Goal: Transaction & Acquisition: Obtain resource

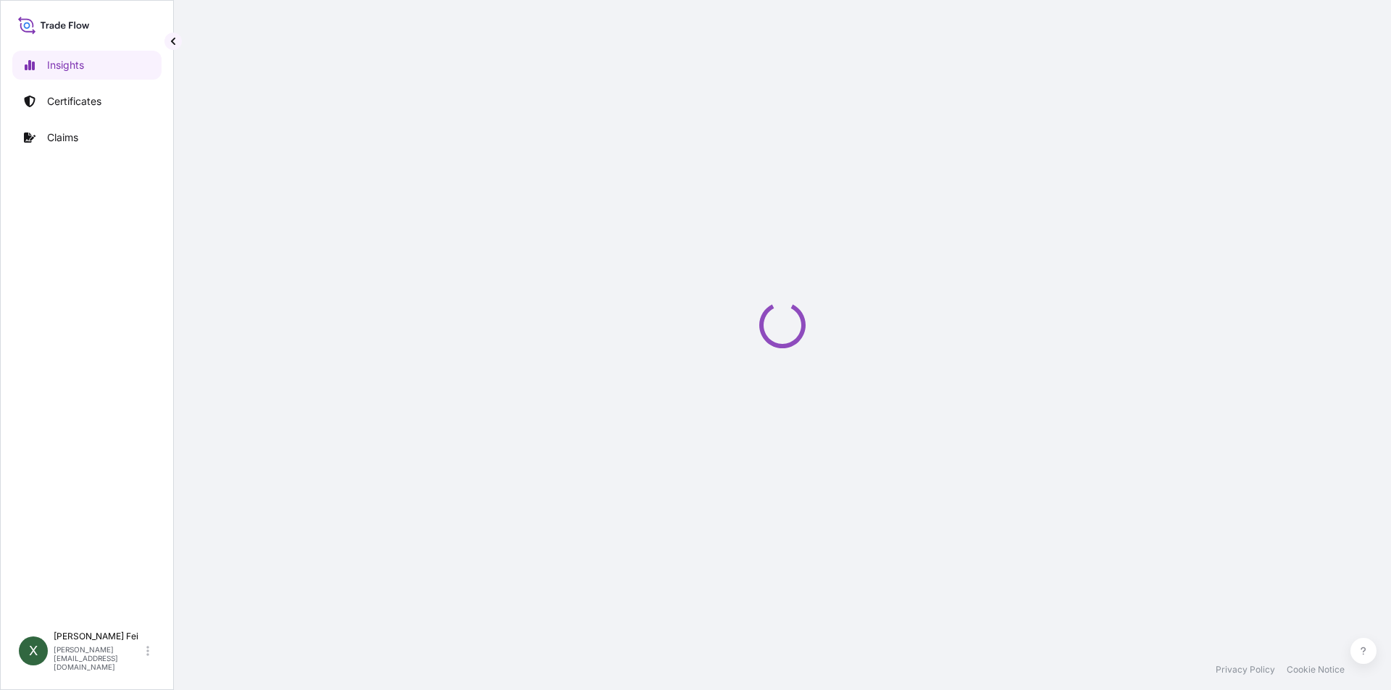
select select "2025"
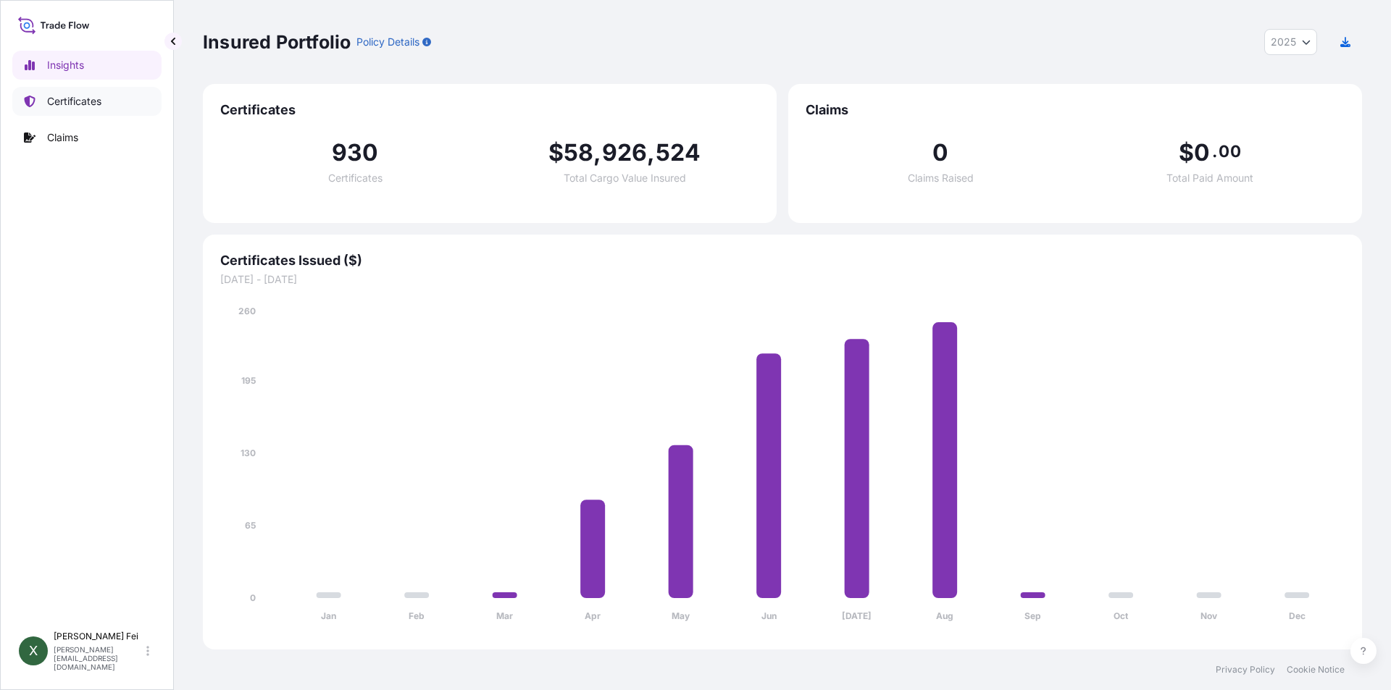
click at [111, 108] on link "Certificates" at bounding box center [86, 101] width 149 height 29
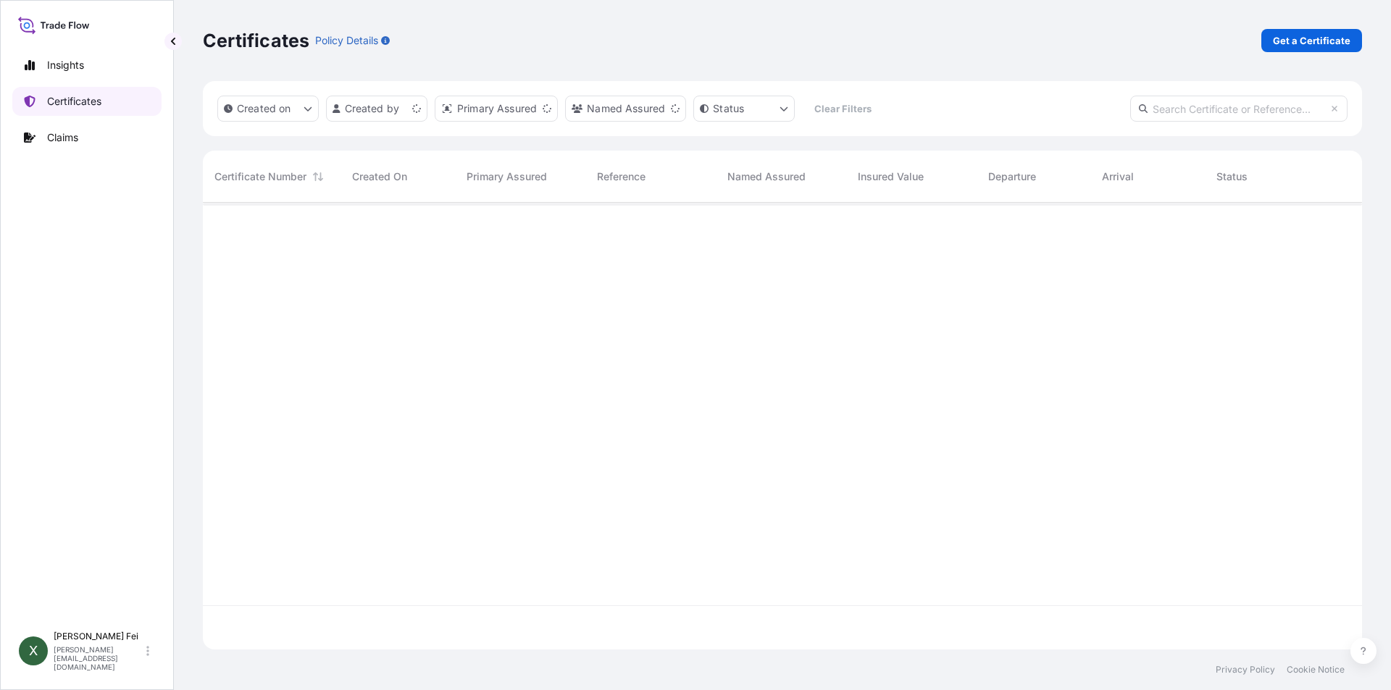
scroll to position [444, 1148]
click at [1289, 46] on p "Get a Certificate" at bounding box center [1312, 40] width 78 height 14
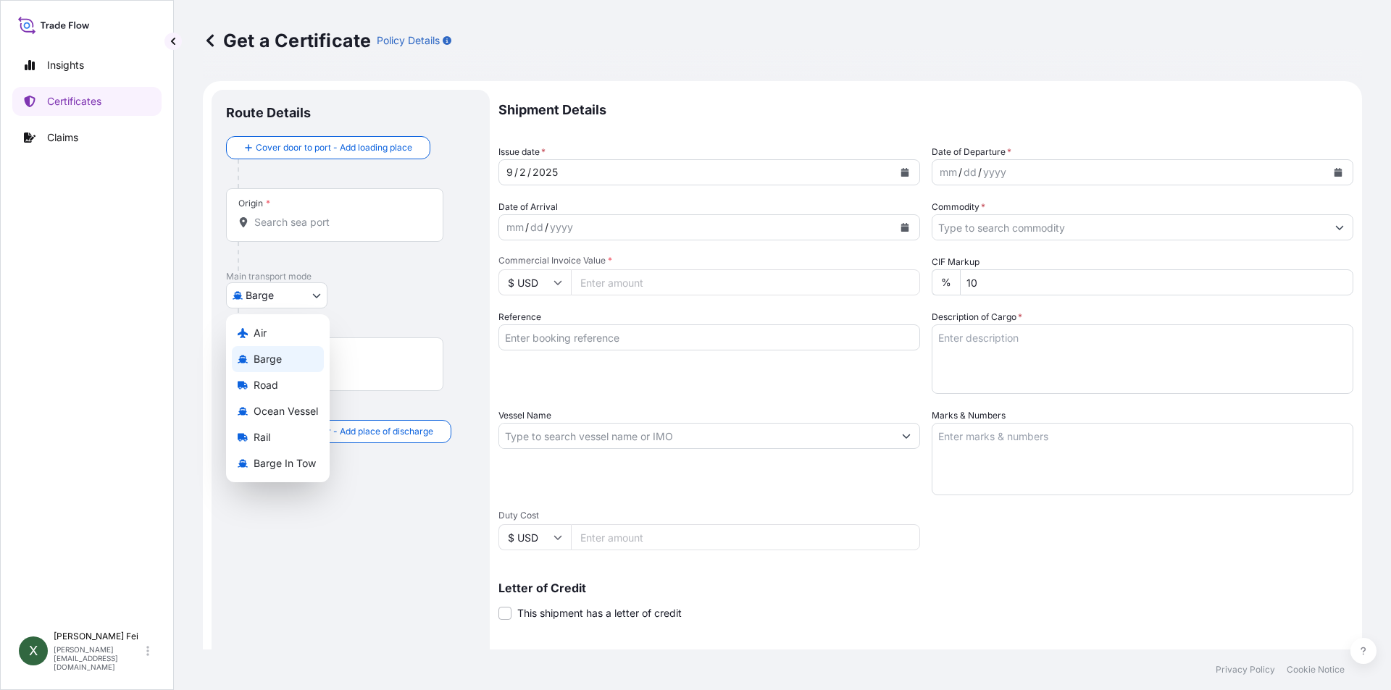
click at [249, 298] on body "Insights Certificates Claims X [PERSON_NAME] [PERSON_NAME][EMAIL_ADDRESS][DOMAI…" at bounding box center [695, 345] width 1391 height 690
click at [286, 414] on span "Ocean Vessel" at bounding box center [286, 411] width 64 height 14
select select "Ocean Vessel"
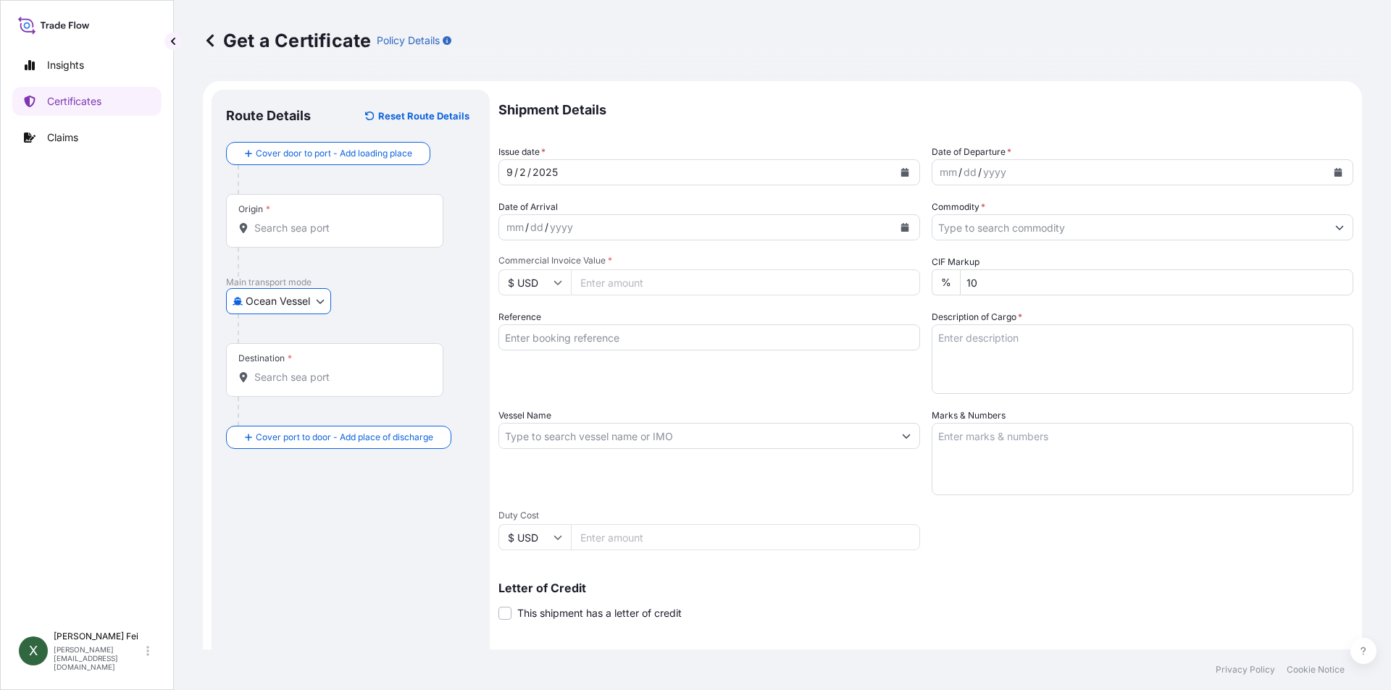
click at [327, 221] on input "Origin *" at bounding box center [339, 228] width 171 height 14
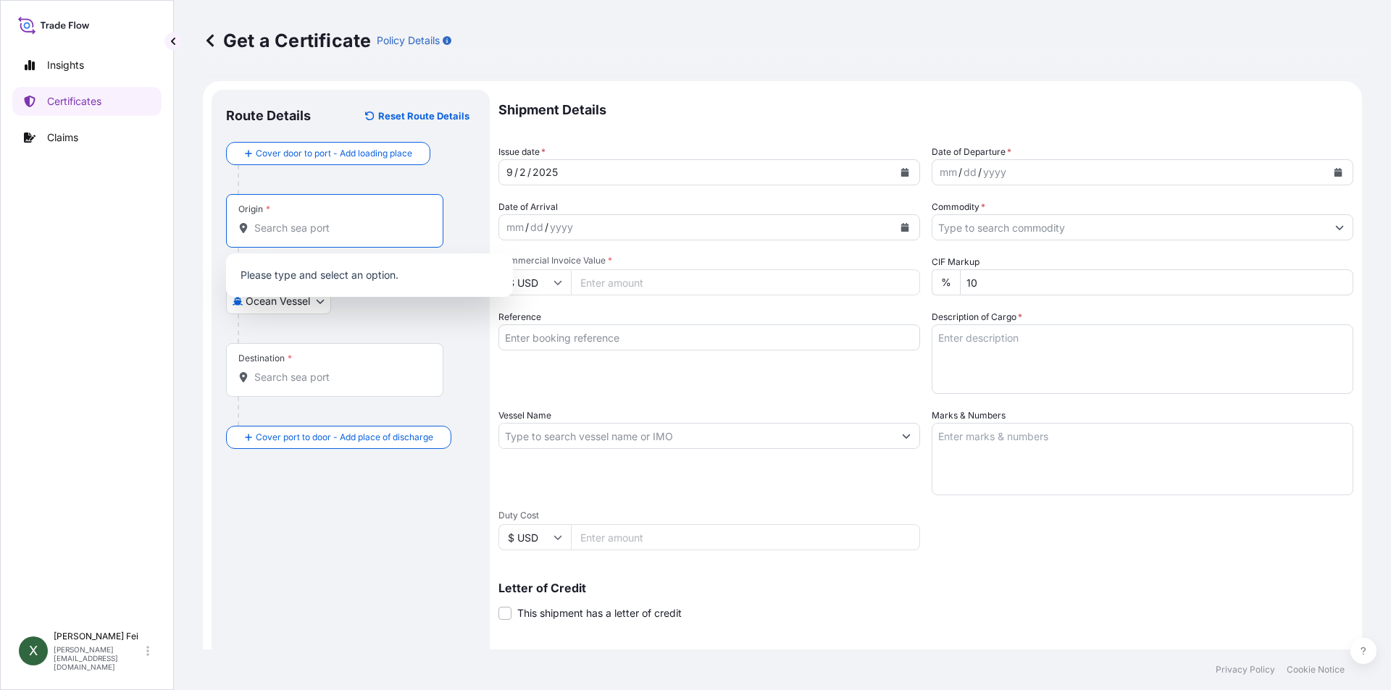
click at [327, 231] on input "Origin *" at bounding box center [339, 228] width 171 height 14
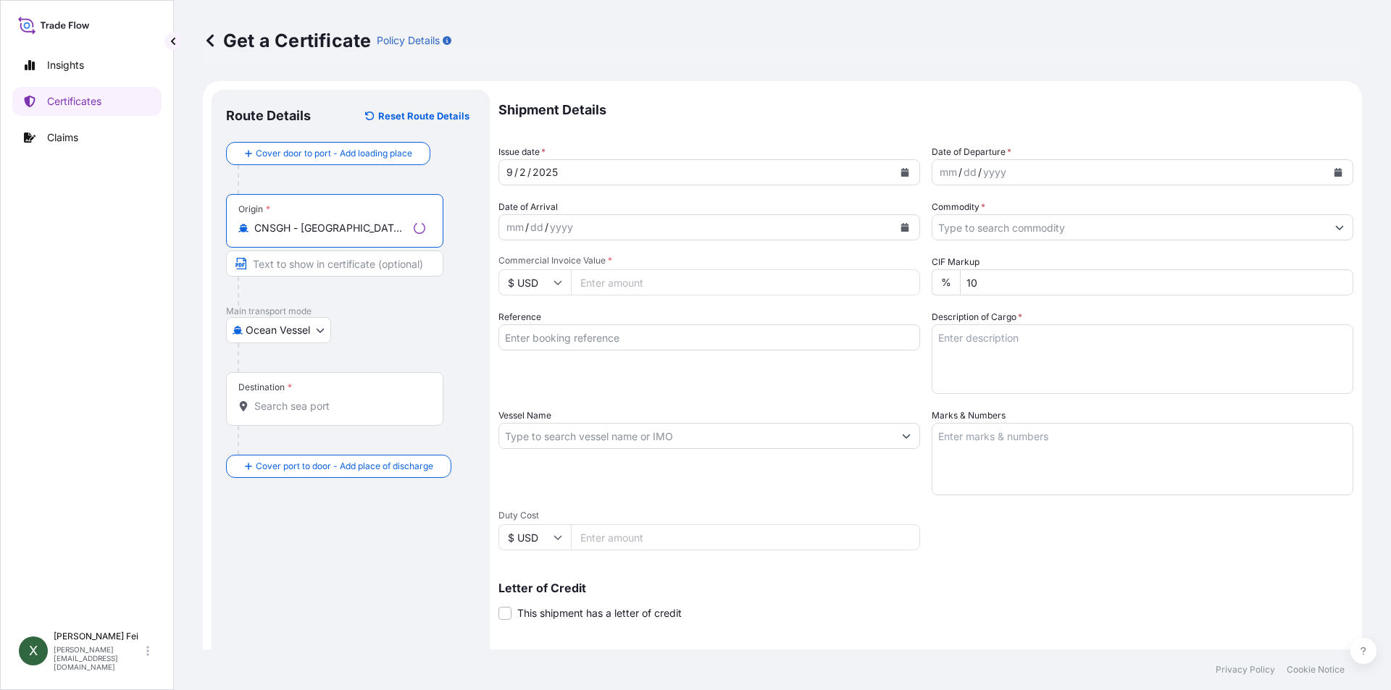
type input "CNSGH - [GEOGRAPHIC_DATA], [GEOGRAPHIC_DATA]"
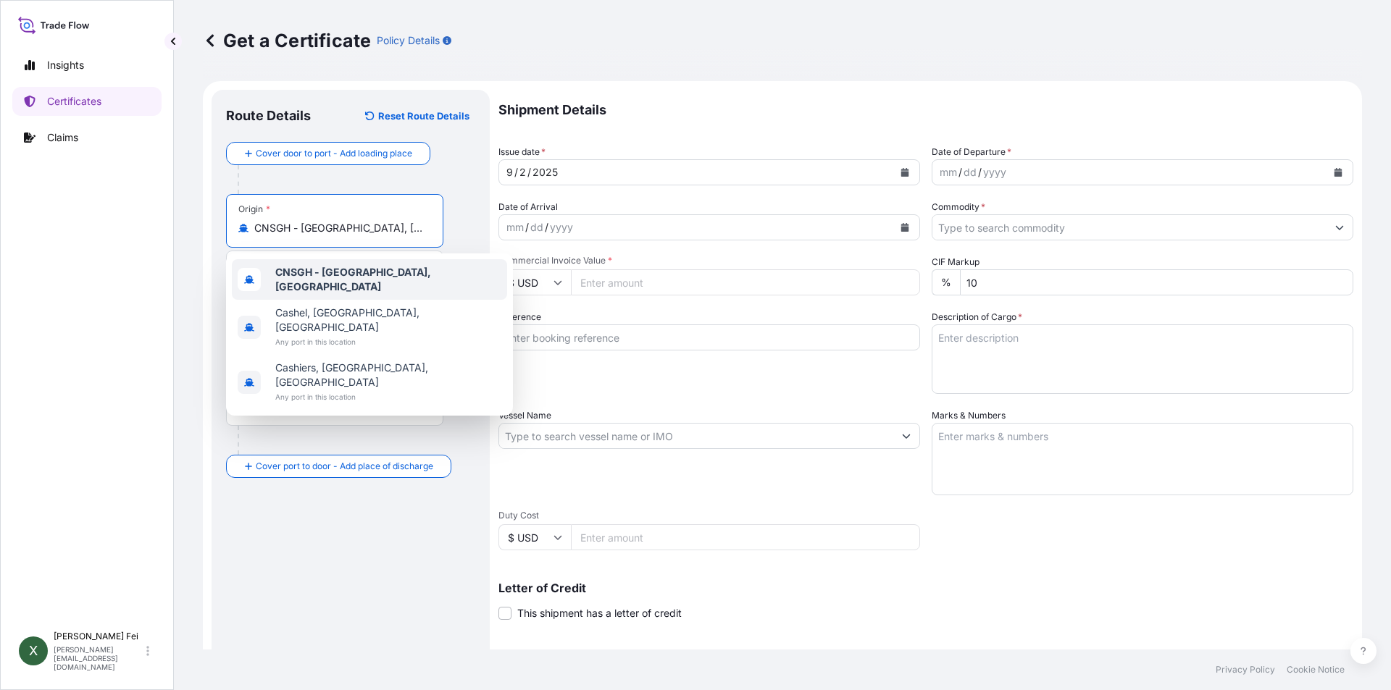
click at [353, 285] on div "CNSGH - [GEOGRAPHIC_DATA], [GEOGRAPHIC_DATA]" at bounding box center [369, 279] width 275 height 41
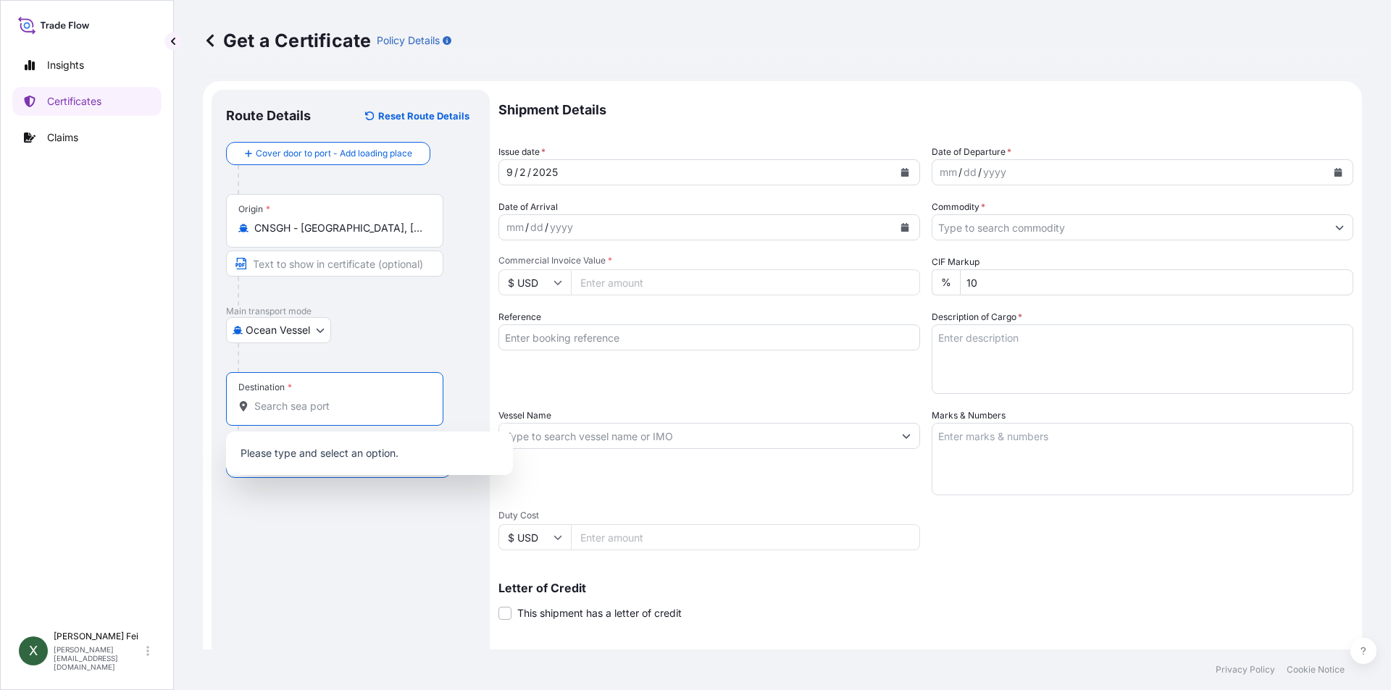
click at [343, 408] on input "Destination *" at bounding box center [339, 406] width 171 height 14
paste input "[GEOGRAPHIC_DATA]"
click at [343, 408] on input "[GEOGRAPHIC_DATA]" at bounding box center [331, 406] width 154 height 14
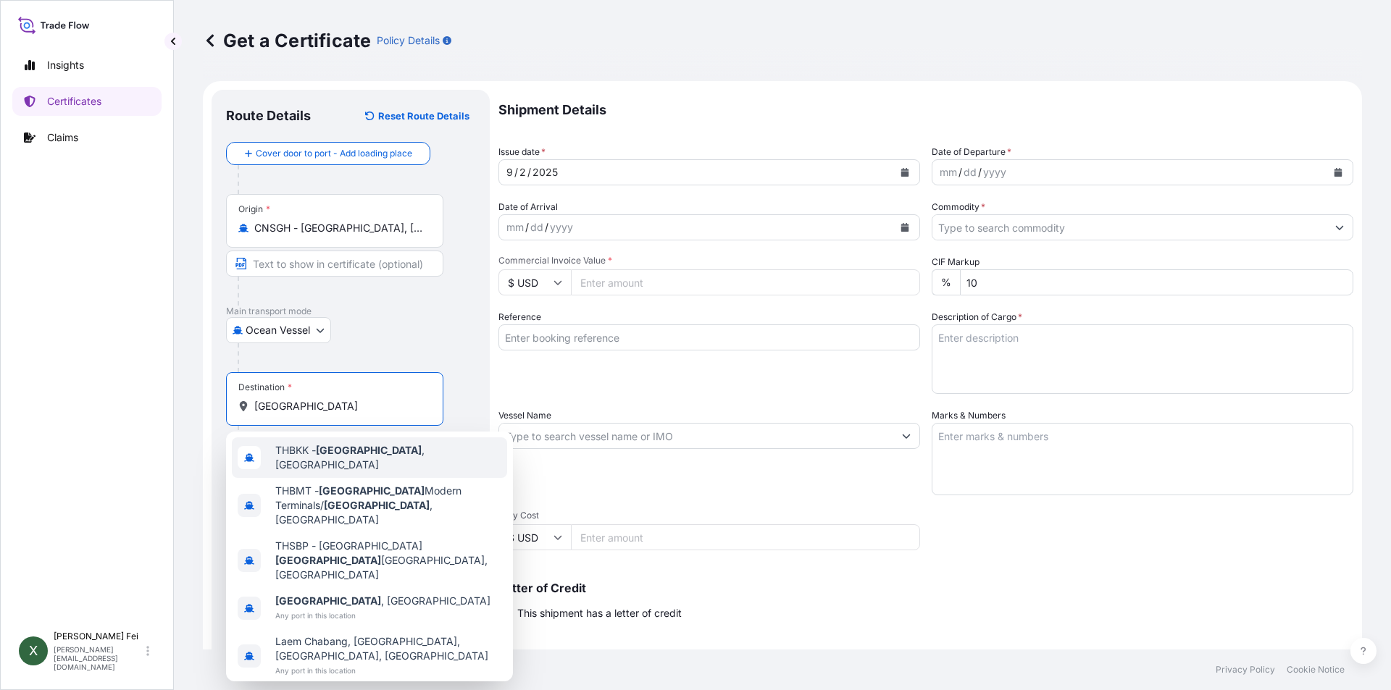
click at [349, 447] on div "THBKK - [GEOGRAPHIC_DATA] , [GEOGRAPHIC_DATA]" at bounding box center [369, 458] width 275 height 41
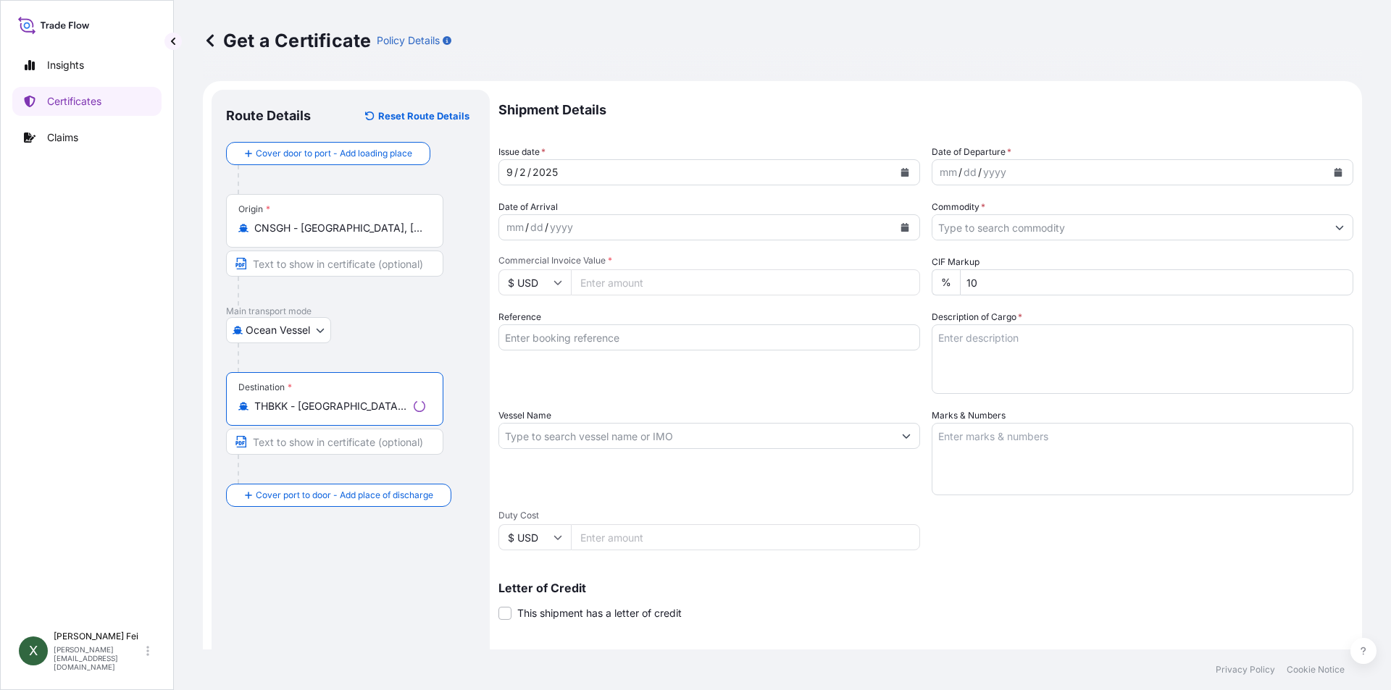
type input "THBKK - [GEOGRAPHIC_DATA], [GEOGRAPHIC_DATA]"
click at [659, 170] on div "[DATE]" at bounding box center [696, 172] width 394 height 26
click at [905, 164] on button "Calendar" at bounding box center [904, 172] width 23 height 23
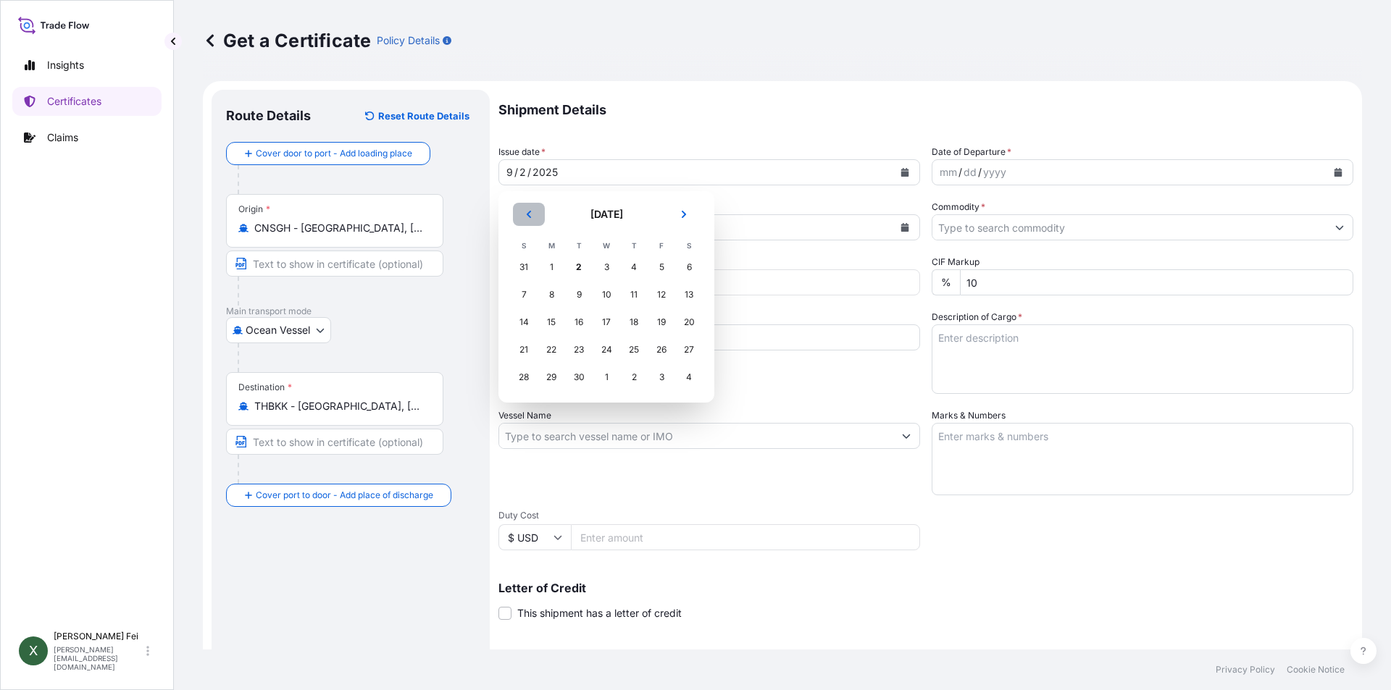
click at [530, 213] on icon "Previous" at bounding box center [529, 214] width 9 height 9
click at [523, 409] on div "31" at bounding box center [524, 405] width 26 height 26
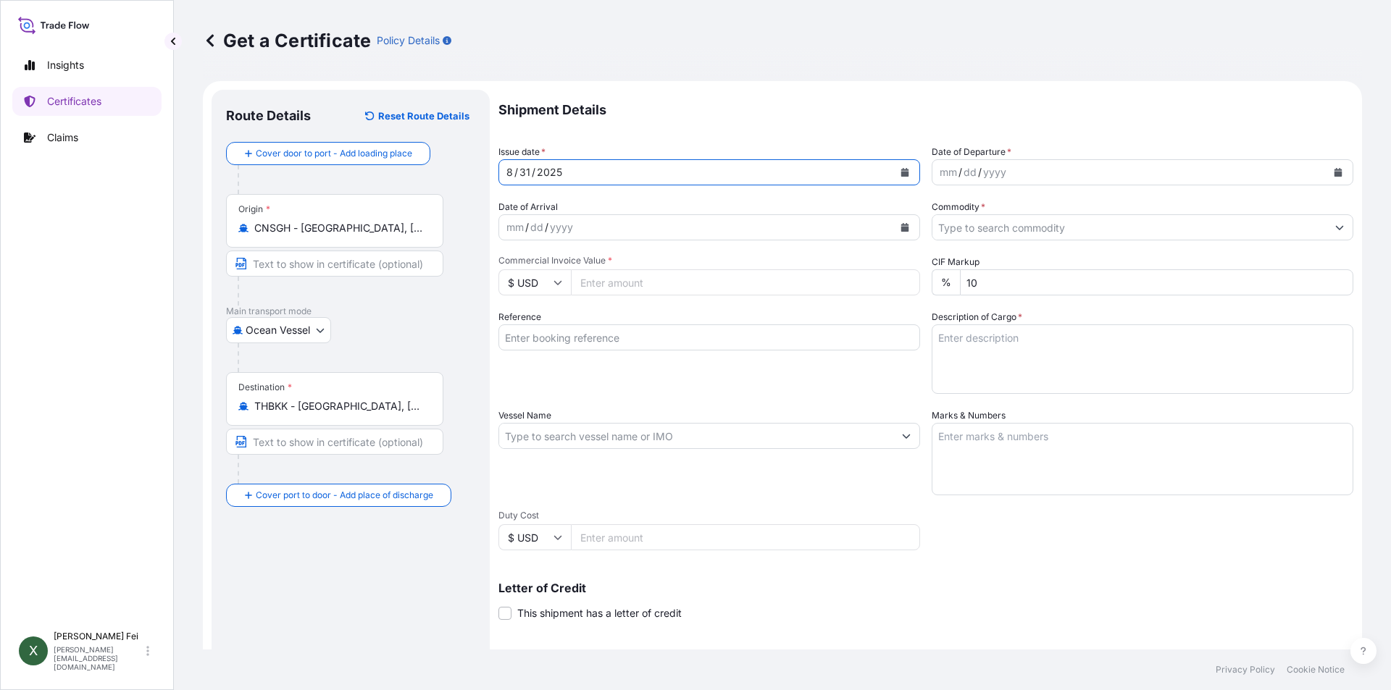
click at [1288, 169] on div "mm / dd / yyyy" at bounding box center [1129, 172] width 394 height 26
click at [1334, 173] on icon "Calendar" at bounding box center [1338, 172] width 8 height 9
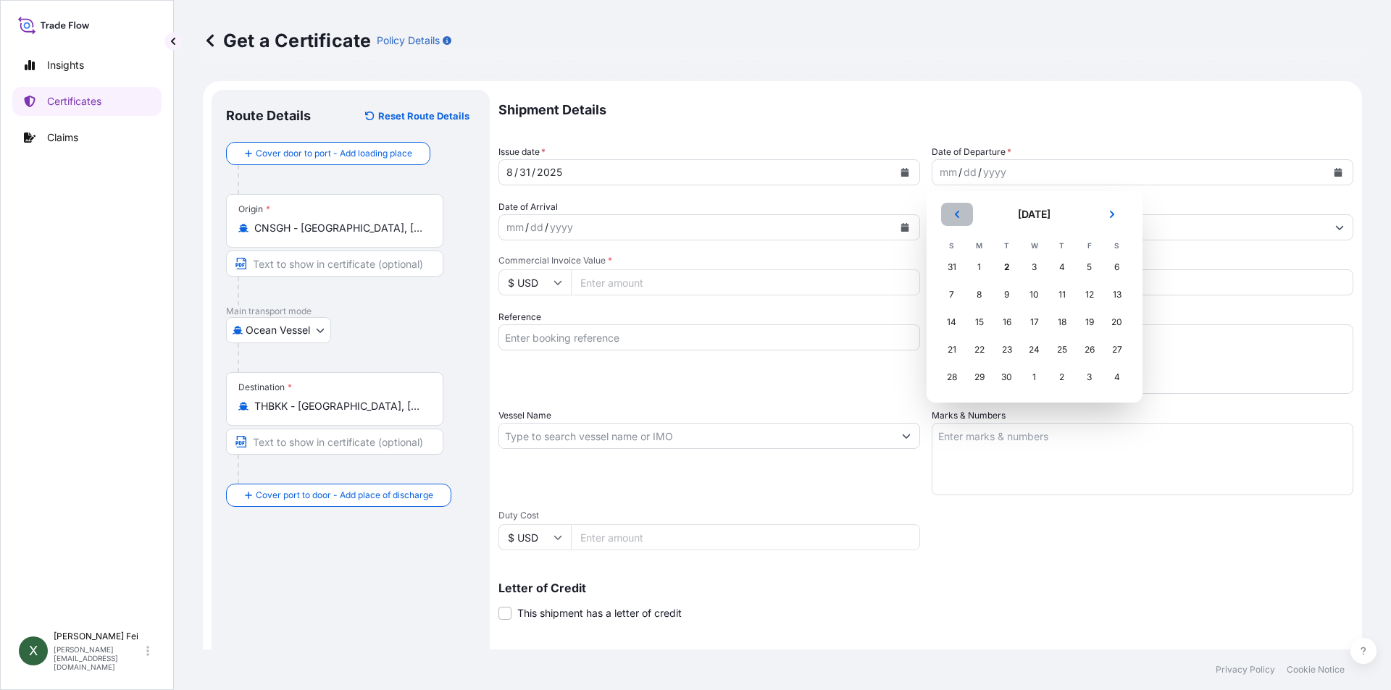
click at [964, 214] on button "Previous" at bounding box center [957, 214] width 32 height 23
click at [953, 407] on div "31" at bounding box center [952, 405] width 26 height 26
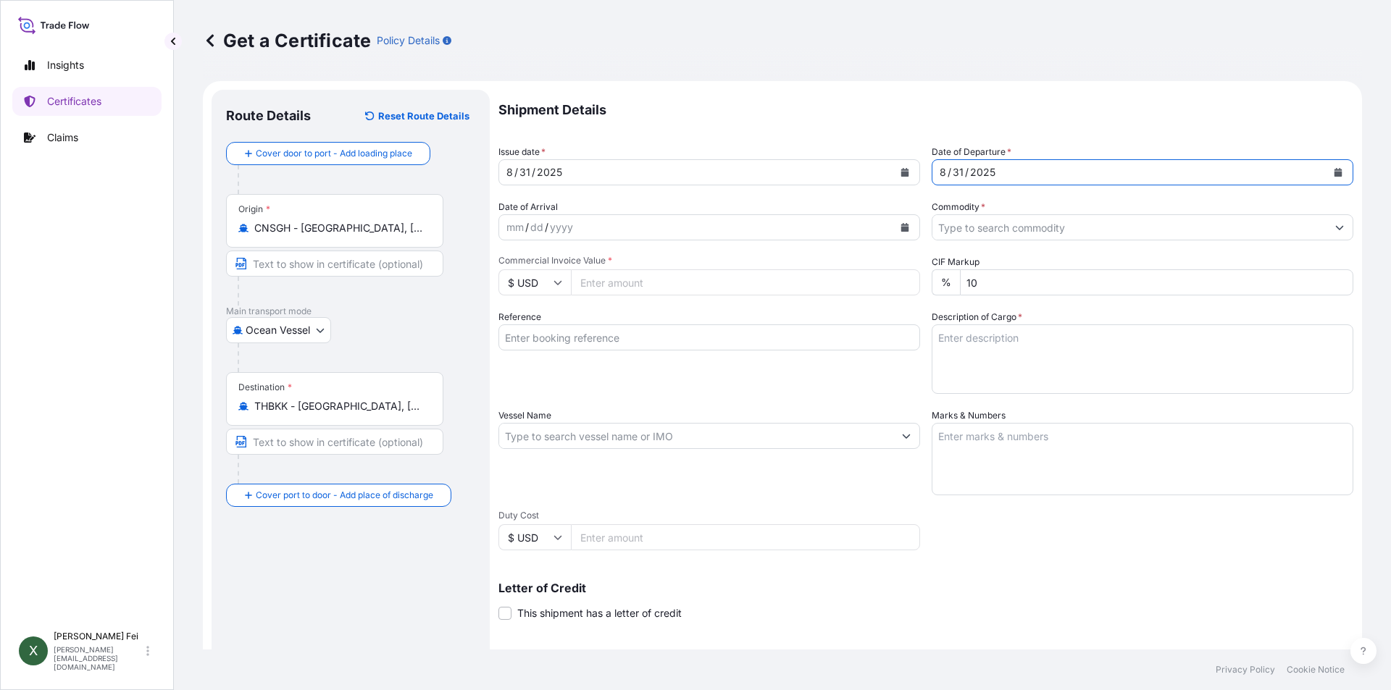
click at [1071, 225] on input "Commodity *" at bounding box center [1129, 227] width 394 height 26
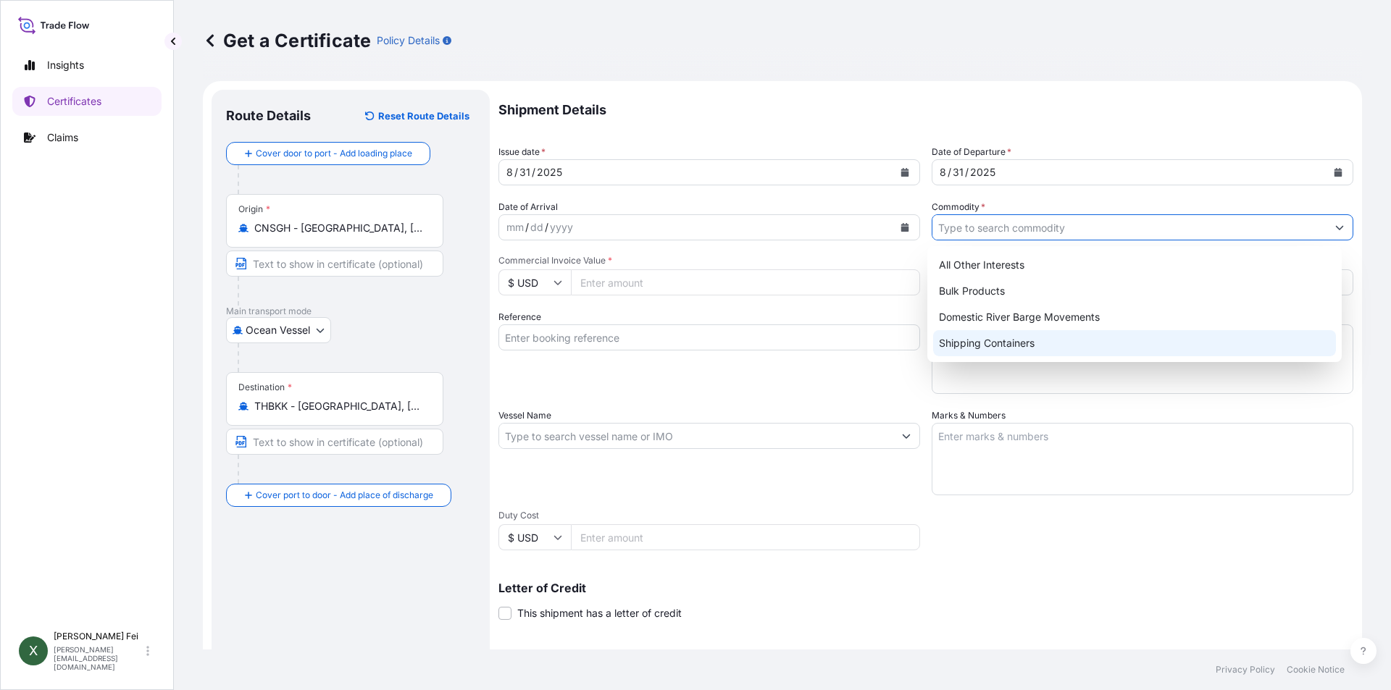
click at [993, 344] on div "Shipping Containers" at bounding box center [1135, 343] width 404 height 26
type input "Shipping Containers"
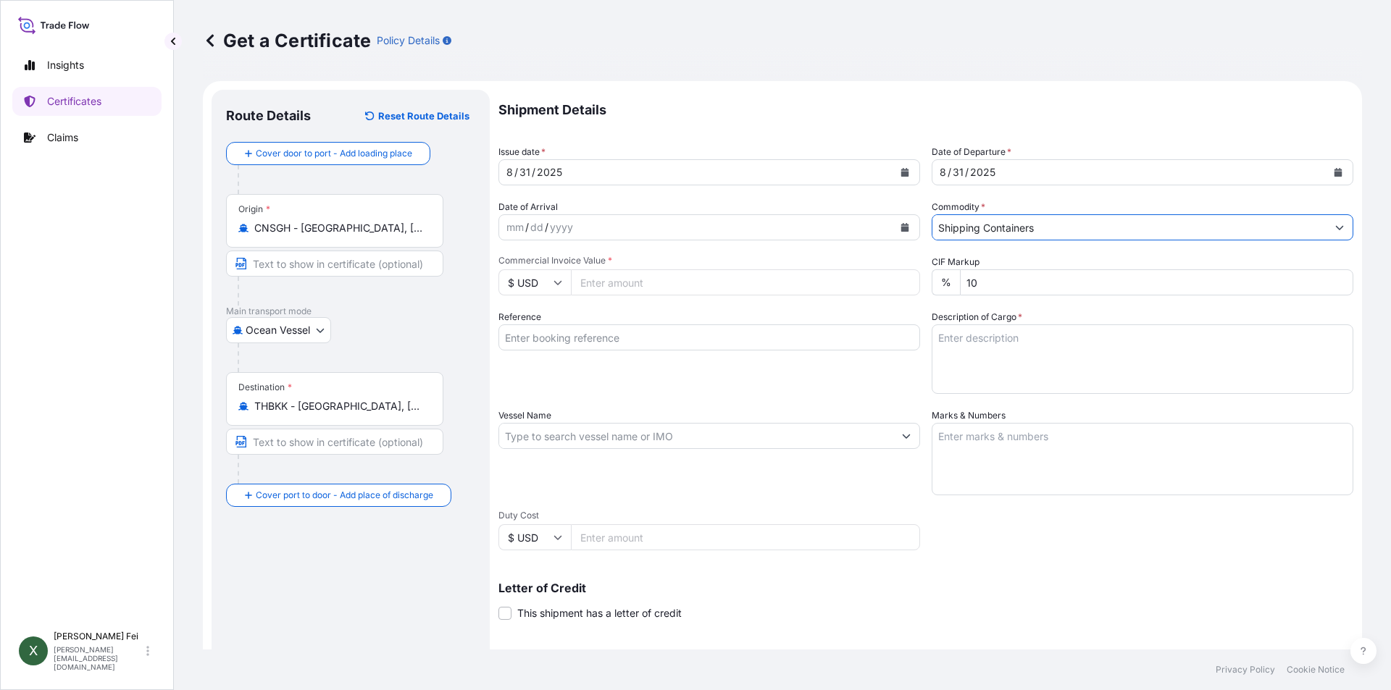
click at [664, 283] on input "Commercial Invoice Value *" at bounding box center [745, 282] width 349 height 26
type input "81855.2"
click at [551, 340] on input "Reference" at bounding box center [709, 338] width 422 height 26
click at [572, 333] on input "Reference" at bounding box center [709, 338] width 422 height 26
paste input "SITGSHBKN01541"
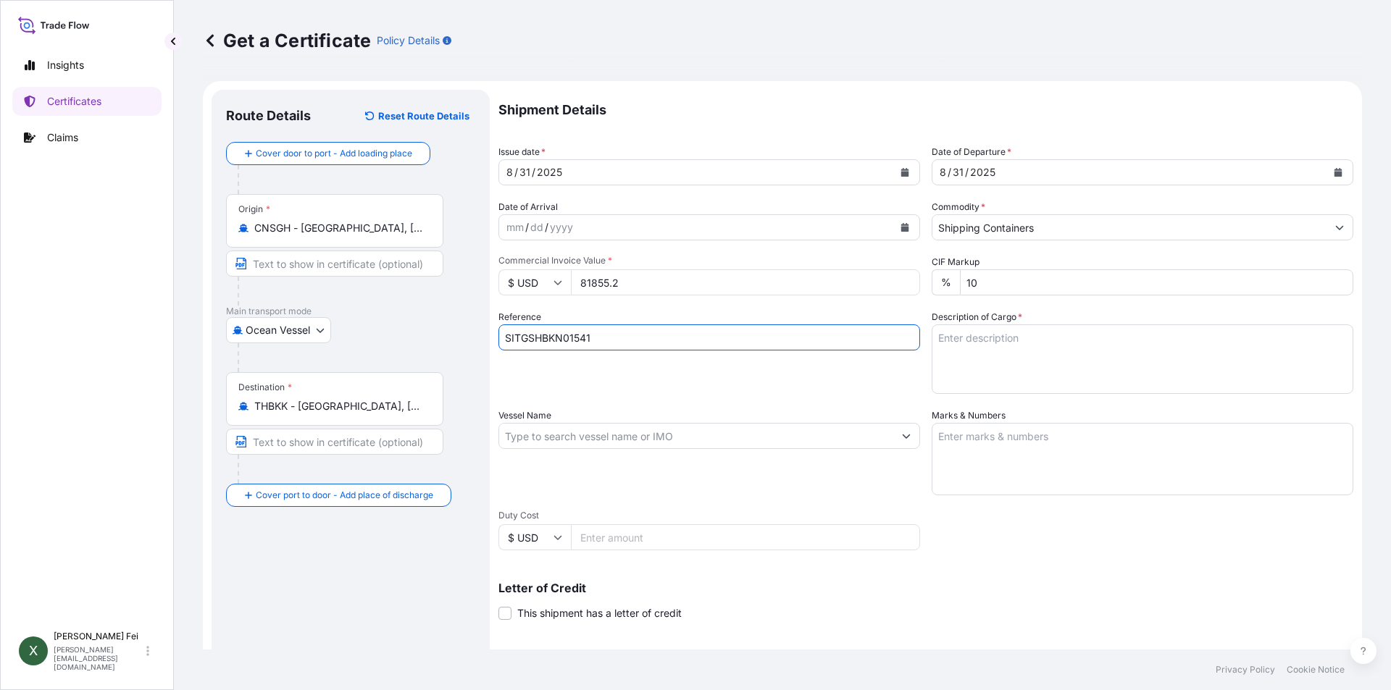
type input "SITGSHBKN01541"
click at [1069, 367] on textarea "Description of Cargo *" at bounding box center [1143, 360] width 422 height 70
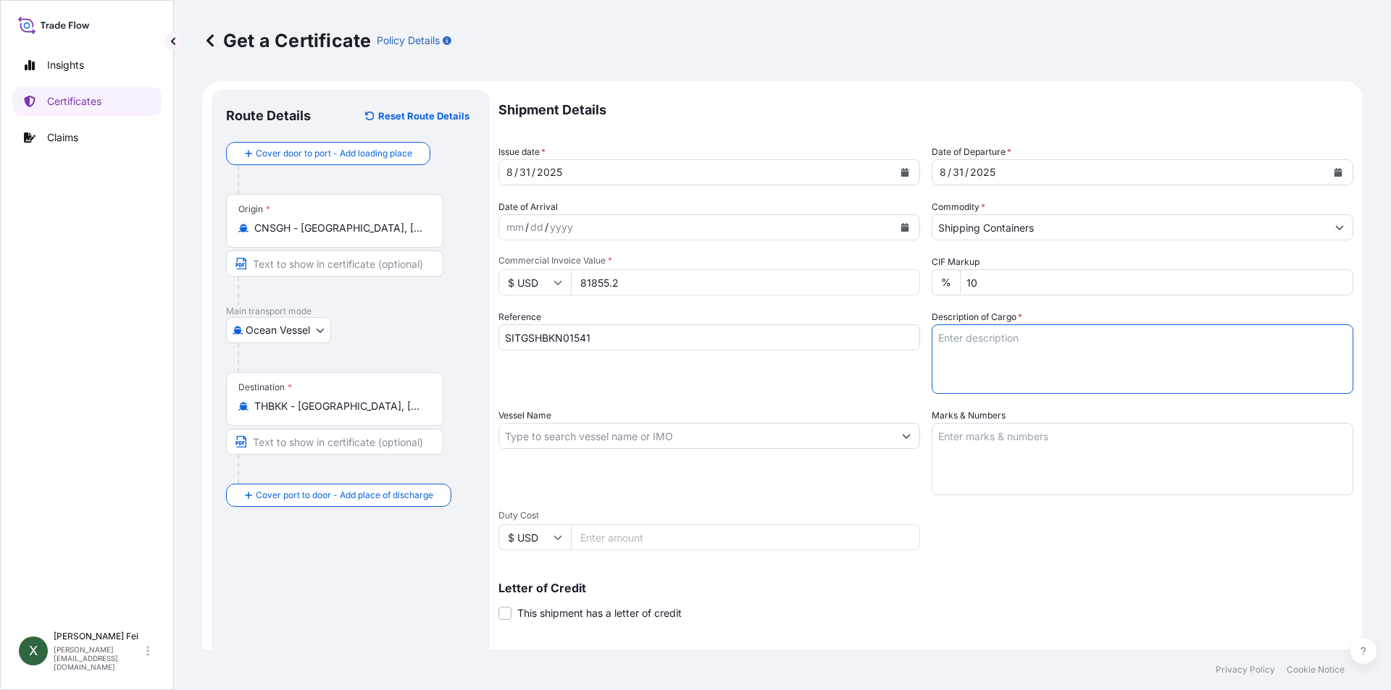
paste textarea "20PALLETS CARBOPOL(R) AQUA SF-1 POLYMER, 55G PL OH D/ ACRYLATE COPOLYMER HS COD…"
type textarea "20PALLETS CARBOPOL(R) AQUA SF-1 POLYMER, 55G PL OH D/ ACRYLATE COPOLYMER HS COD…"
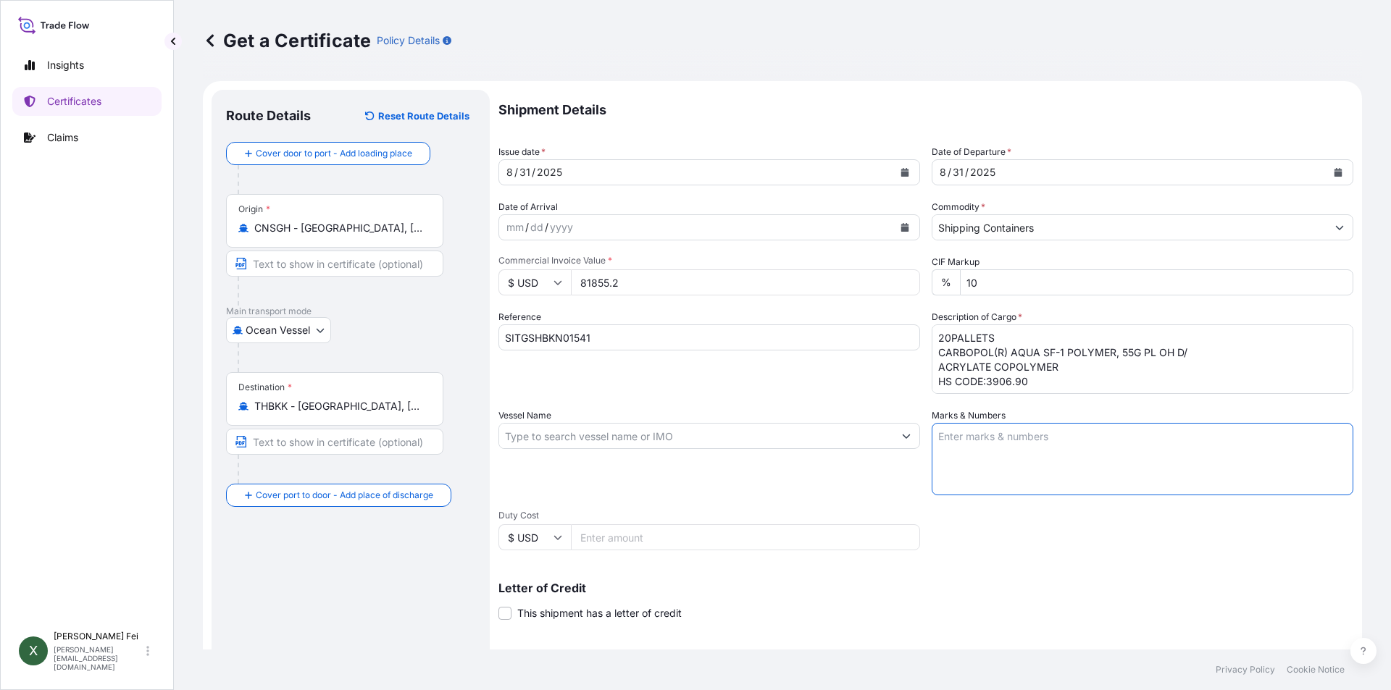
click at [993, 438] on textarea "Marks & Numbers" at bounding box center [1143, 459] width 422 height 72
paste textarea "NAMSIANG 2000007862 [GEOGRAPHIC_DATA] NAMSIANG 2000007863 [GEOGRAPHIC_DATA]"
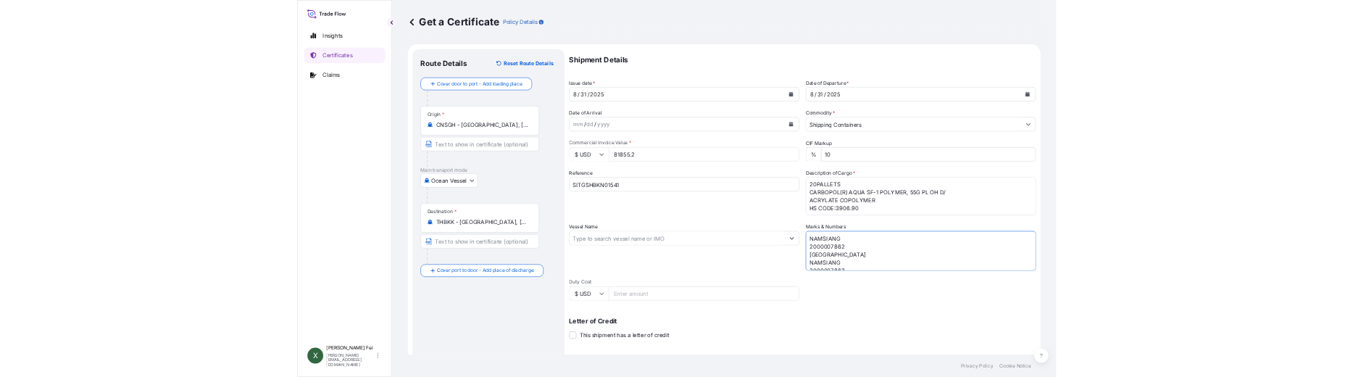
scroll to position [20, 0]
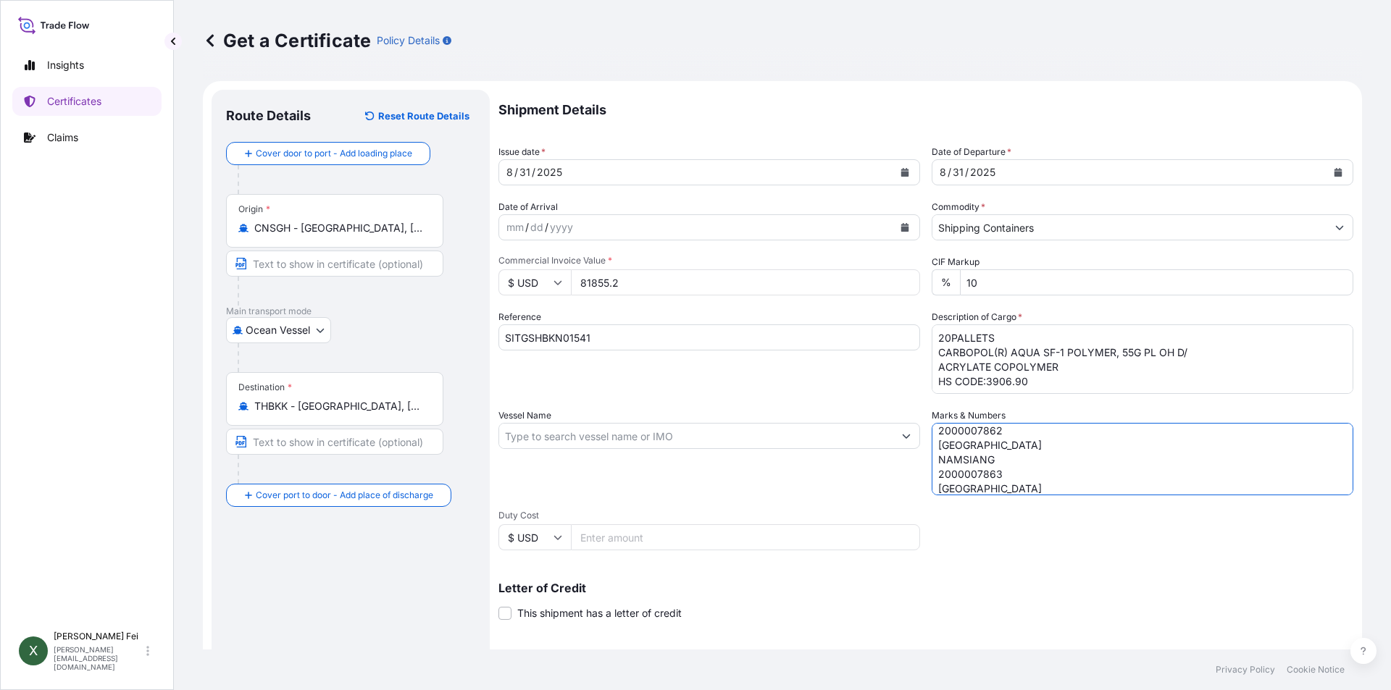
type textarea "NAMSIANG 2000007862 [GEOGRAPHIC_DATA] NAMSIANG 2000007863 [GEOGRAPHIC_DATA]"
click at [587, 438] on input "Vessel Name" at bounding box center [696, 436] width 394 height 26
paste input "AMOUREUX"
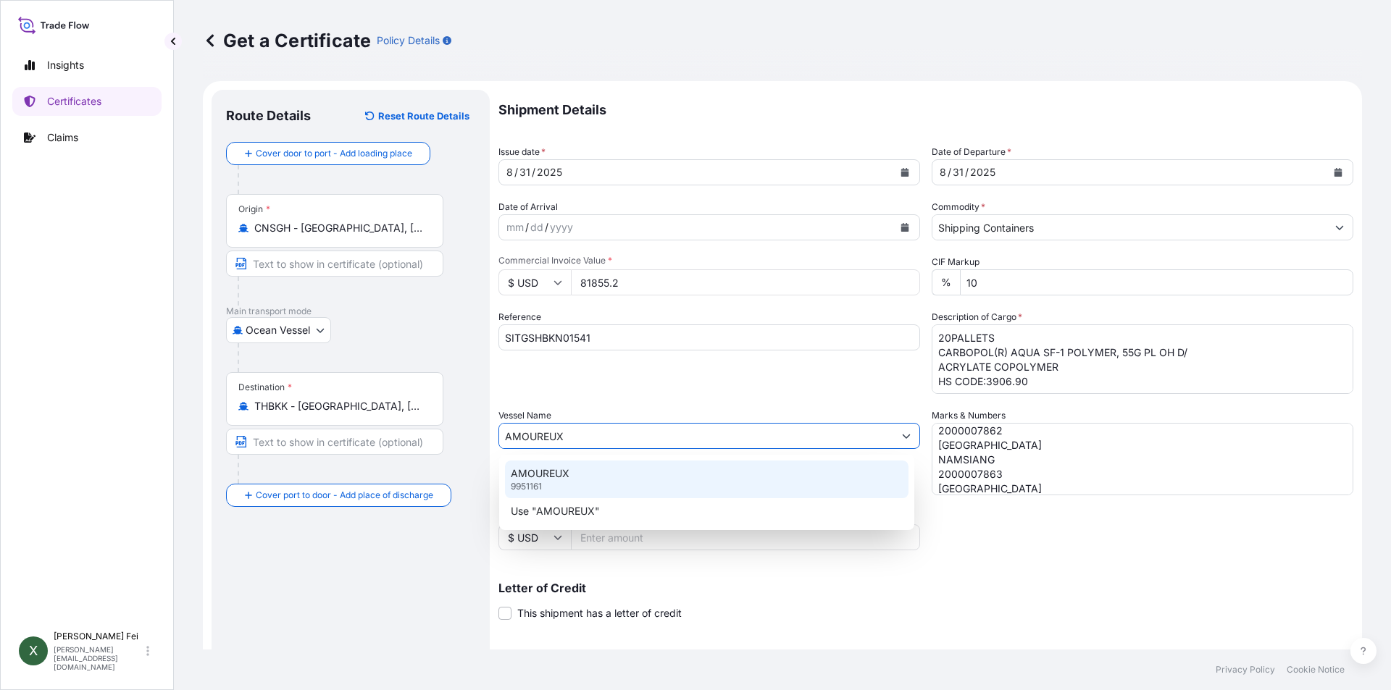
click at [567, 485] on div "AMOUREUX 9951161" at bounding box center [707, 480] width 404 height 38
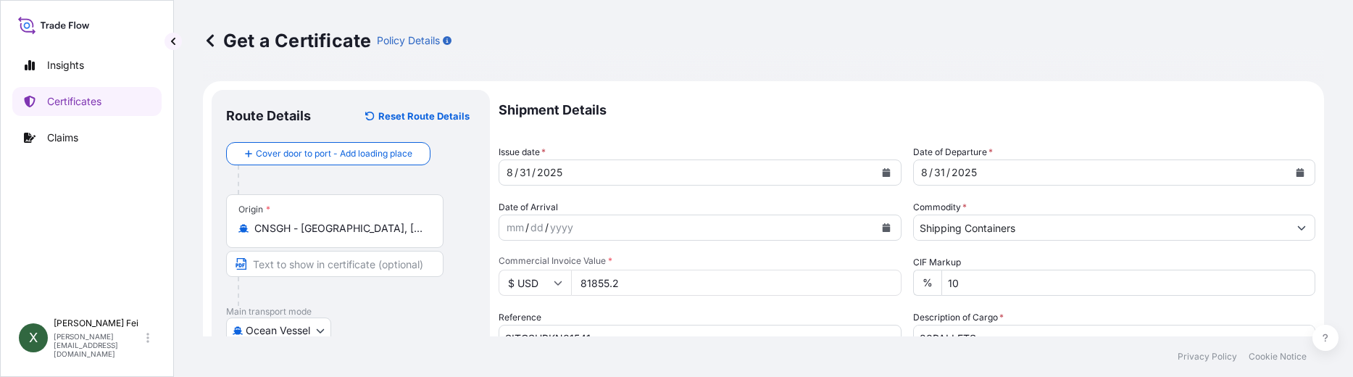
type input "AMOUREUX"
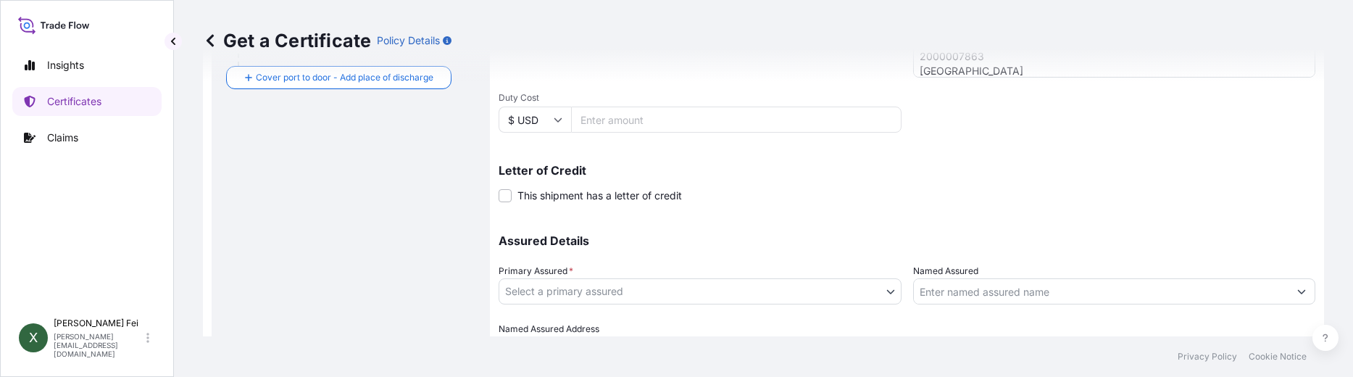
scroll to position [493, 0]
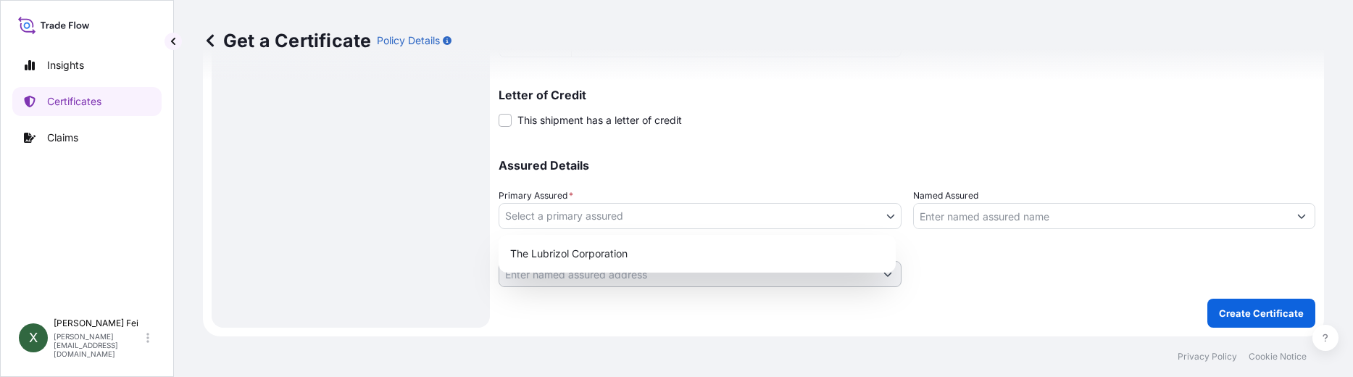
click at [707, 215] on body "Insights Certificates Claims X [PERSON_NAME] [PERSON_NAME][EMAIL_ADDRESS][DOMAI…" at bounding box center [676, 188] width 1353 height 377
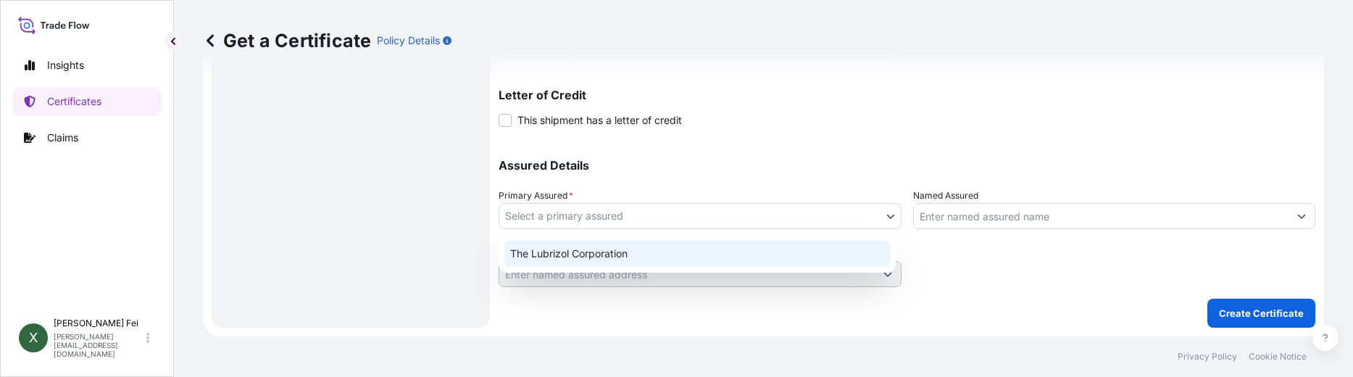
click at [645, 248] on div "The Lubrizol Corporation" at bounding box center [696, 254] width 385 height 26
select select "31566"
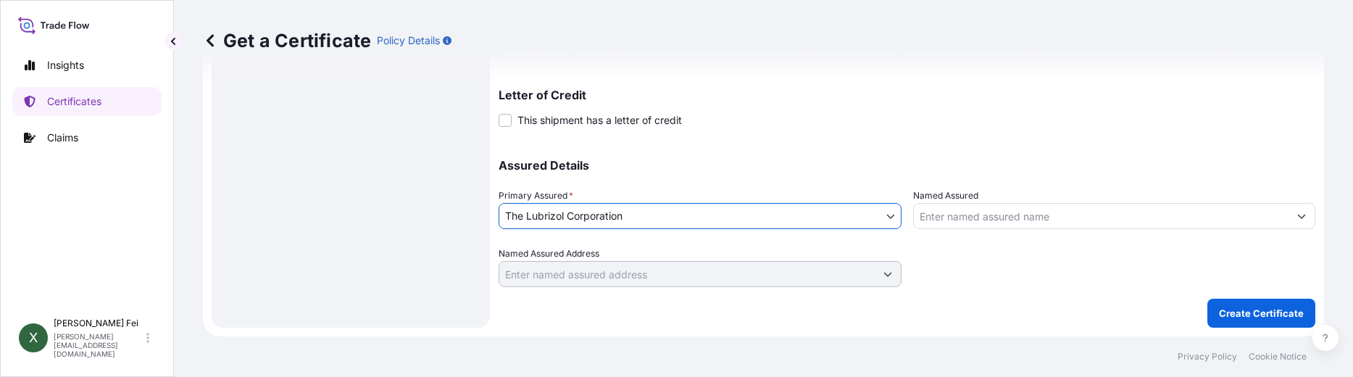
click at [937, 220] on input "Named Assured" at bounding box center [1101, 216] width 375 height 26
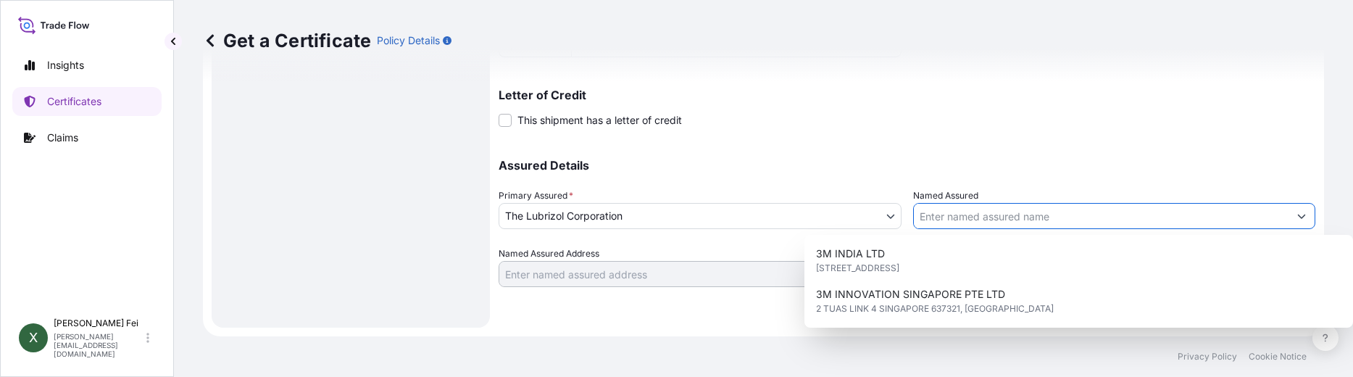
paste input "NAMSIANG CO.,LTD."
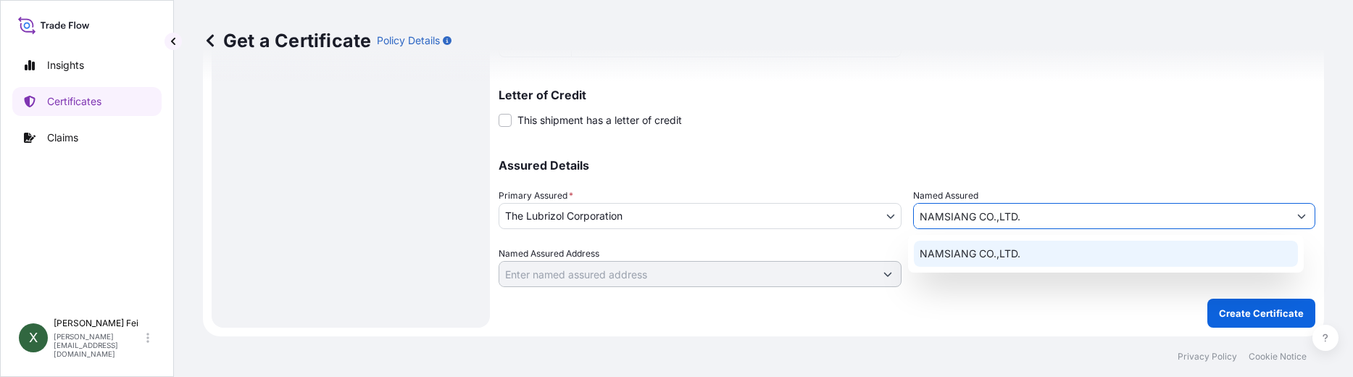
click at [1085, 246] on div "NAMSIANG CO.,LTD." at bounding box center [1106, 254] width 384 height 26
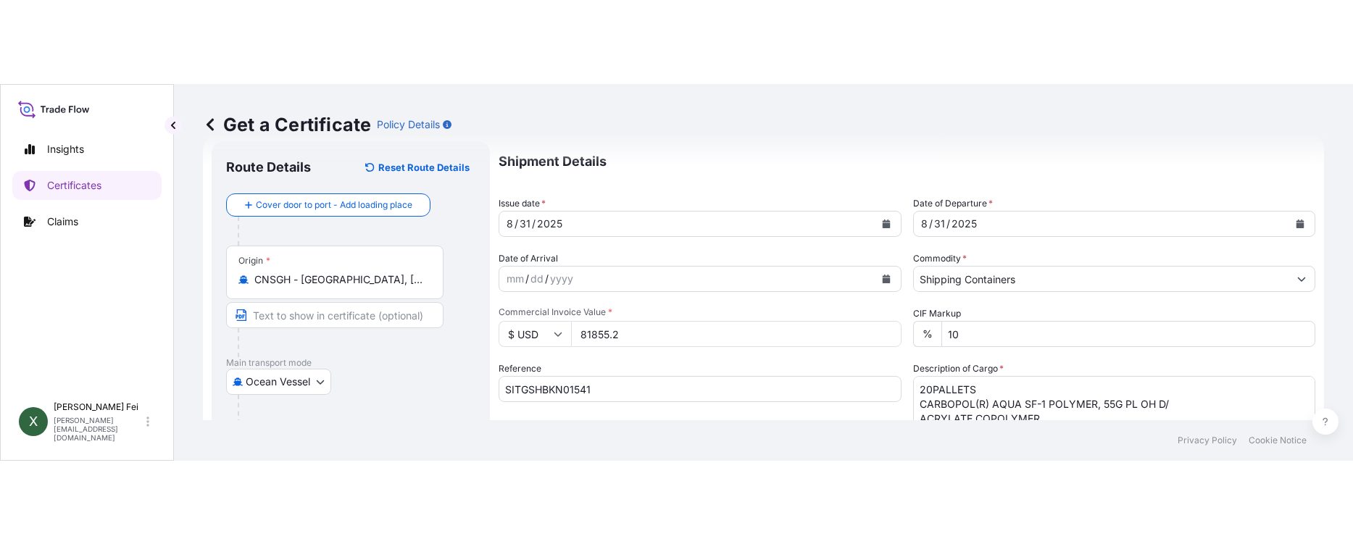
scroll to position [25, 0]
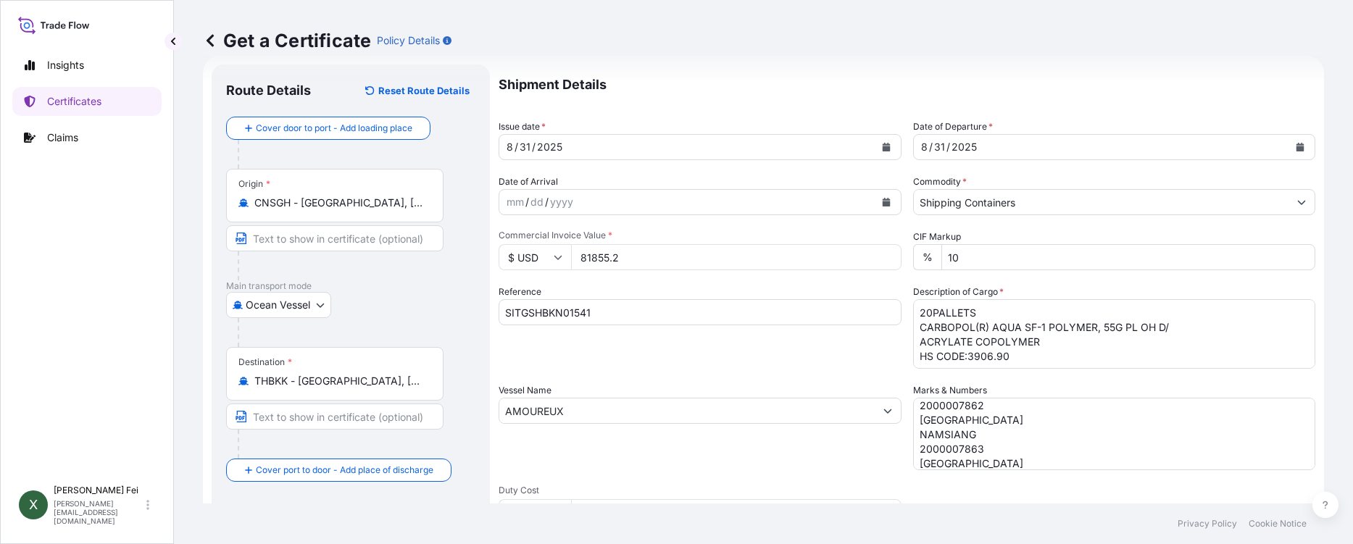
type input "NAMSIANG CO.,LTD."
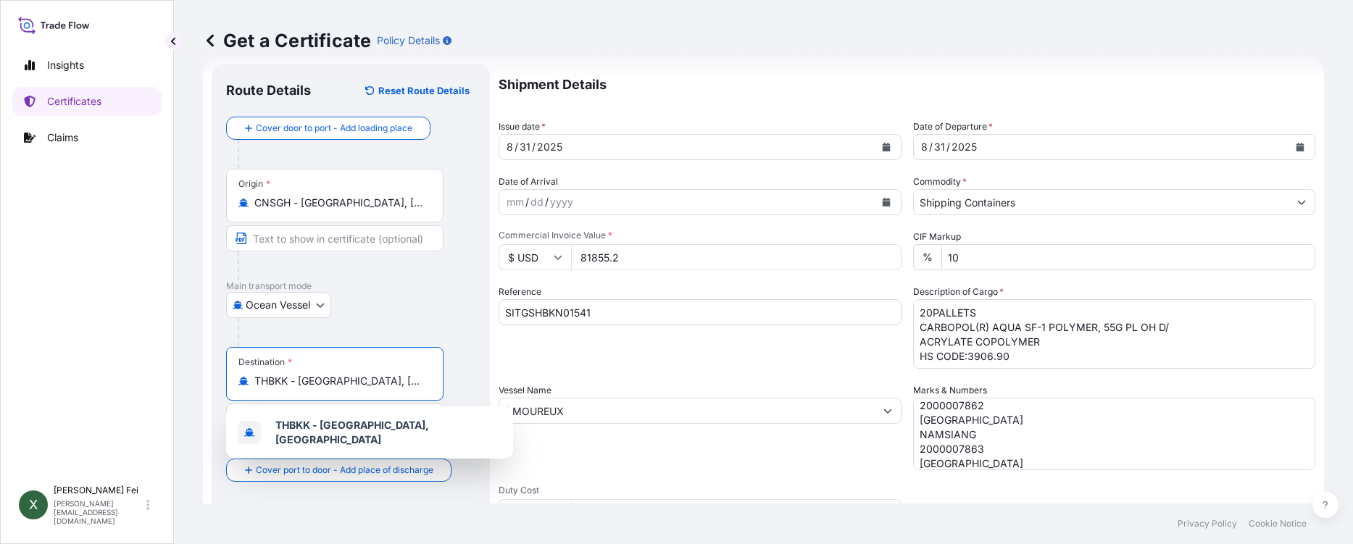
click at [394, 375] on input "THBKK - [GEOGRAPHIC_DATA], [GEOGRAPHIC_DATA]" at bounding box center [339, 381] width 171 height 14
drag, startPoint x: 296, startPoint y: 385, endPoint x: 205, endPoint y: 368, distance: 92.8
click at [205, 368] on form "Route Details Reset Route Details Cover door to port - Add loading place Place …" at bounding box center [763, 430] width 1121 height 748
click at [363, 440] on span "Any port in this location" at bounding box center [381, 440] width 213 height 14
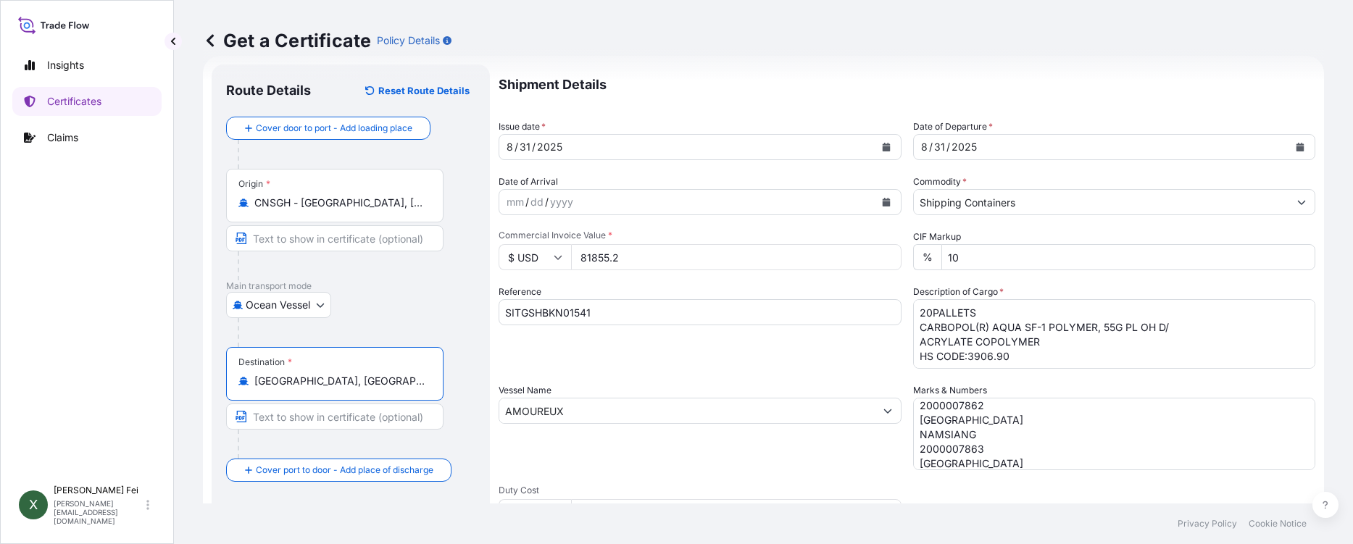
type input "[GEOGRAPHIC_DATA], [GEOGRAPHIC_DATA]"
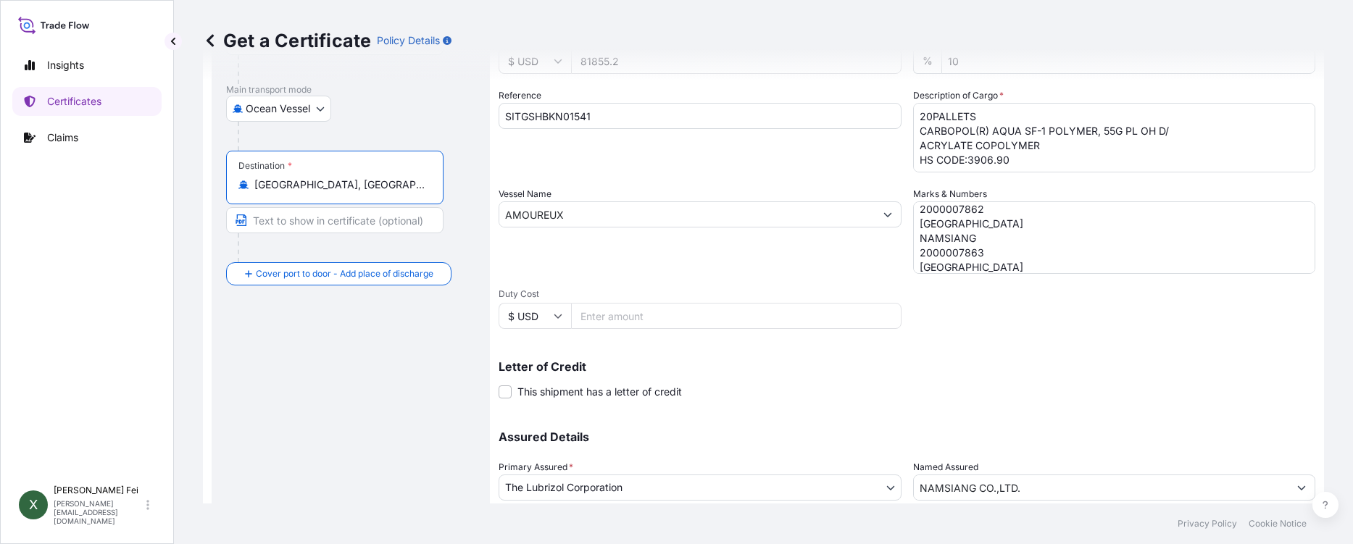
scroll to position [326, 0]
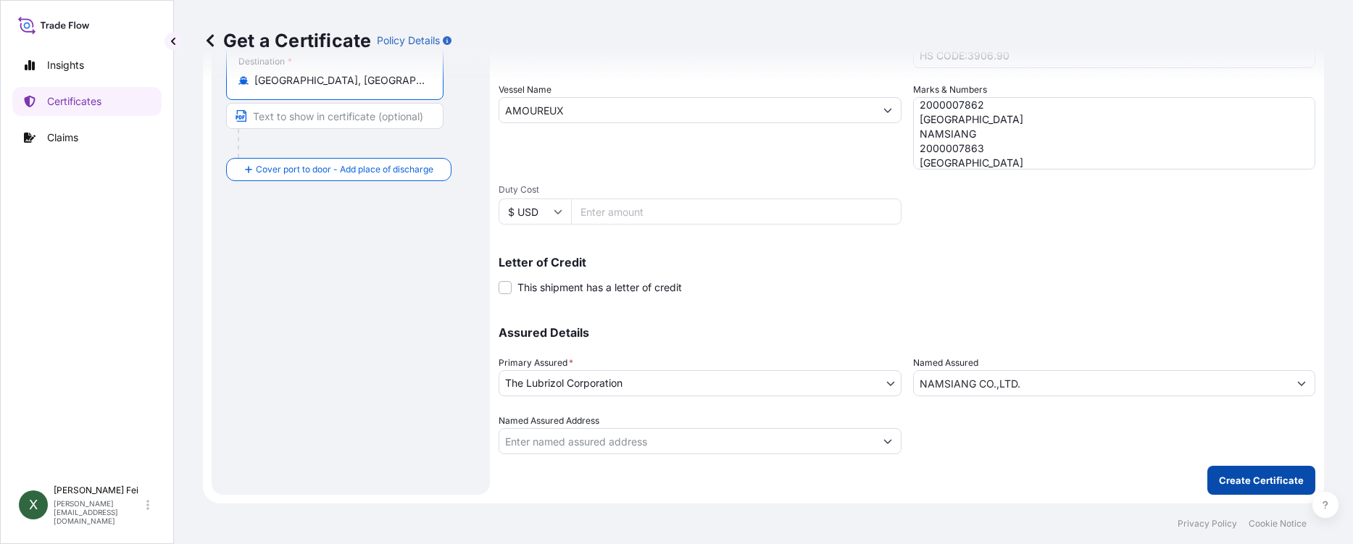
click at [1244, 474] on p "Create Certificate" at bounding box center [1261, 480] width 85 height 14
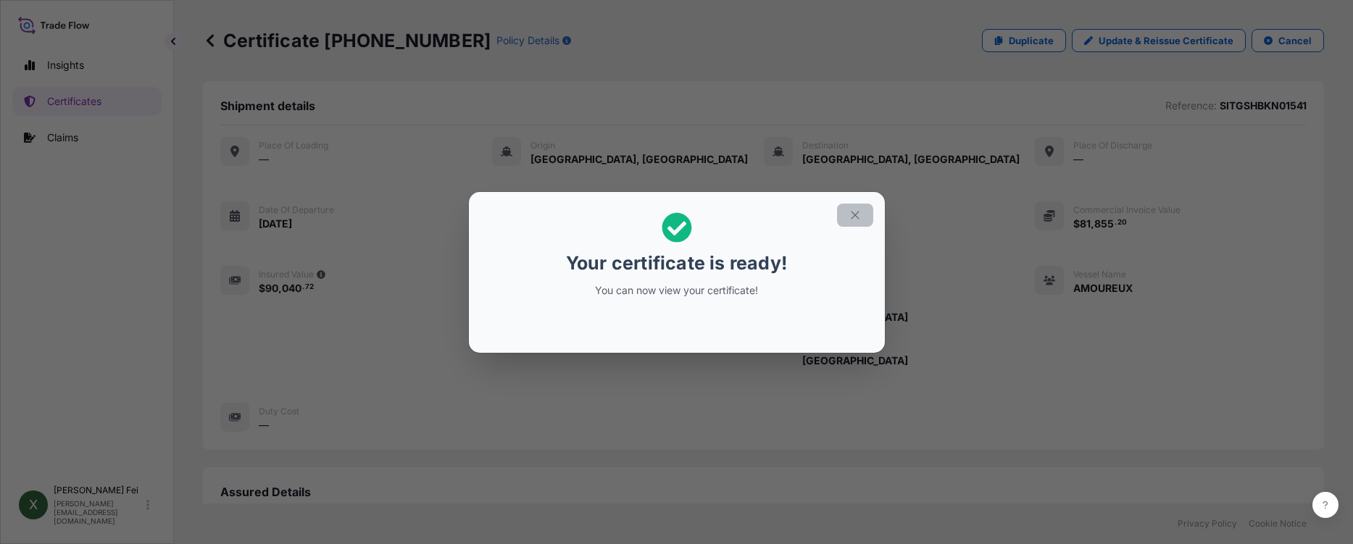
click at [858, 220] on icon "button" at bounding box center [854, 215] width 13 height 13
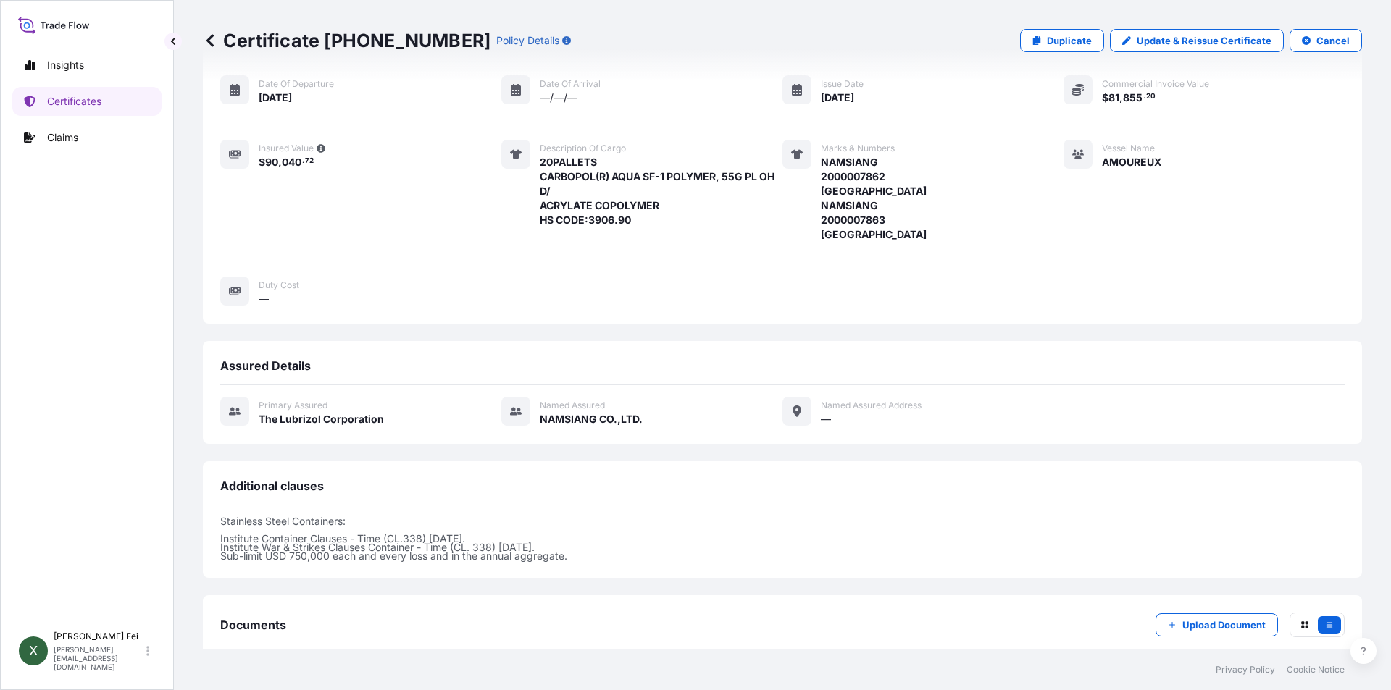
scroll to position [298, 0]
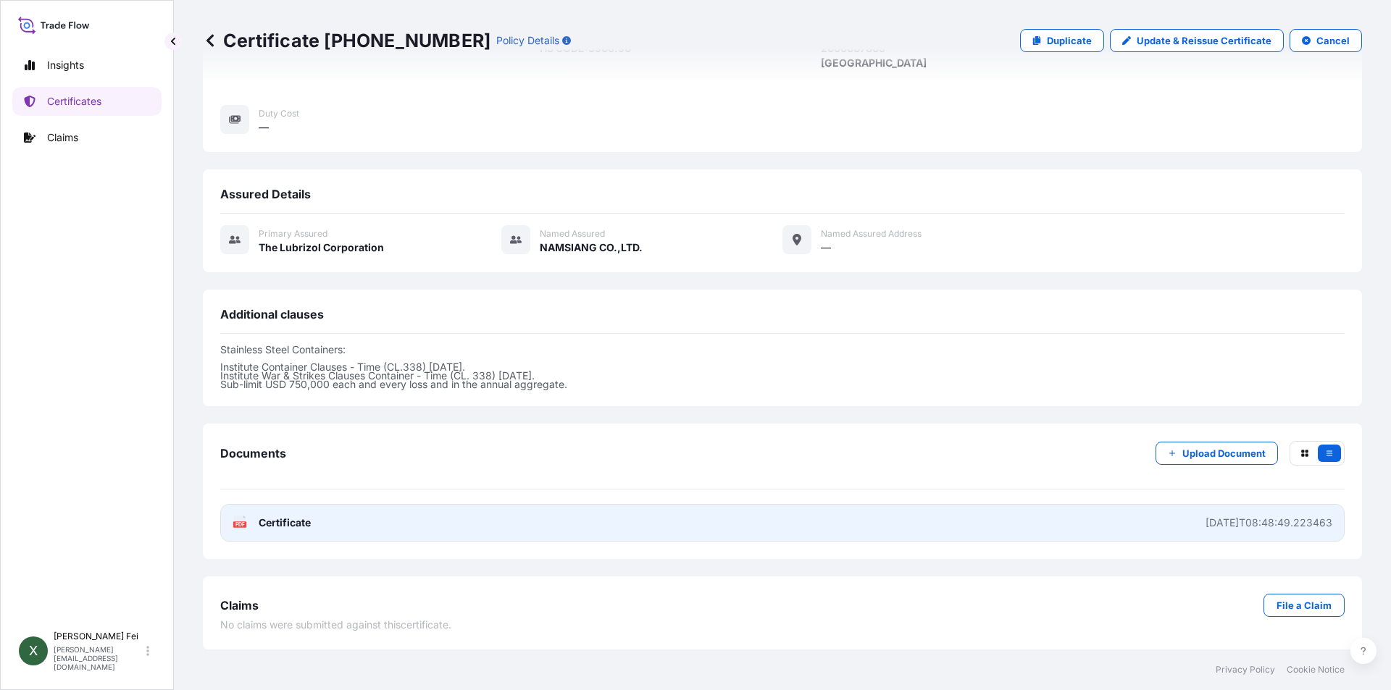
click at [301, 525] on span "Certificate" at bounding box center [285, 523] width 52 height 14
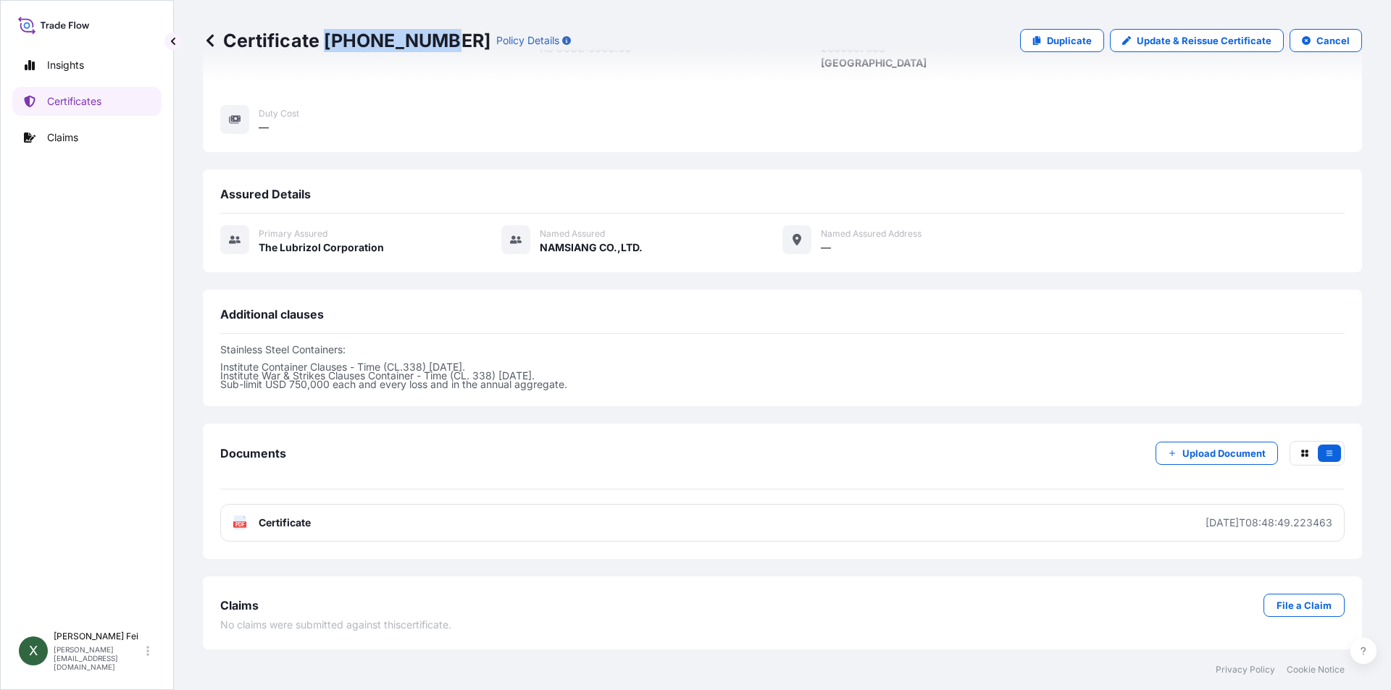
drag, startPoint x: 325, startPoint y: 38, endPoint x: 436, endPoint y: 40, distance: 110.9
click at [436, 40] on p "Certificate [PHONE_NUMBER]" at bounding box center [347, 40] width 288 height 23
copy p "[PHONE_NUMBER]"
click at [91, 110] on link "Certificates" at bounding box center [86, 101] width 149 height 29
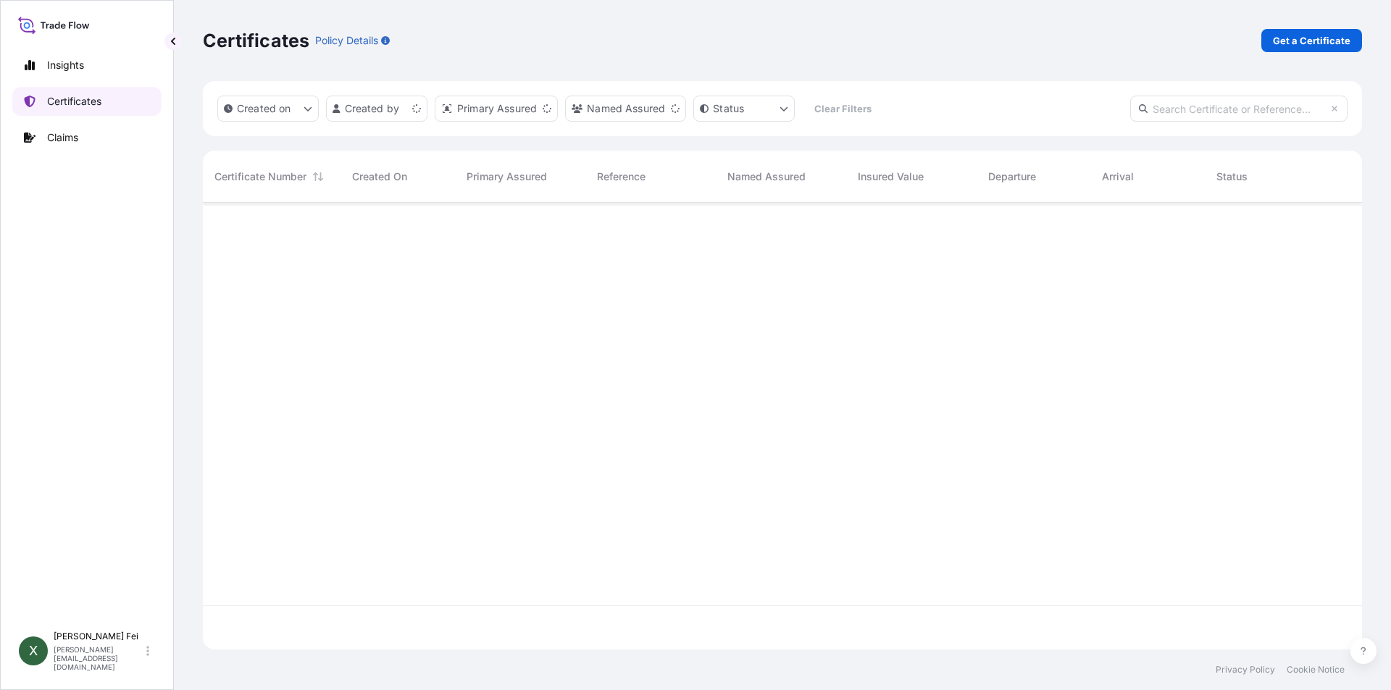
scroll to position [444, 1148]
click at [1298, 40] on p "Get a Certificate" at bounding box center [1312, 40] width 78 height 14
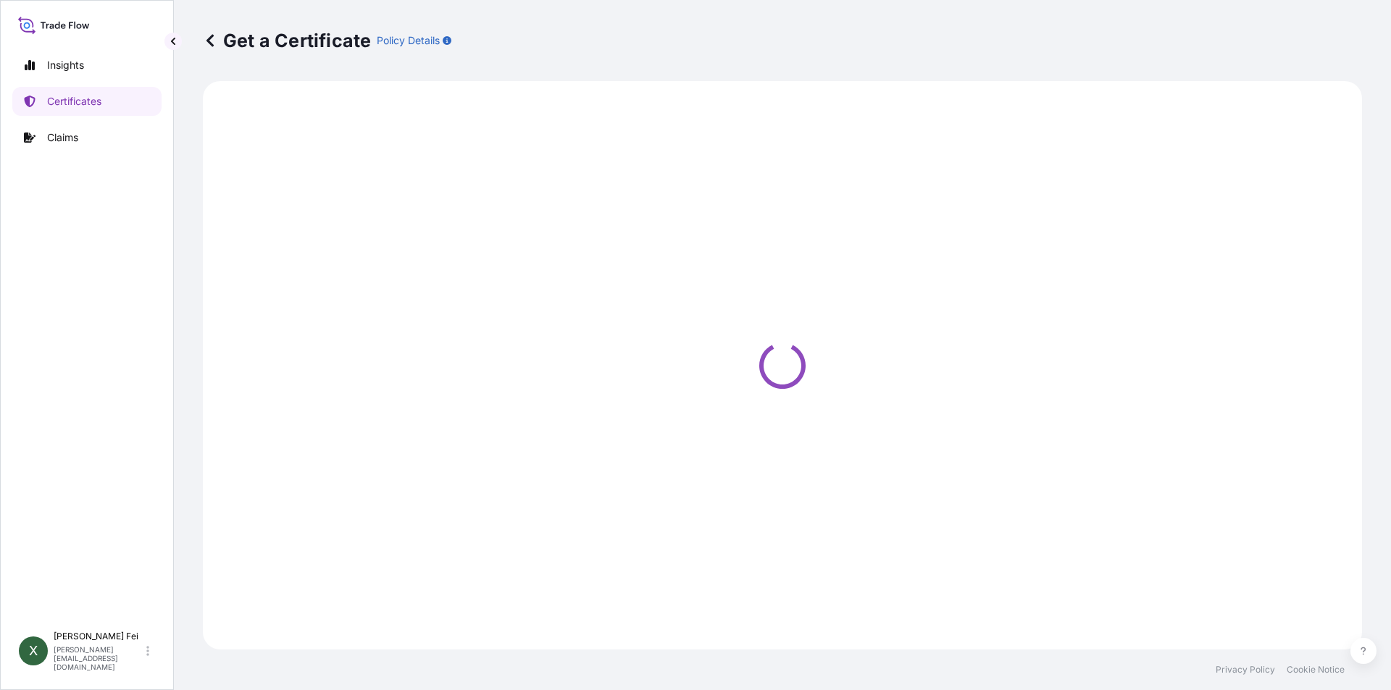
select select "Barge"
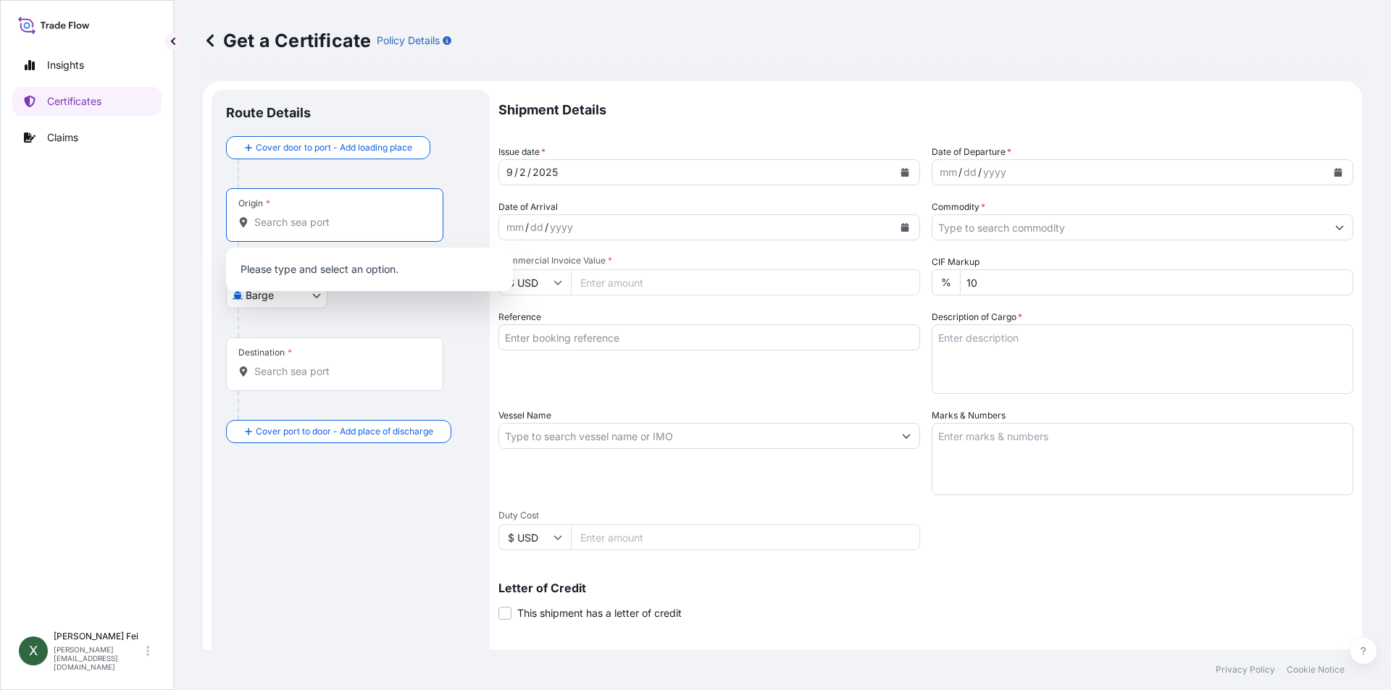
click at [298, 225] on input "Origin *" at bounding box center [339, 222] width 171 height 14
paste input "[GEOGRAPHIC_DATA]"
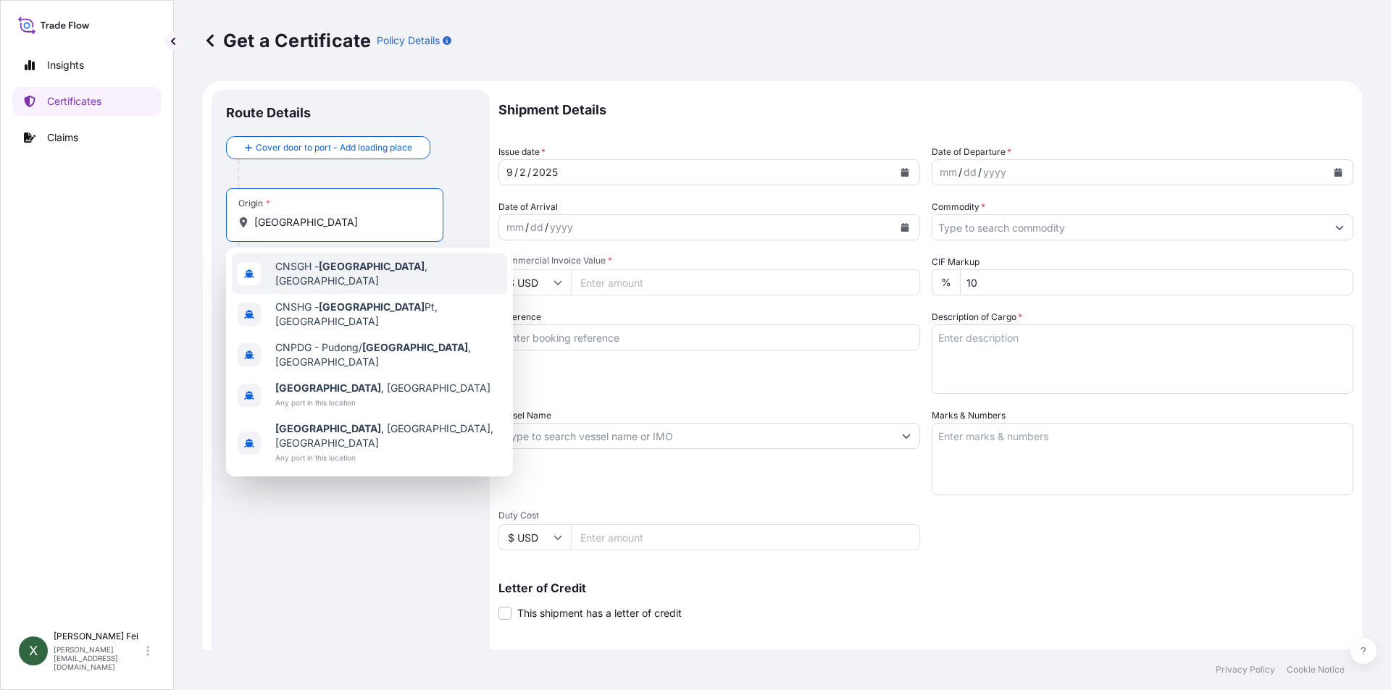
click at [348, 263] on div "CNSGH - [GEOGRAPHIC_DATA] , [GEOGRAPHIC_DATA]" at bounding box center [369, 274] width 275 height 41
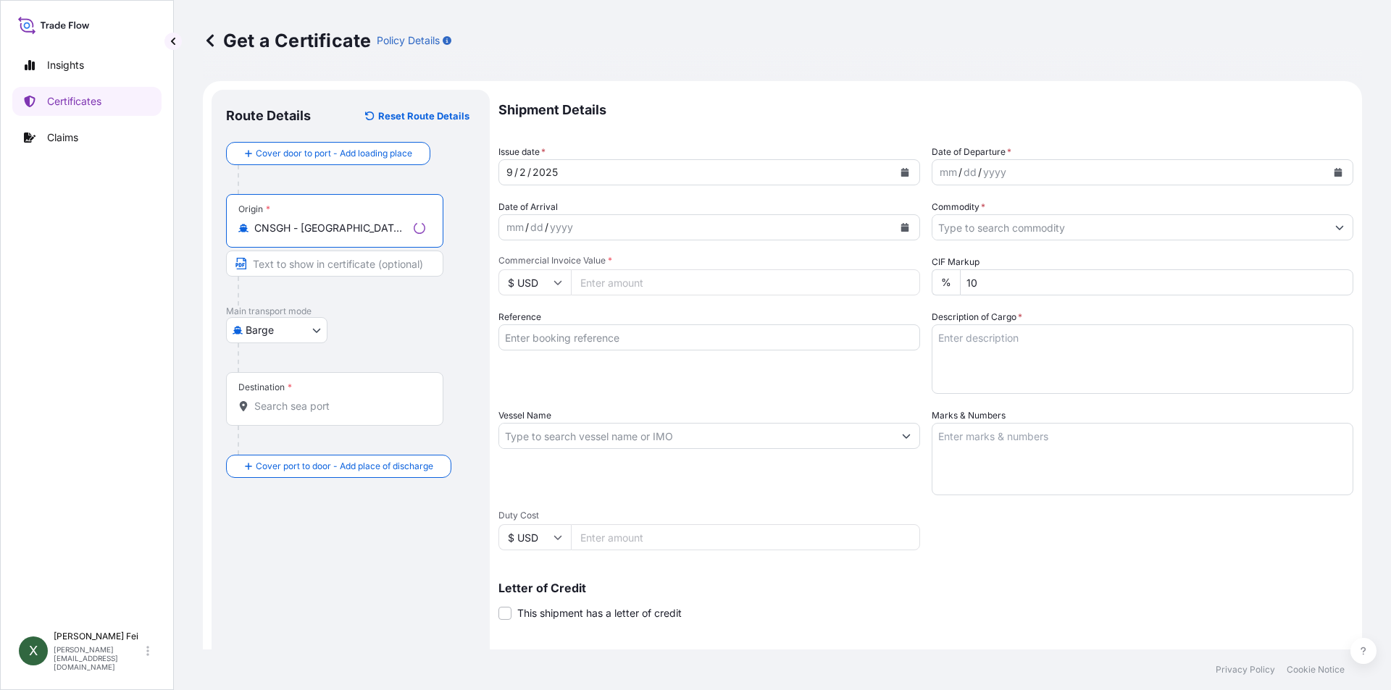
type input "CNSGH - [GEOGRAPHIC_DATA], [GEOGRAPHIC_DATA]"
click at [298, 328] on body "0 options available. 5 options available. Insights Certificates Claims X [PERSO…" at bounding box center [695, 345] width 1391 height 690
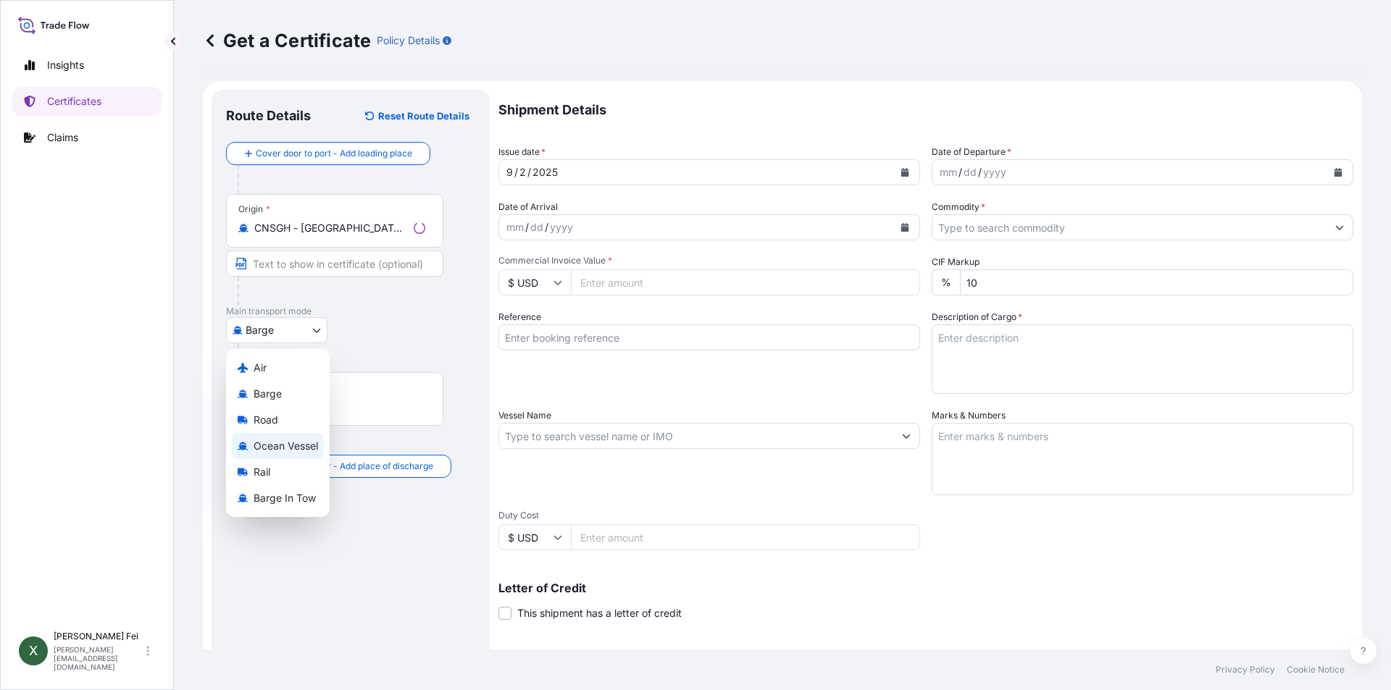
click at [294, 449] on span "Ocean Vessel" at bounding box center [286, 446] width 64 height 14
select select "Ocean Vessel"
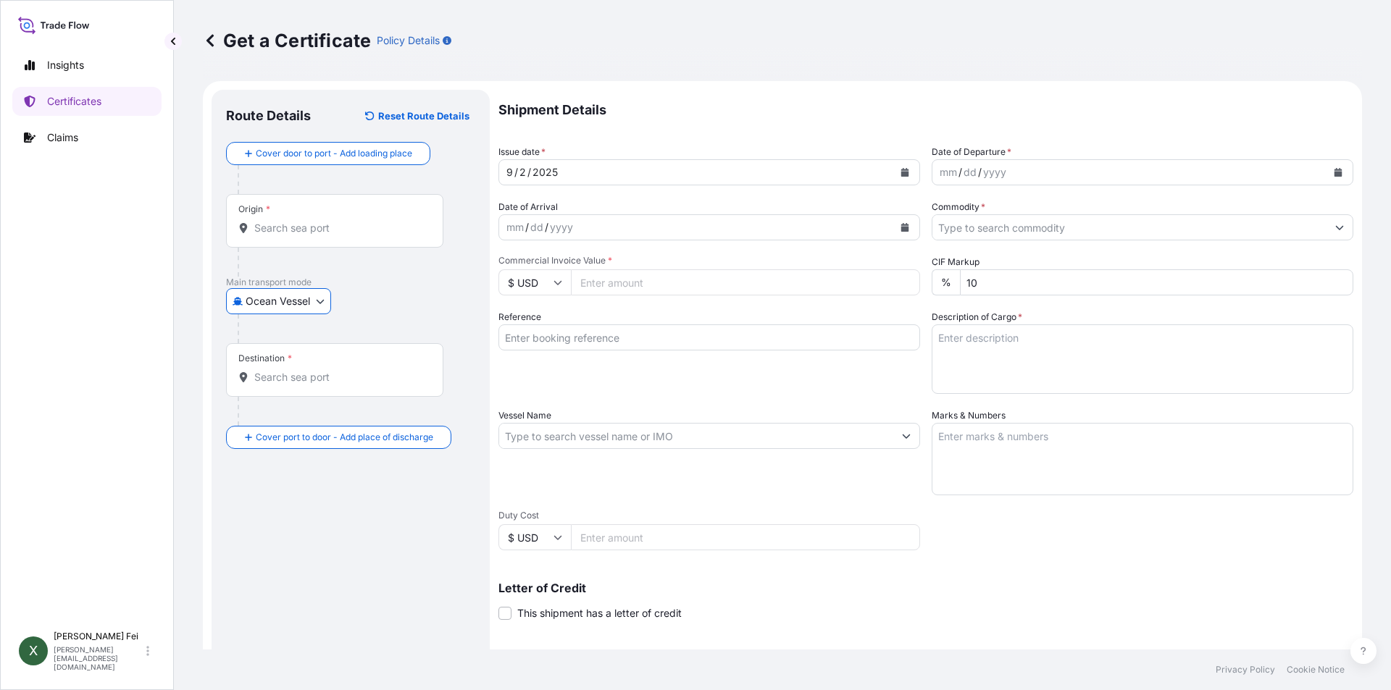
click at [298, 386] on div "Destination *" at bounding box center [334, 370] width 217 height 54
click at [298, 385] on input "Destination *" at bounding box center [339, 377] width 171 height 14
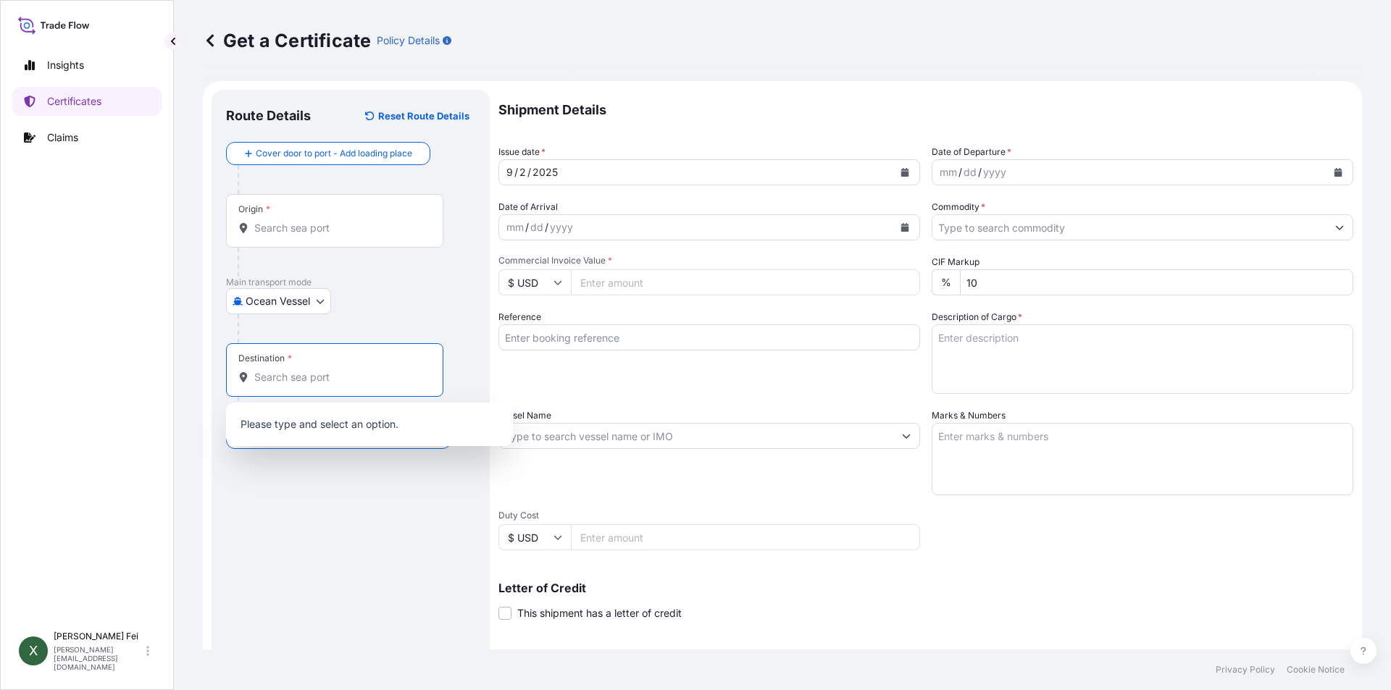
paste input "[GEOGRAPHIC_DATA]"
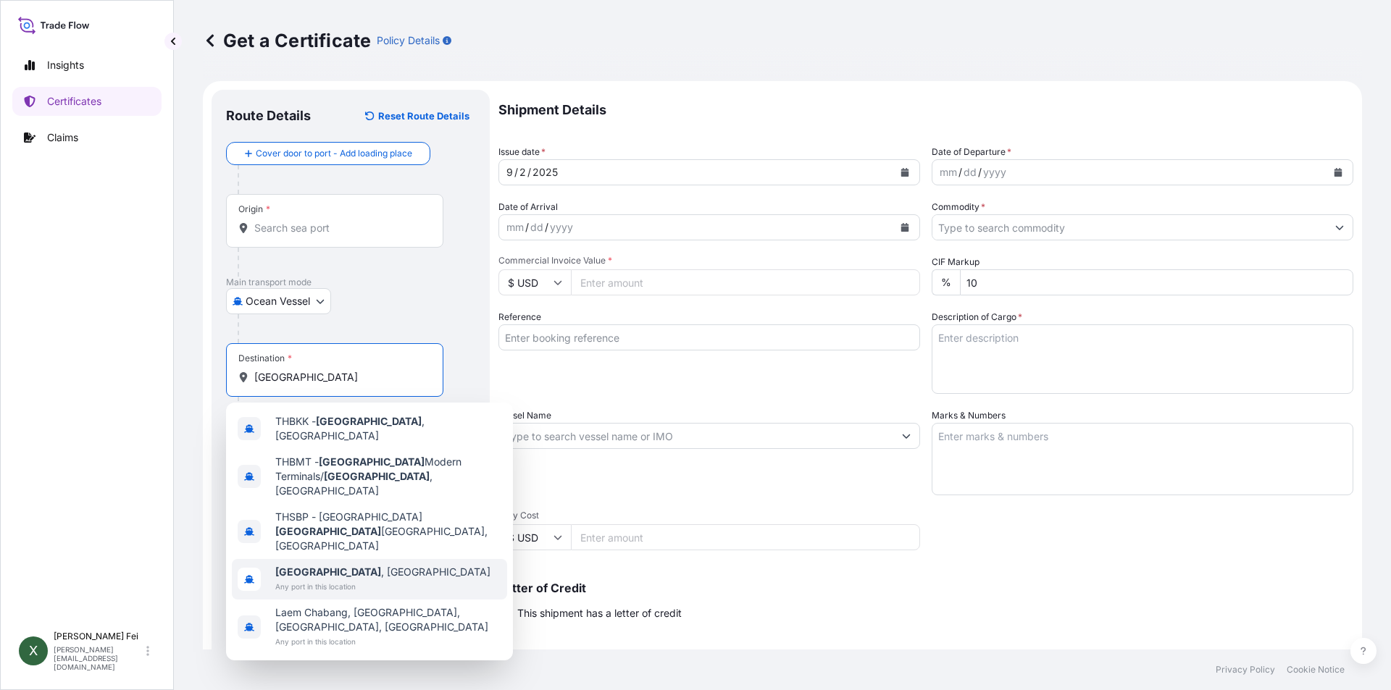
click at [337, 580] on span "Any port in this location" at bounding box center [382, 587] width 215 height 14
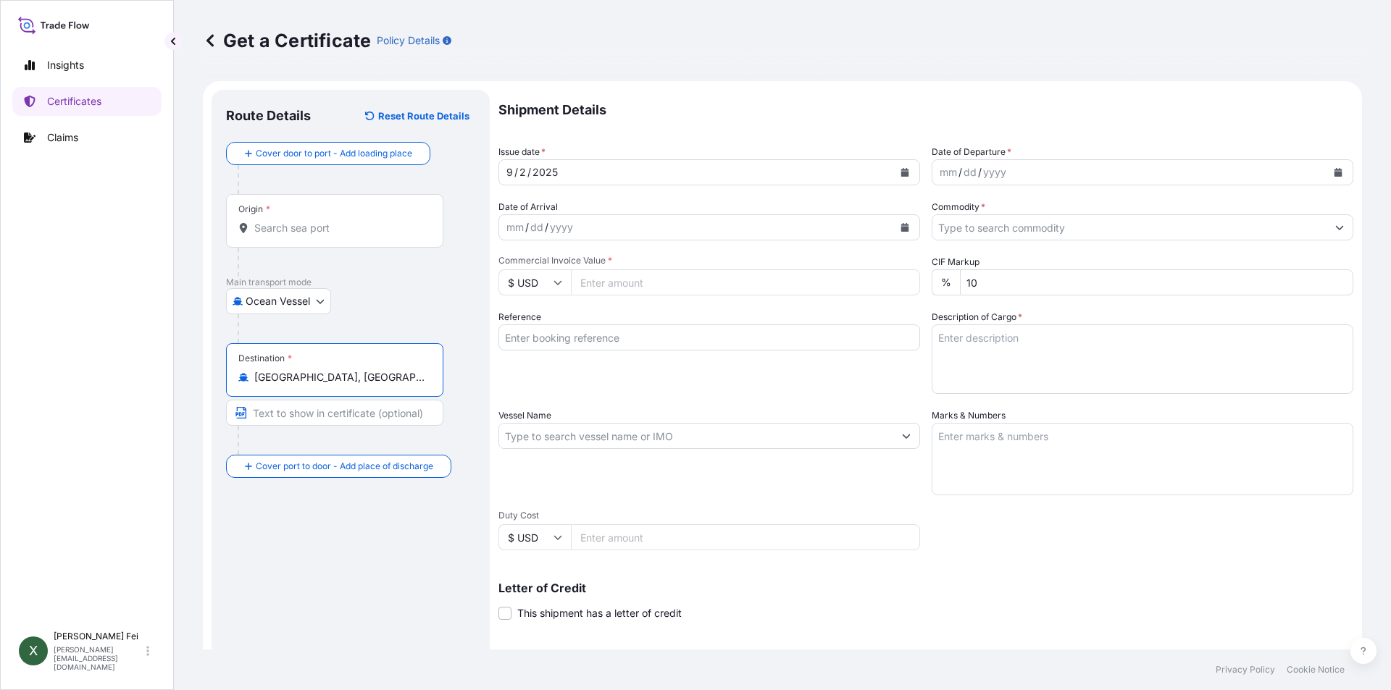
type input "[GEOGRAPHIC_DATA], [GEOGRAPHIC_DATA]"
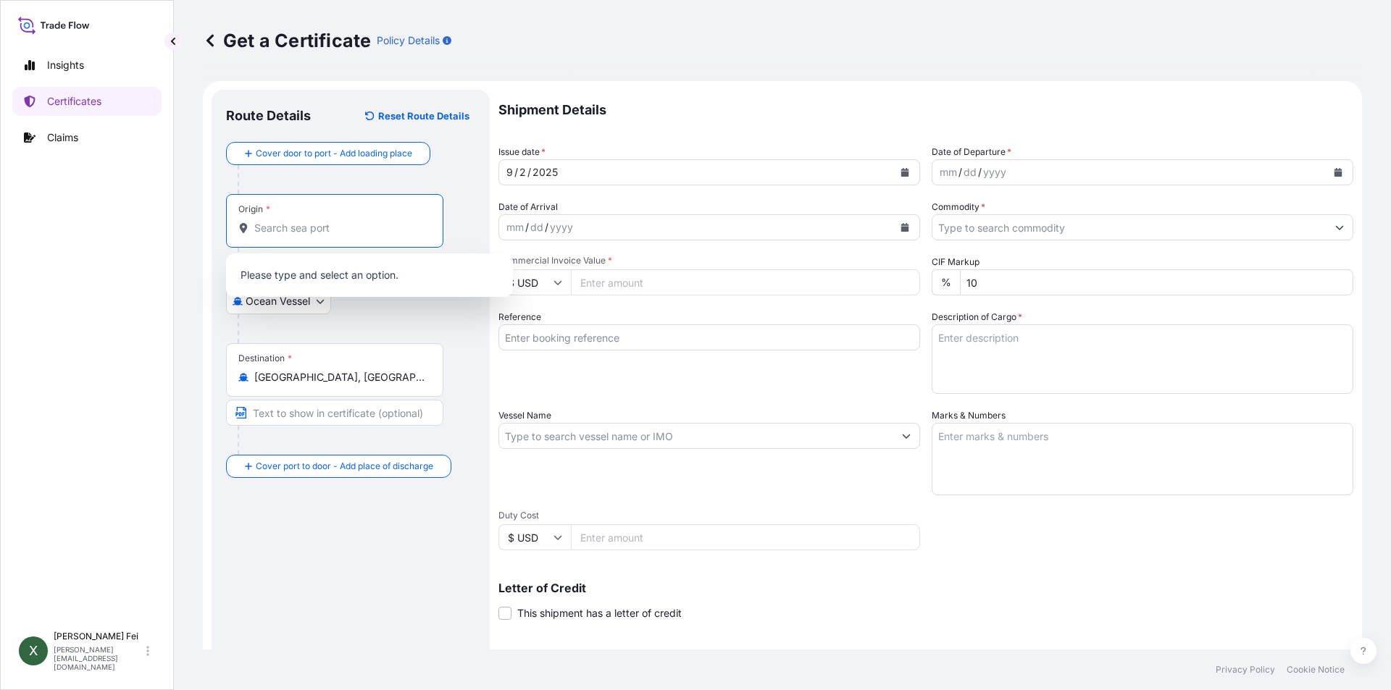
click at [363, 226] on input "Origin *" at bounding box center [339, 228] width 171 height 14
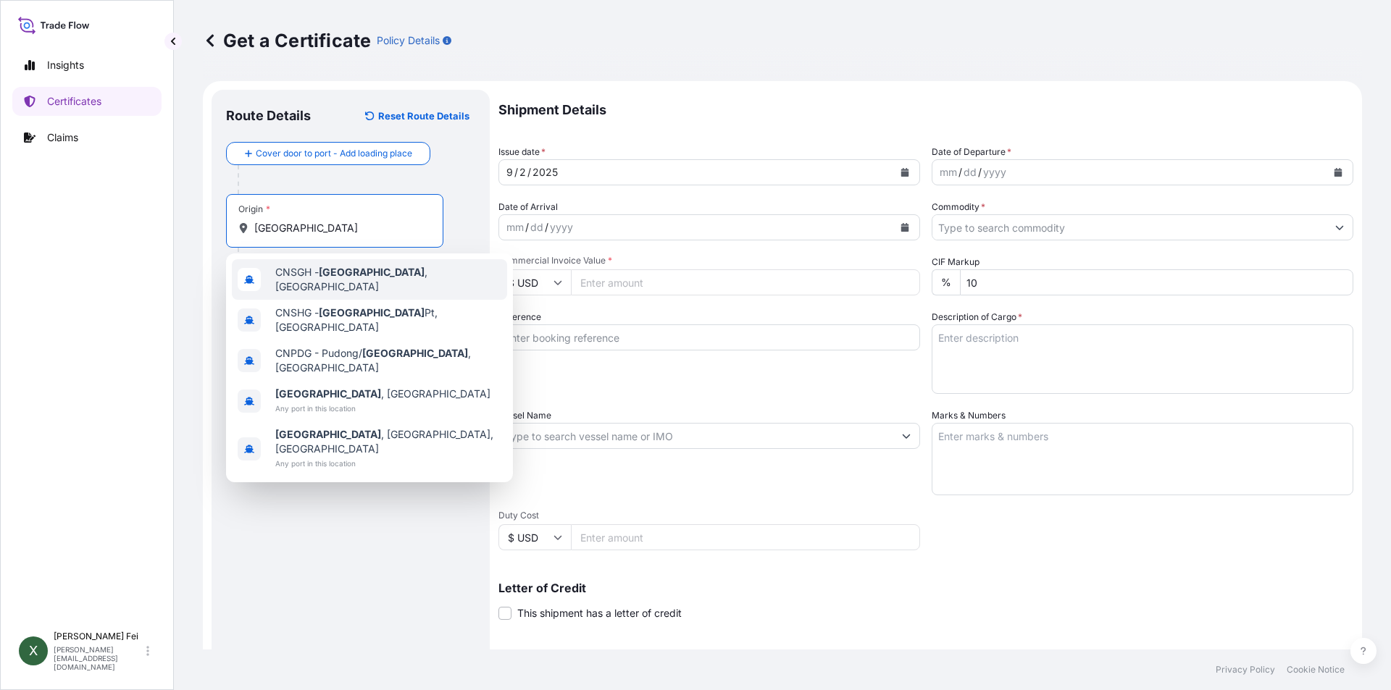
click at [379, 285] on div "CNSGH - [GEOGRAPHIC_DATA] , [GEOGRAPHIC_DATA]" at bounding box center [369, 279] width 275 height 41
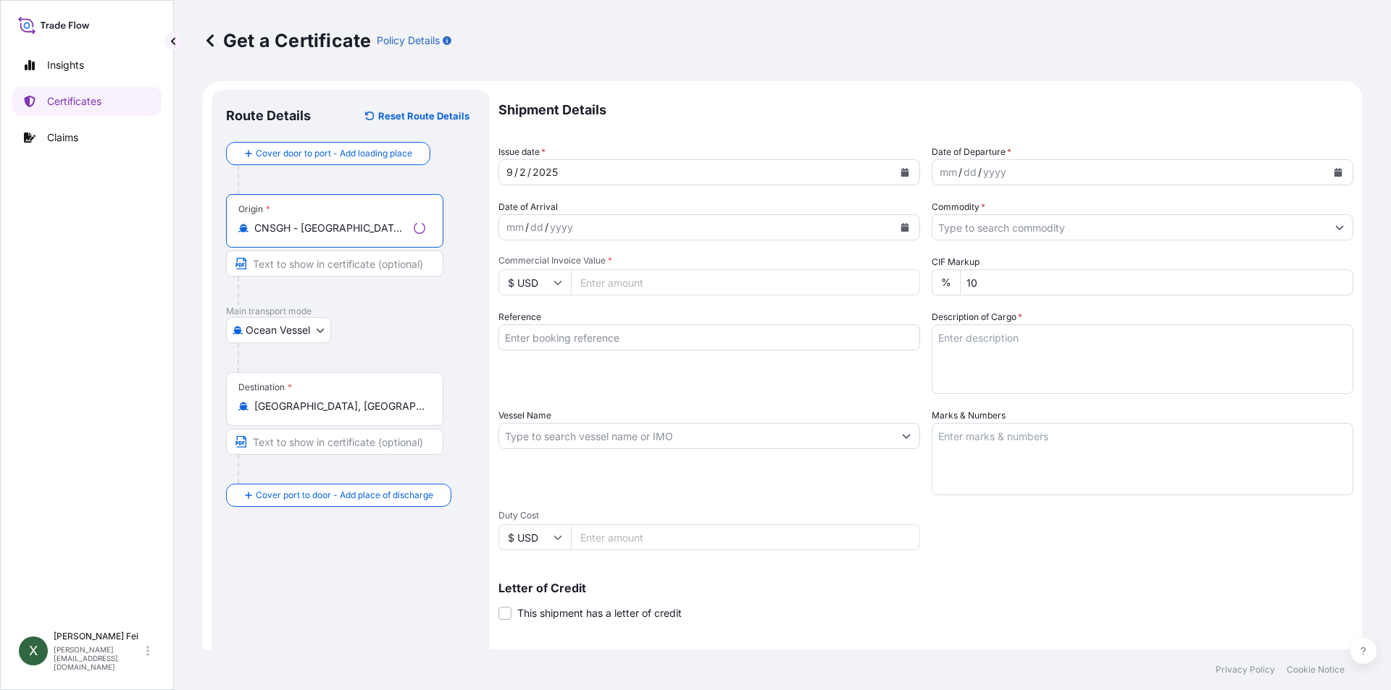
type input "CNSGH - [GEOGRAPHIC_DATA], [GEOGRAPHIC_DATA]"
click at [905, 171] on button "Calendar" at bounding box center [904, 172] width 23 height 23
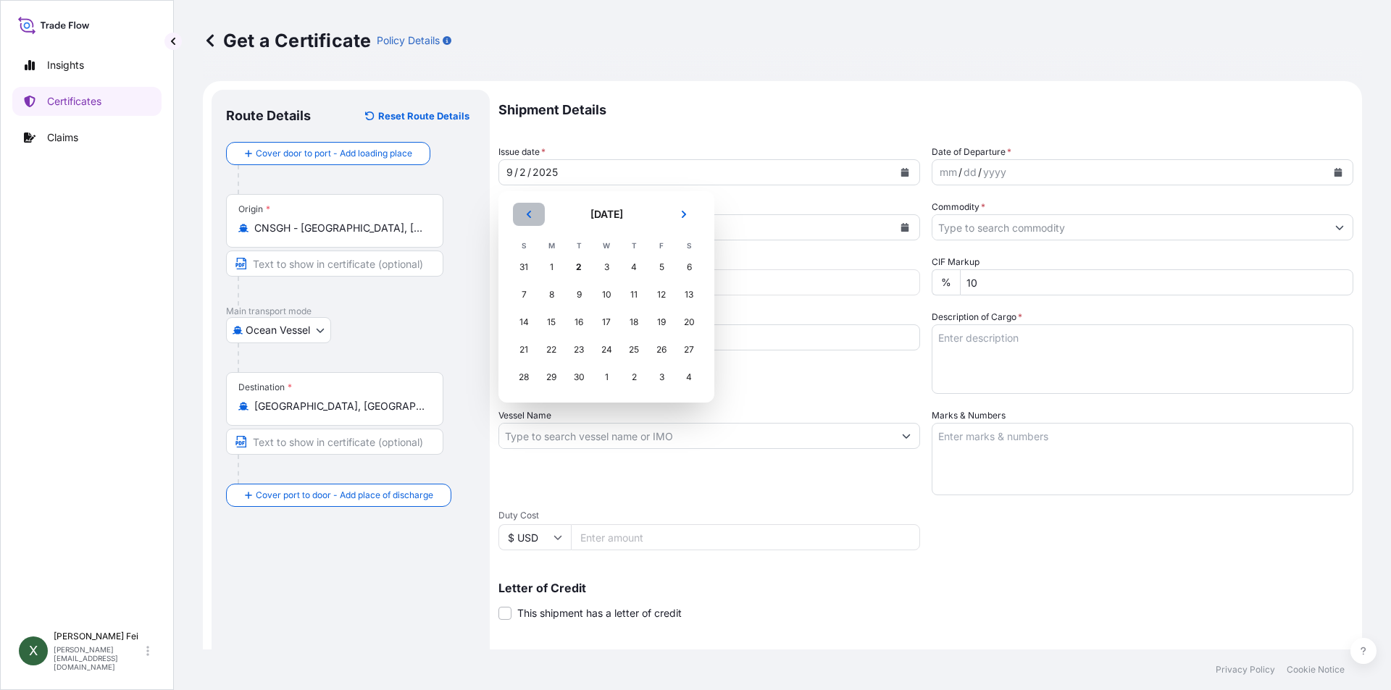
click at [530, 220] on button "Previous" at bounding box center [529, 214] width 32 height 23
click at [525, 404] on div "31" at bounding box center [524, 405] width 26 height 26
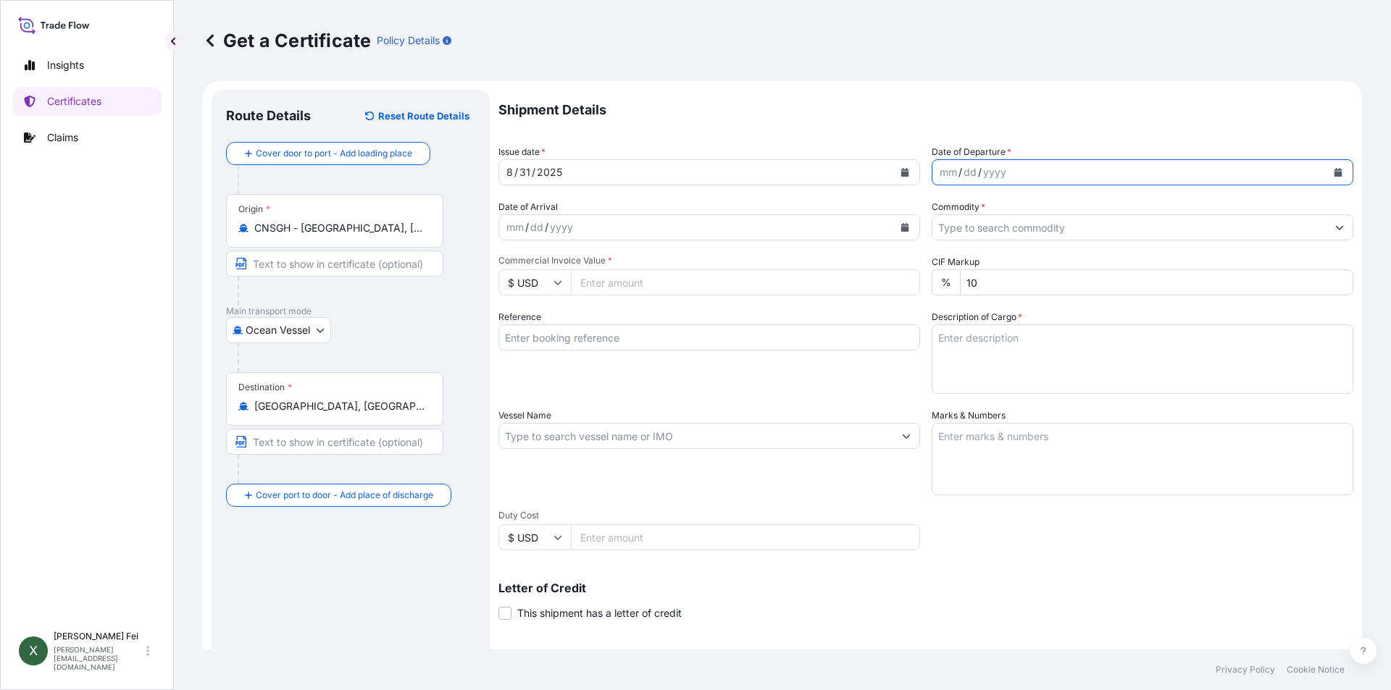
click at [1334, 169] on icon "Calendar" at bounding box center [1338, 172] width 9 height 9
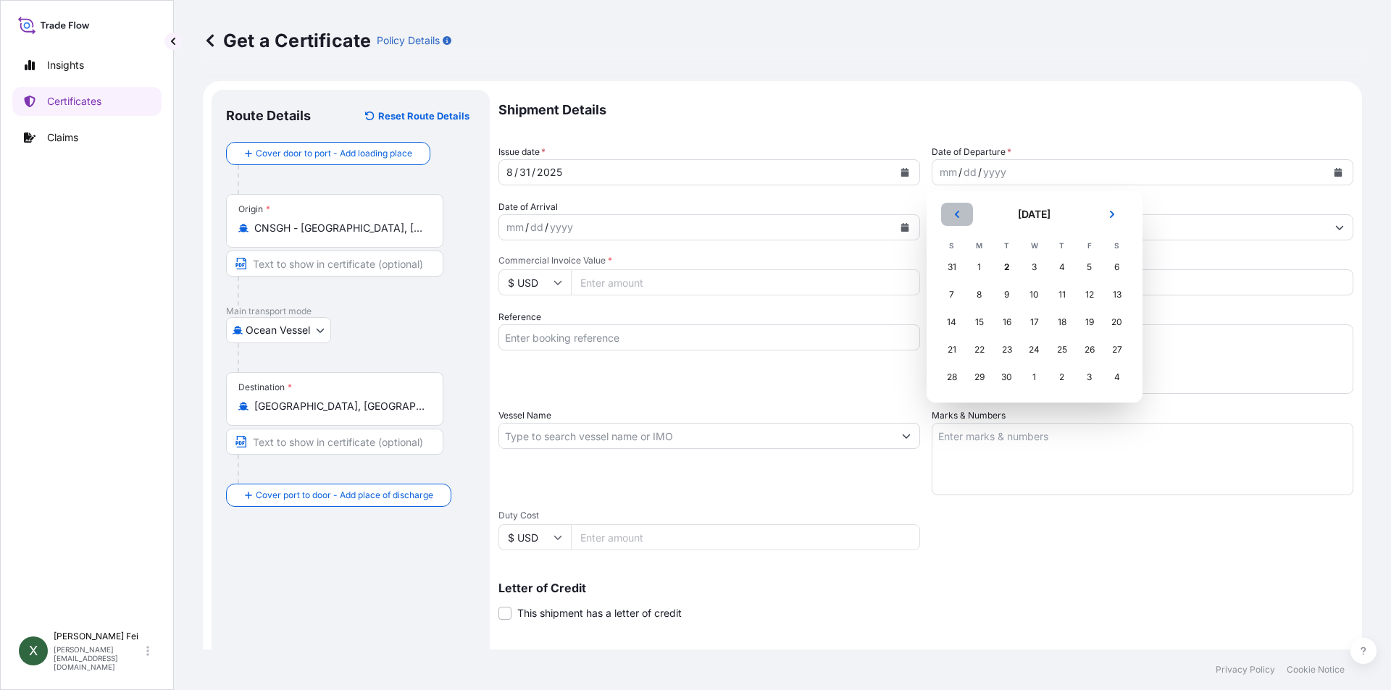
click at [959, 211] on icon "Previous" at bounding box center [957, 214] width 9 height 9
click at [945, 398] on div "31" at bounding box center [952, 405] width 26 height 26
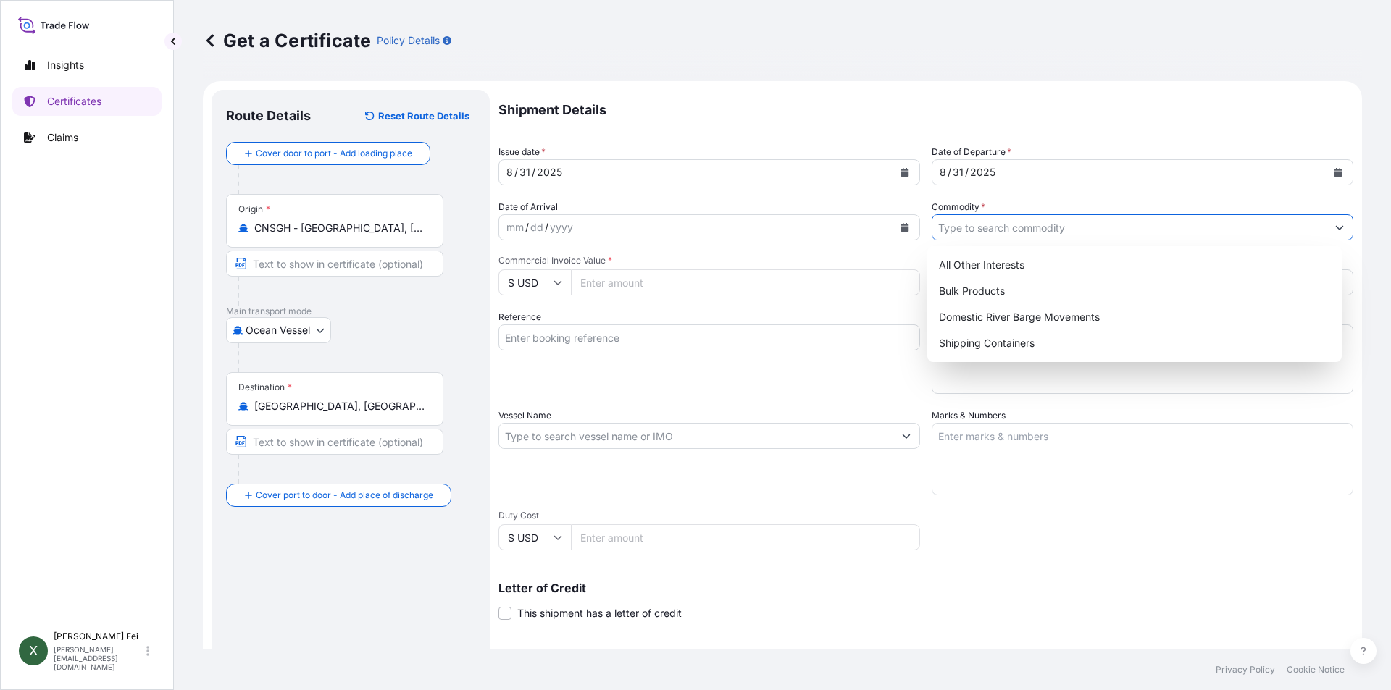
click at [998, 233] on input "Commodity *" at bounding box center [1129, 227] width 394 height 26
click at [992, 342] on div "Shipping Containers" at bounding box center [1135, 343] width 404 height 26
type input "Shipping Containers"
click at [614, 278] on input "Commercial Invoice Value *" at bounding box center [745, 282] width 349 height 26
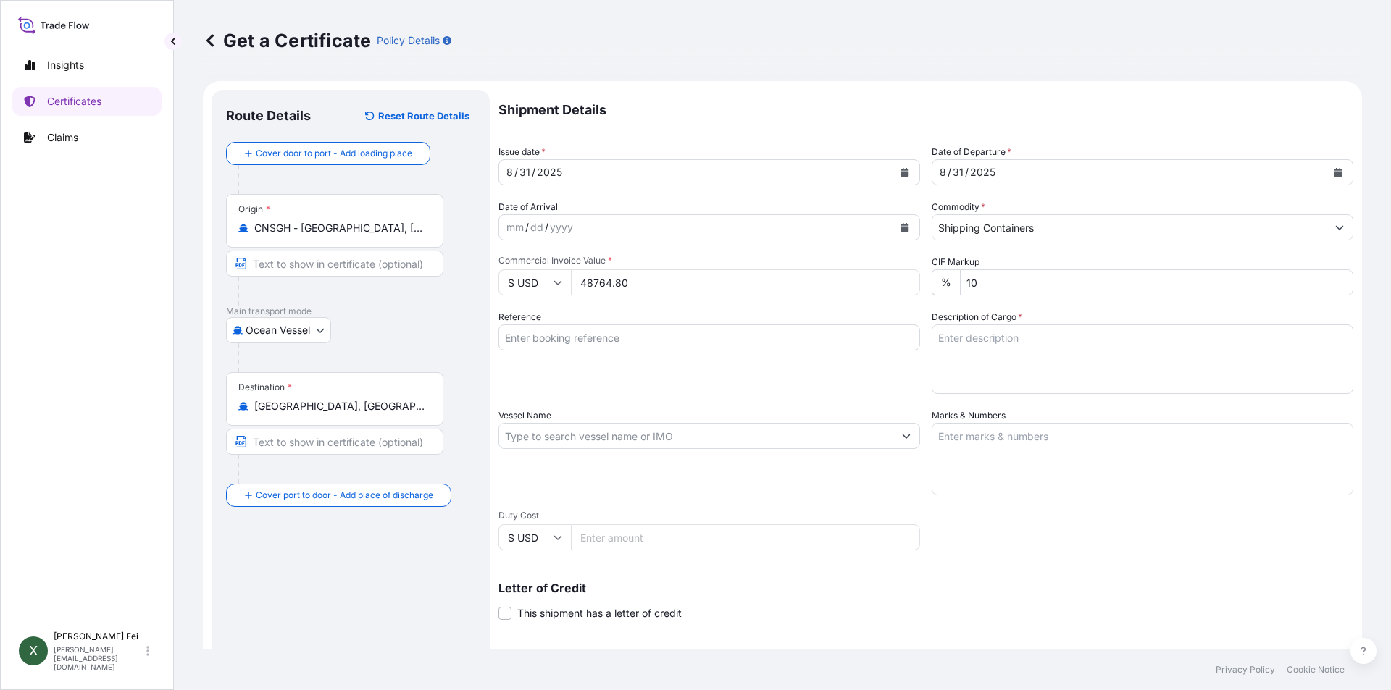
type input "48764.80"
click at [700, 351] on div "Reference" at bounding box center [709, 352] width 422 height 84
click at [669, 326] on input "Reference" at bounding box center [709, 338] width 422 height 26
paste input "SITGSHBKN01542"
type input "SITGSHBKN01542"
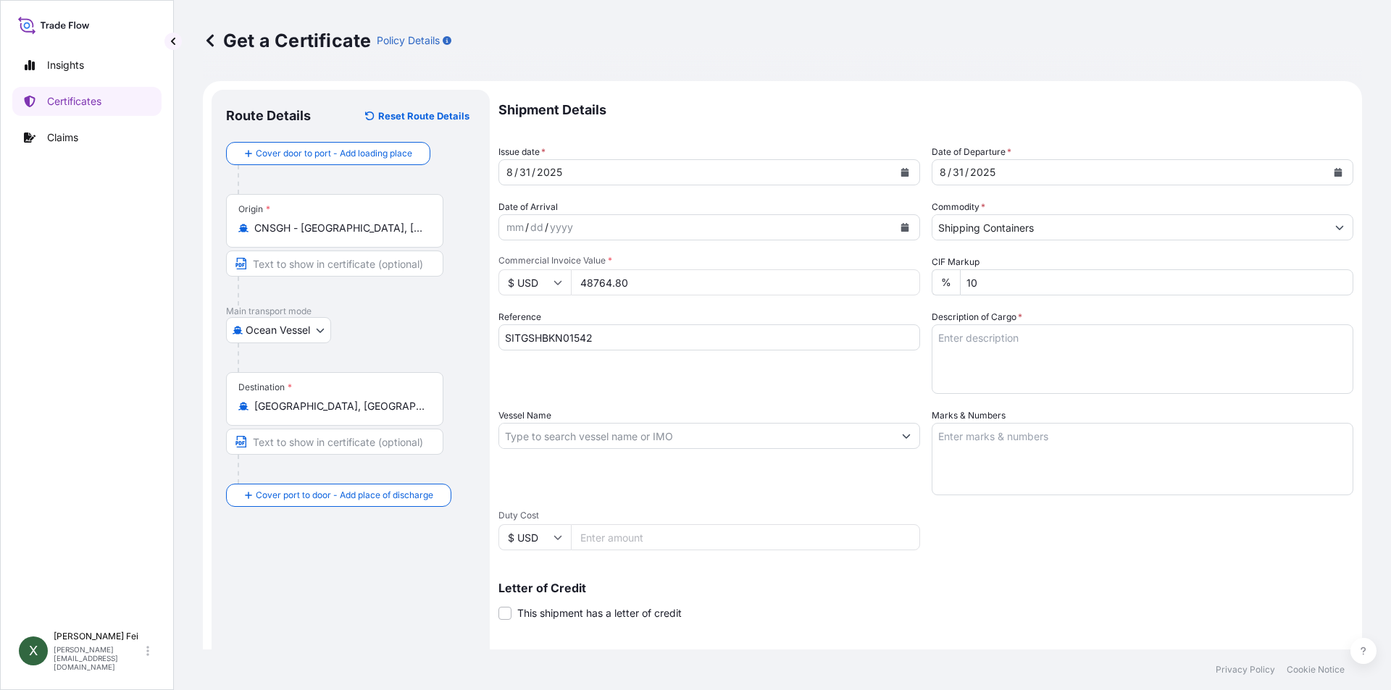
click at [862, 392] on div "Reference SITGSHBKN01542" at bounding box center [709, 352] width 422 height 84
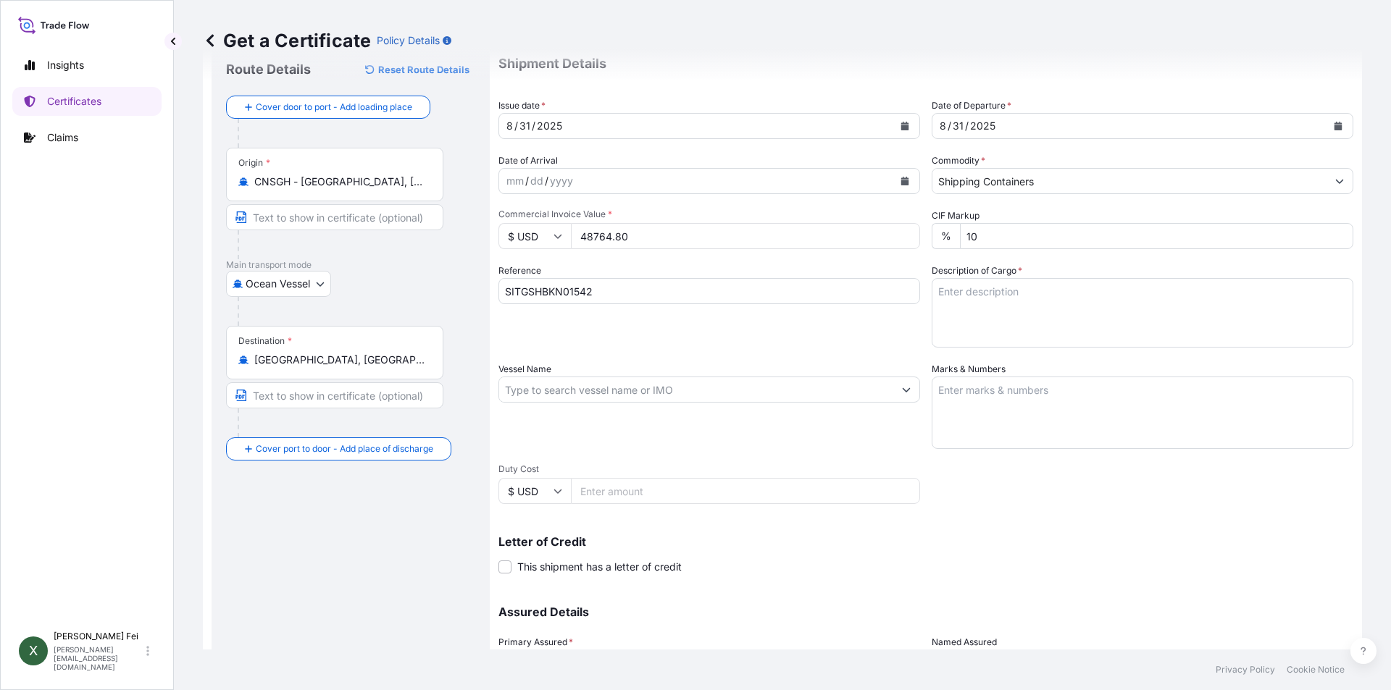
scroll to position [72, 0]
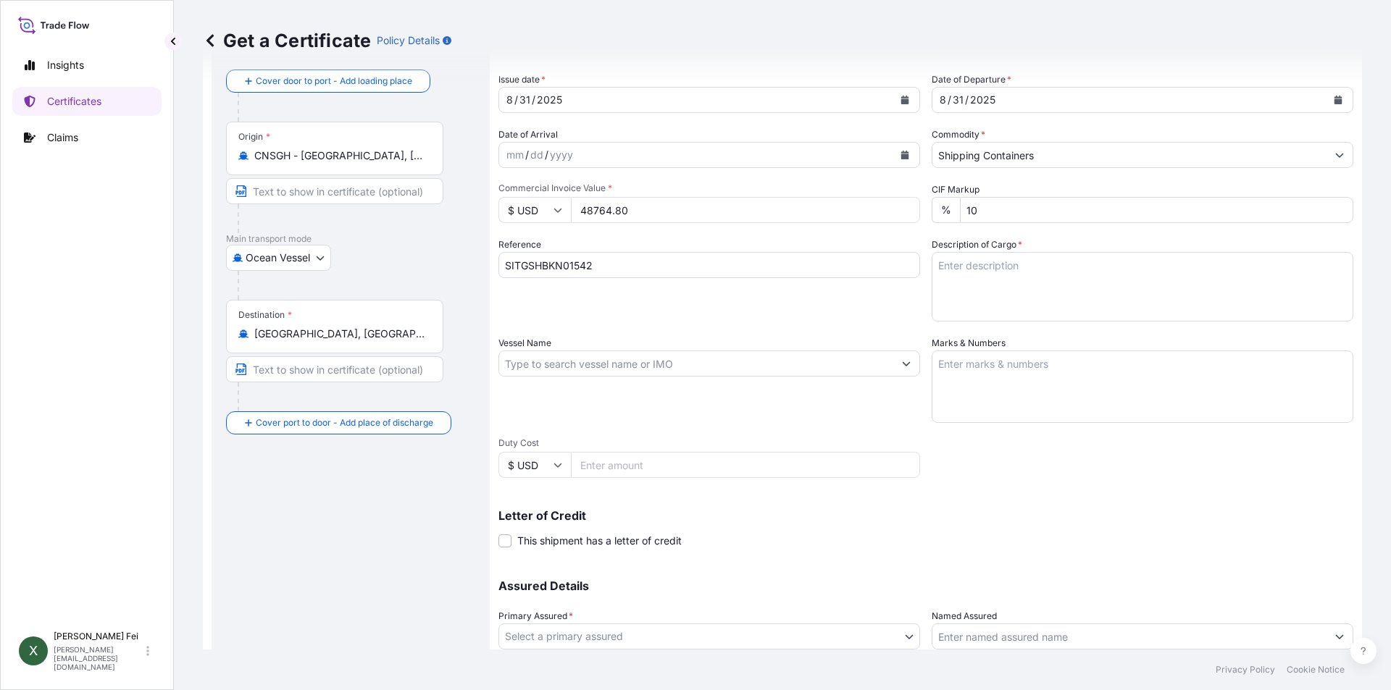
click at [961, 275] on textarea "Description of Cargo *" at bounding box center [1143, 287] width 422 height 70
paste textarea "20PALLETS CARBOPOL(R) AQUA SF-1 POLYMER, 55G PL OH D/ ACRYLATE COPOLYMER HS COD…"
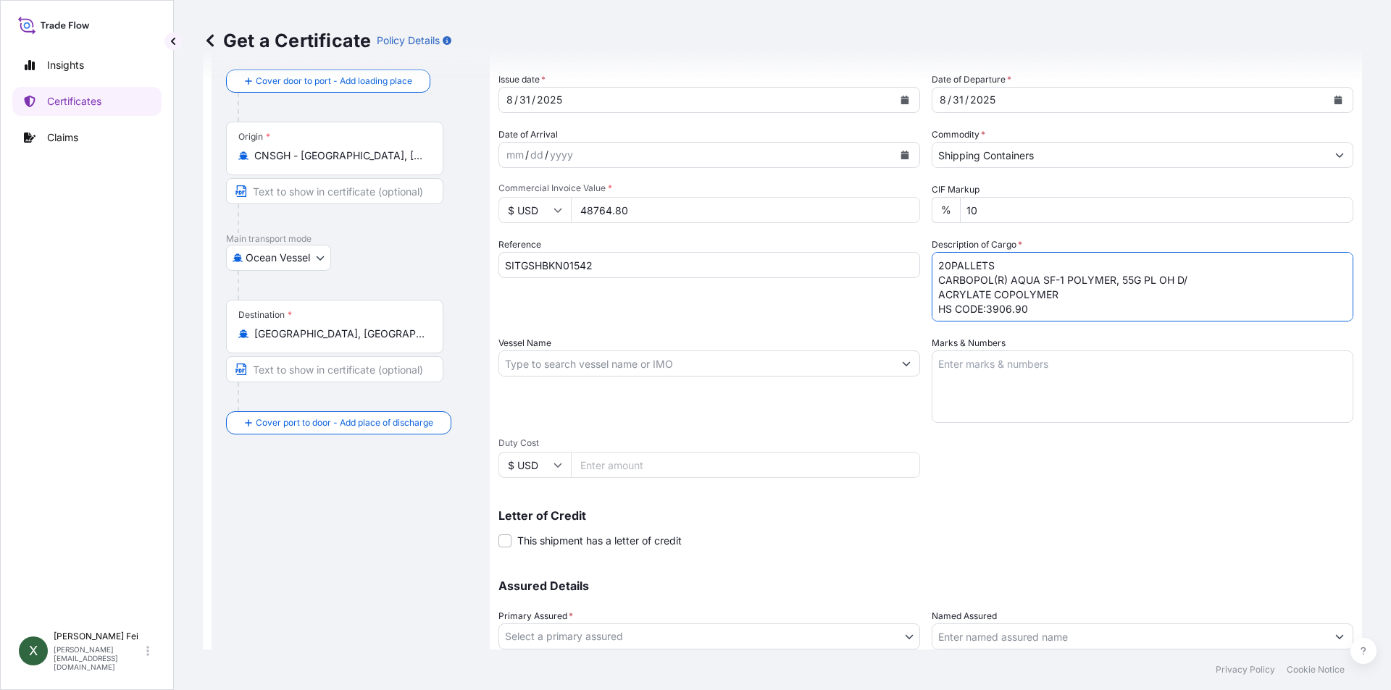
type textarea "20PALLETS CARBOPOL(R) AQUA SF-1 POLYMER, 55G PL OH D/ ACRYLATE COPOLYMER HS COD…"
click at [787, 406] on div "Vessel Name" at bounding box center [709, 379] width 422 height 87
click at [579, 360] on input "Vessel Name" at bounding box center [696, 364] width 394 height 26
paste input "AMOUREUX"
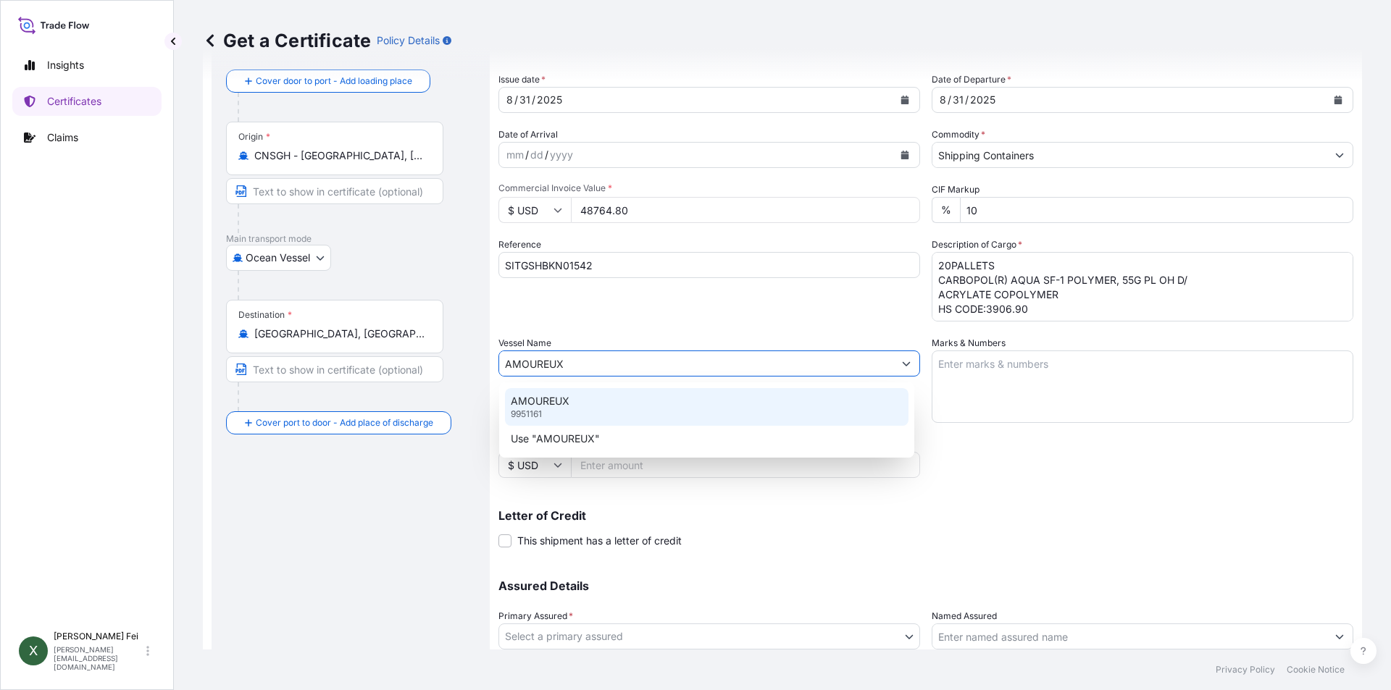
click at [606, 409] on div "AMOUREUX 9951161" at bounding box center [707, 407] width 404 height 38
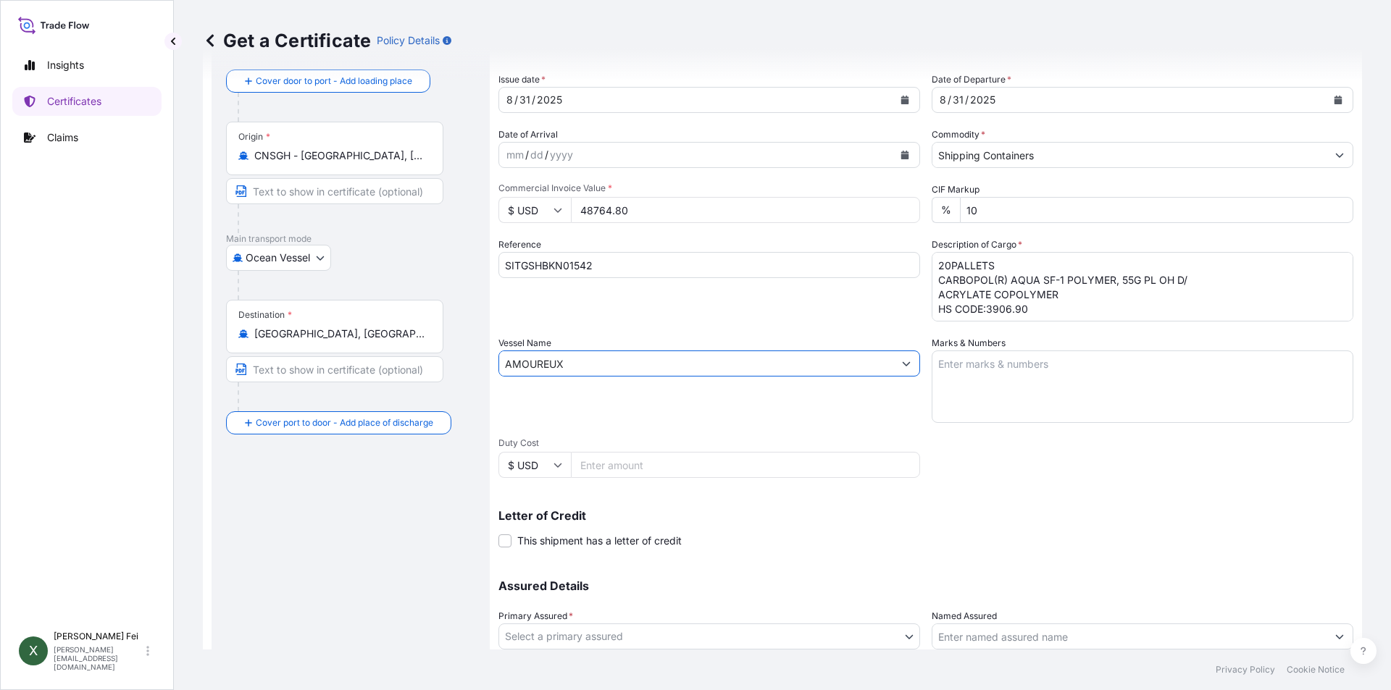
type input "AMOUREUX"
click at [945, 371] on textarea "Marks & Numbers" at bounding box center [1143, 387] width 422 height 72
paste textarea "NAMSIANG 2000007937 [GEOGRAPHIC_DATA]"
type textarea "NAMSIANG 2000007937 [GEOGRAPHIC_DATA]"
click at [807, 516] on p "Letter of Credit" at bounding box center [925, 516] width 855 height 12
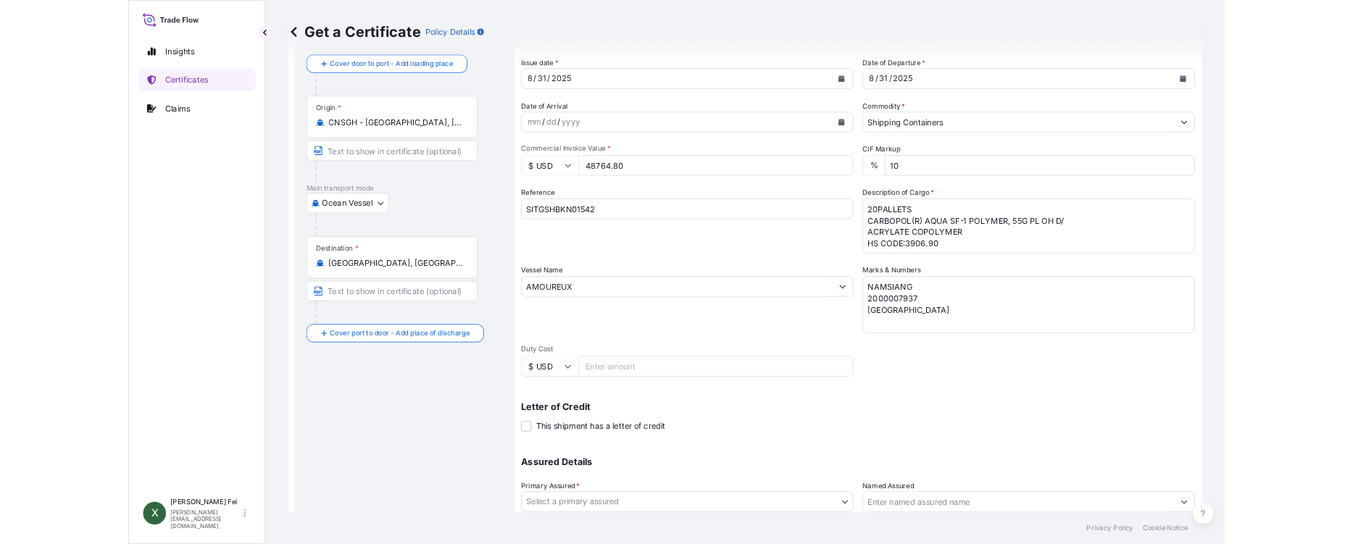
scroll to position [180, 0]
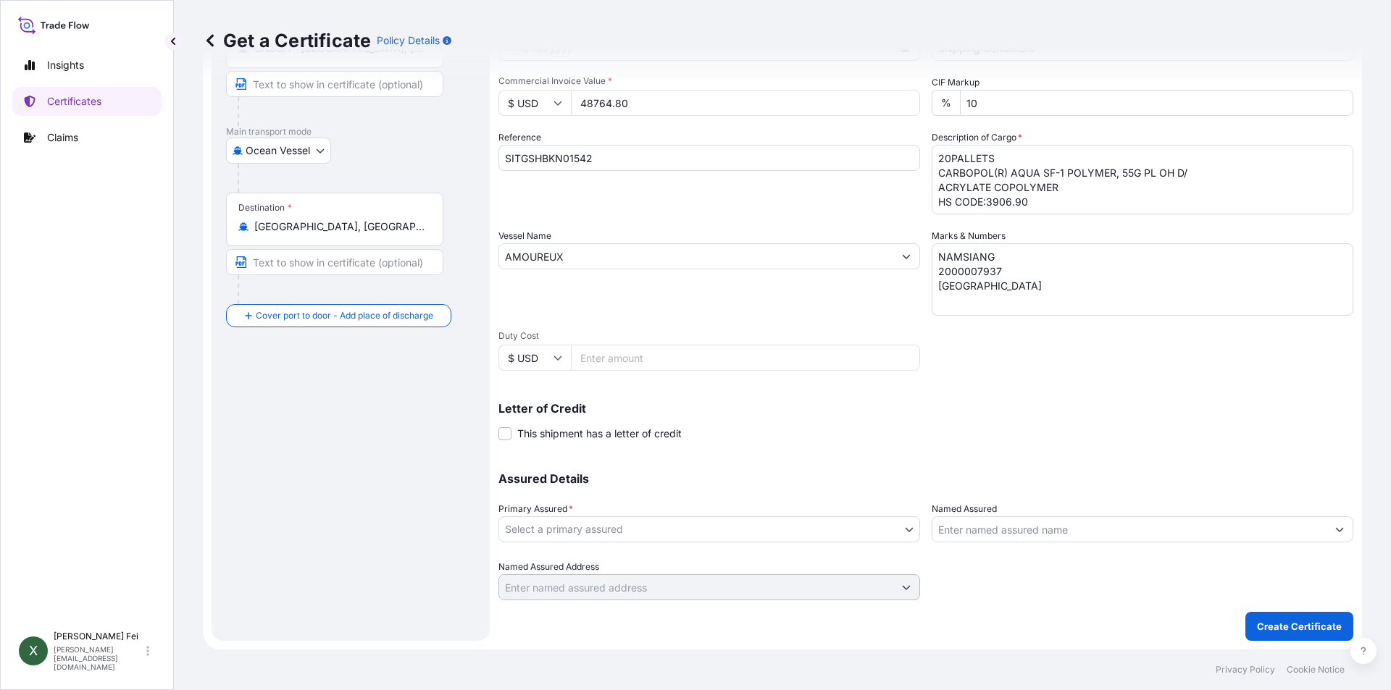
click at [787, 519] on body "Insights Certificates Claims X [PERSON_NAME] [PERSON_NAME][EMAIL_ADDRESS][DOMAI…" at bounding box center [695, 345] width 1391 height 690
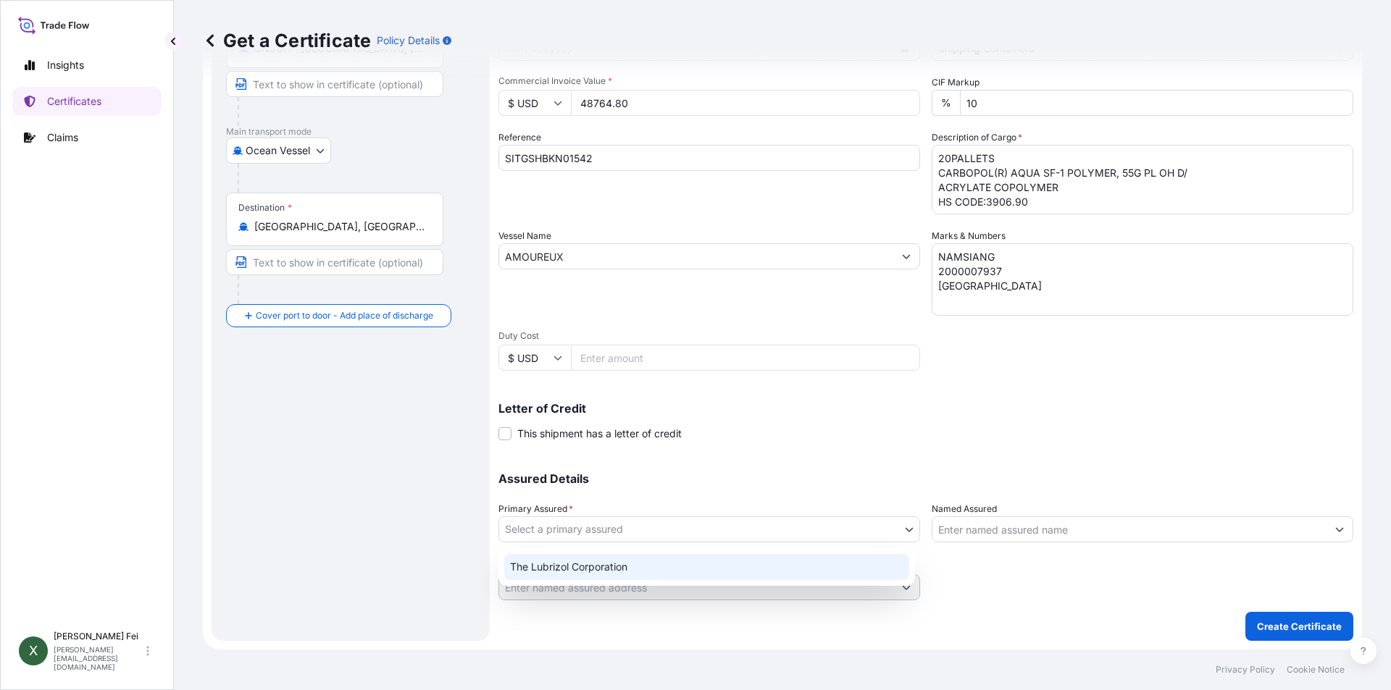
click at [594, 567] on div "The Lubrizol Corporation" at bounding box center [706, 567] width 405 height 26
select select "31566"
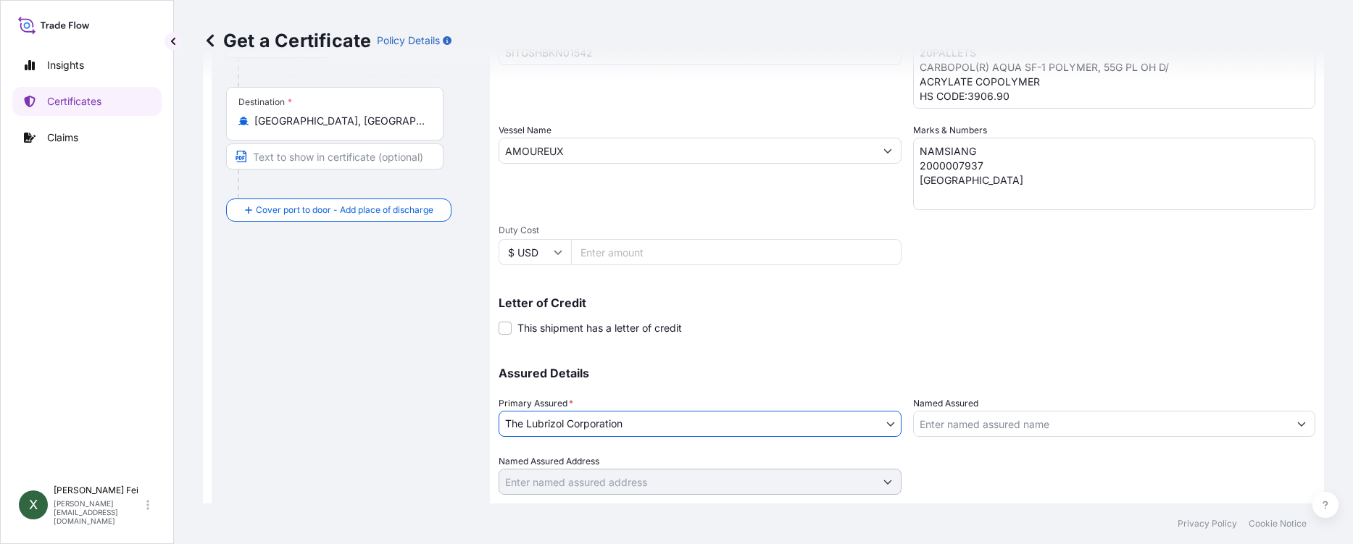
scroll to position [326, 0]
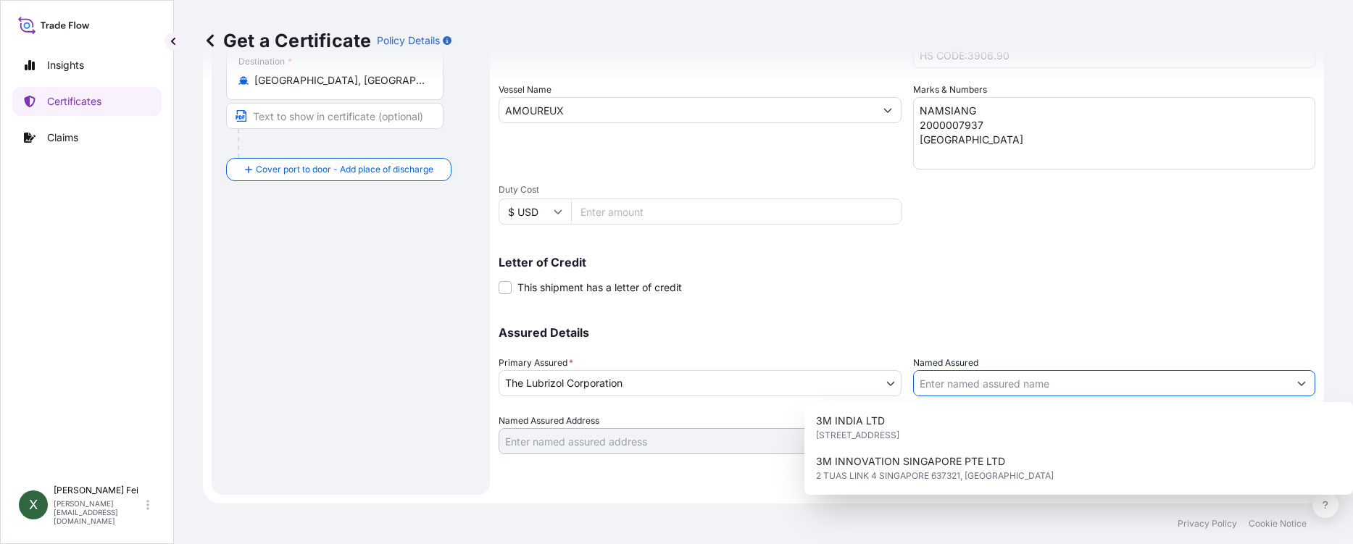
click at [973, 390] on input "Named Assured" at bounding box center [1101, 383] width 375 height 26
paste input "NAMSIANG 2000007937 [GEOGRAPHIC_DATA]"
type input "NAMSIANG 2000007937 [GEOGRAPHIC_DATA]"
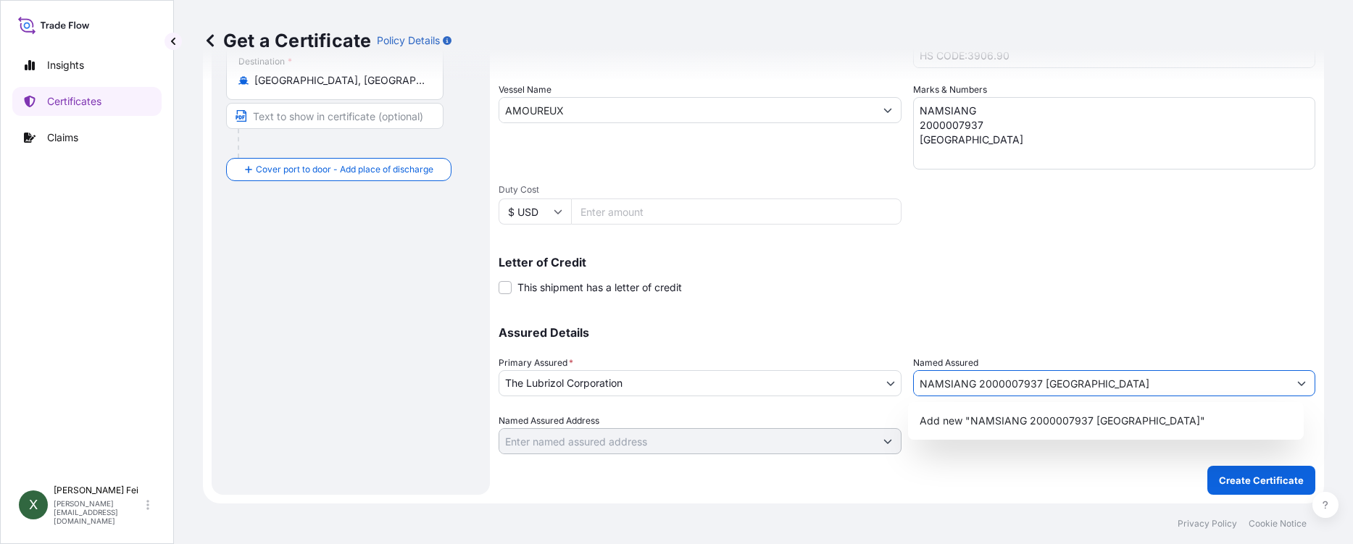
drag, startPoint x: 1120, startPoint y: 373, endPoint x: 793, endPoint y: 398, distance: 328.4
click at [793, 398] on div "Assured Details Primary Assured * The Lubrizol Corporation The Lubrizol Corpora…" at bounding box center [906, 381] width 816 height 145
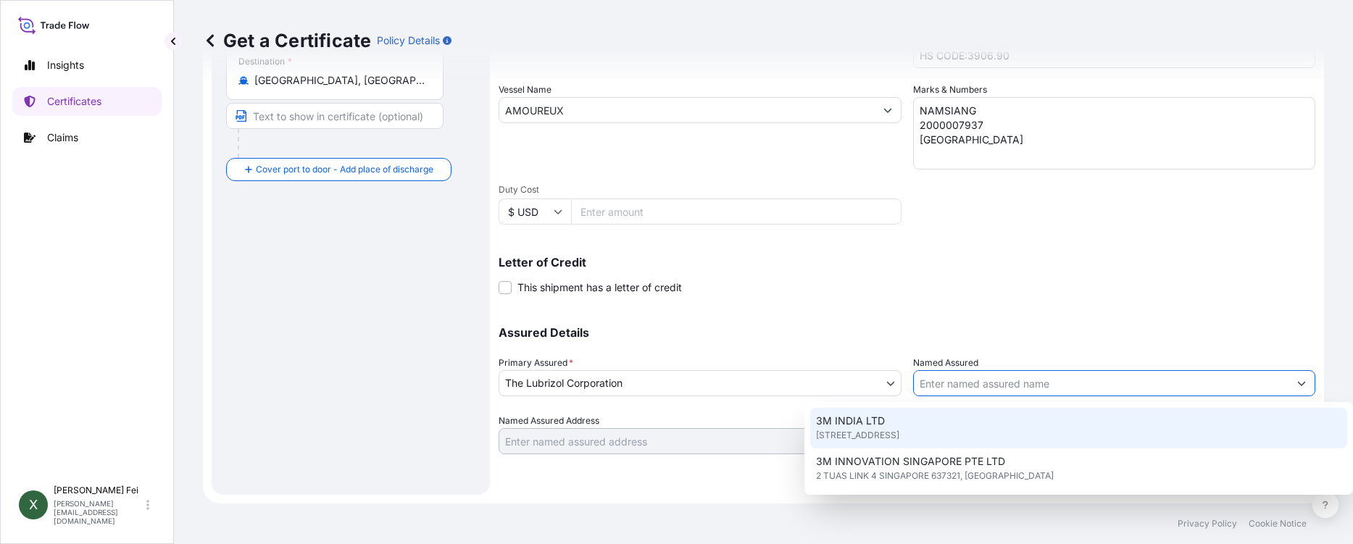
click at [1047, 368] on div "Named Assured" at bounding box center [1114, 376] width 403 height 41
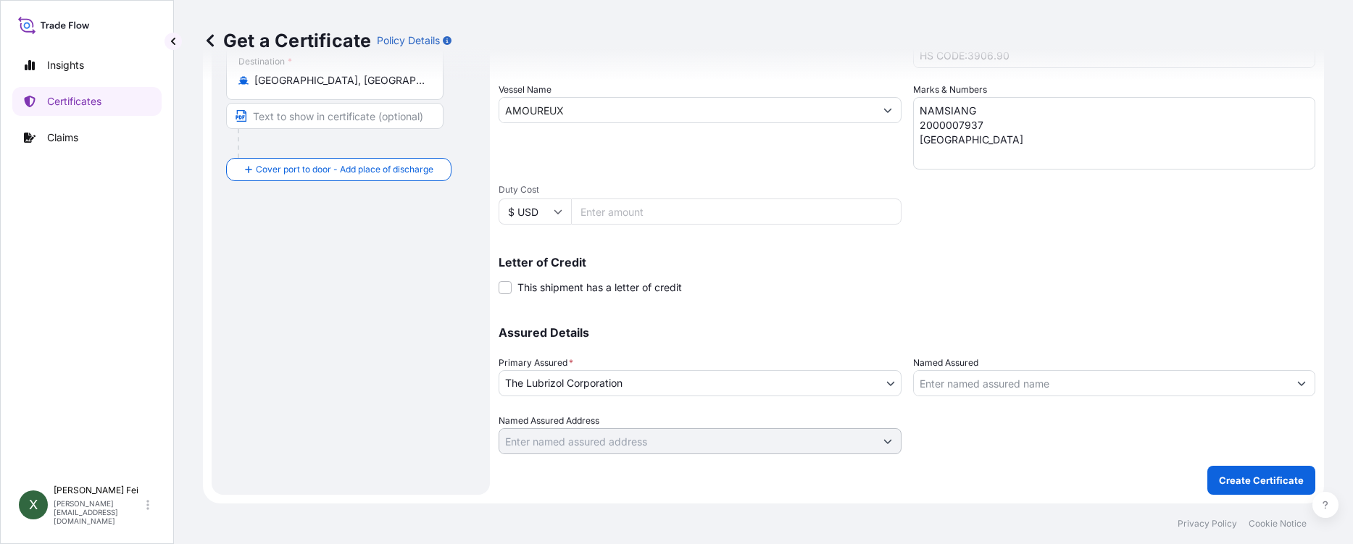
click at [1035, 384] on input "Named Assured" at bounding box center [1101, 383] width 375 height 26
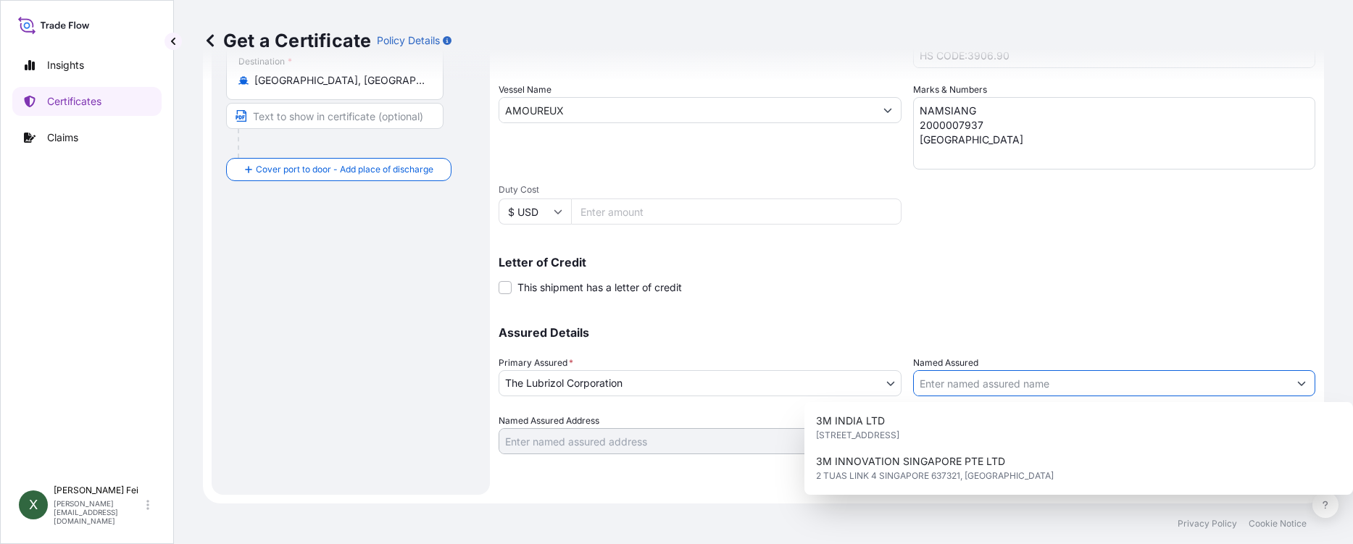
paste input "NAMSIANG CO.,LTD"
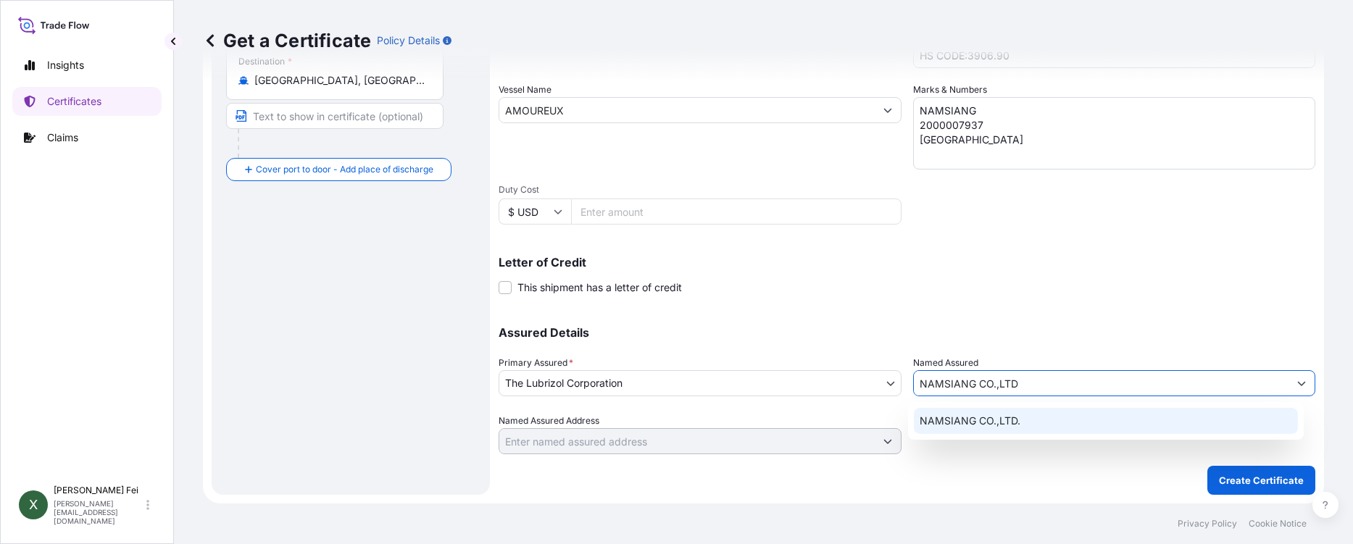
click at [1026, 416] on div "NAMSIANG CO.,LTD." at bounding box center [1106, 421] width 384 height 26
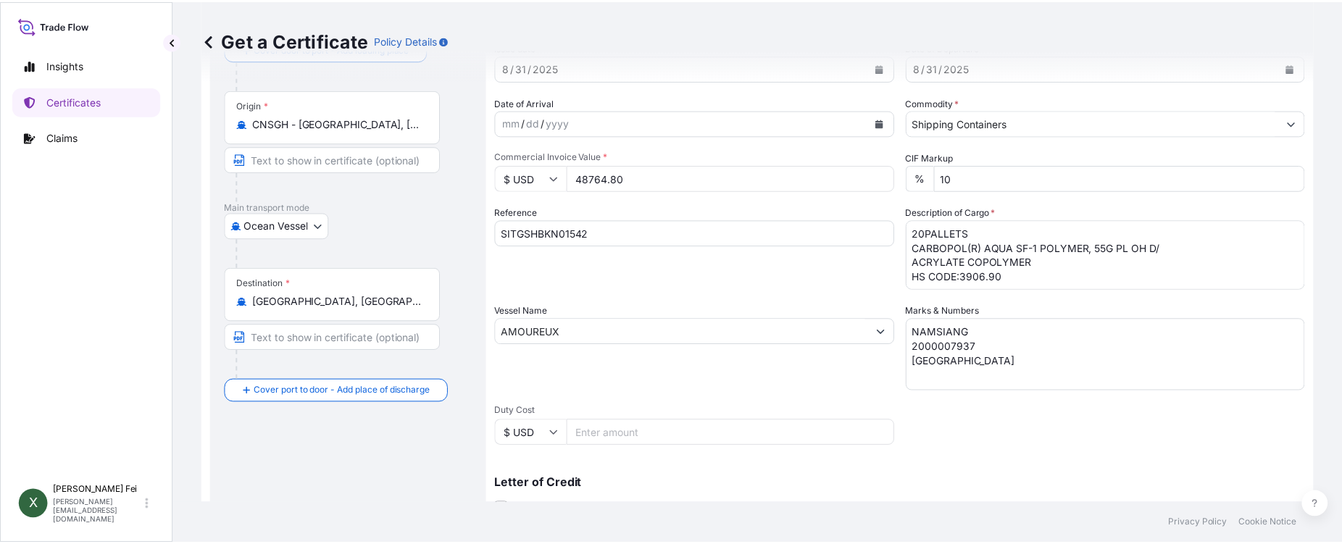
scroll to position [64, 0]
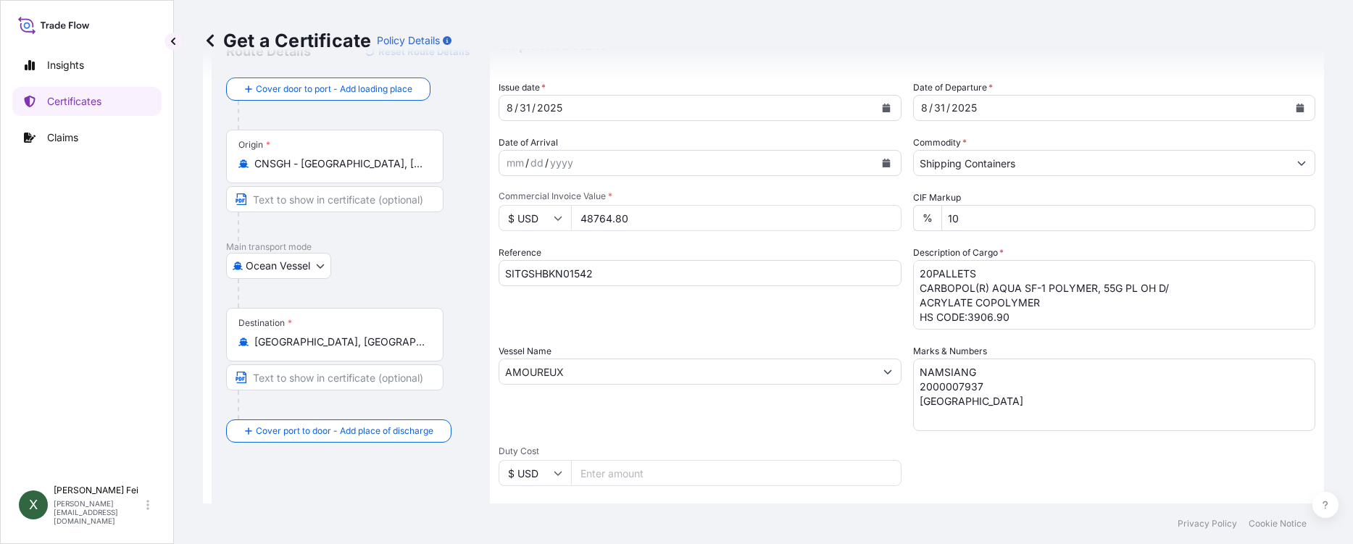
type input "NAMSIANG CO.,LTD."
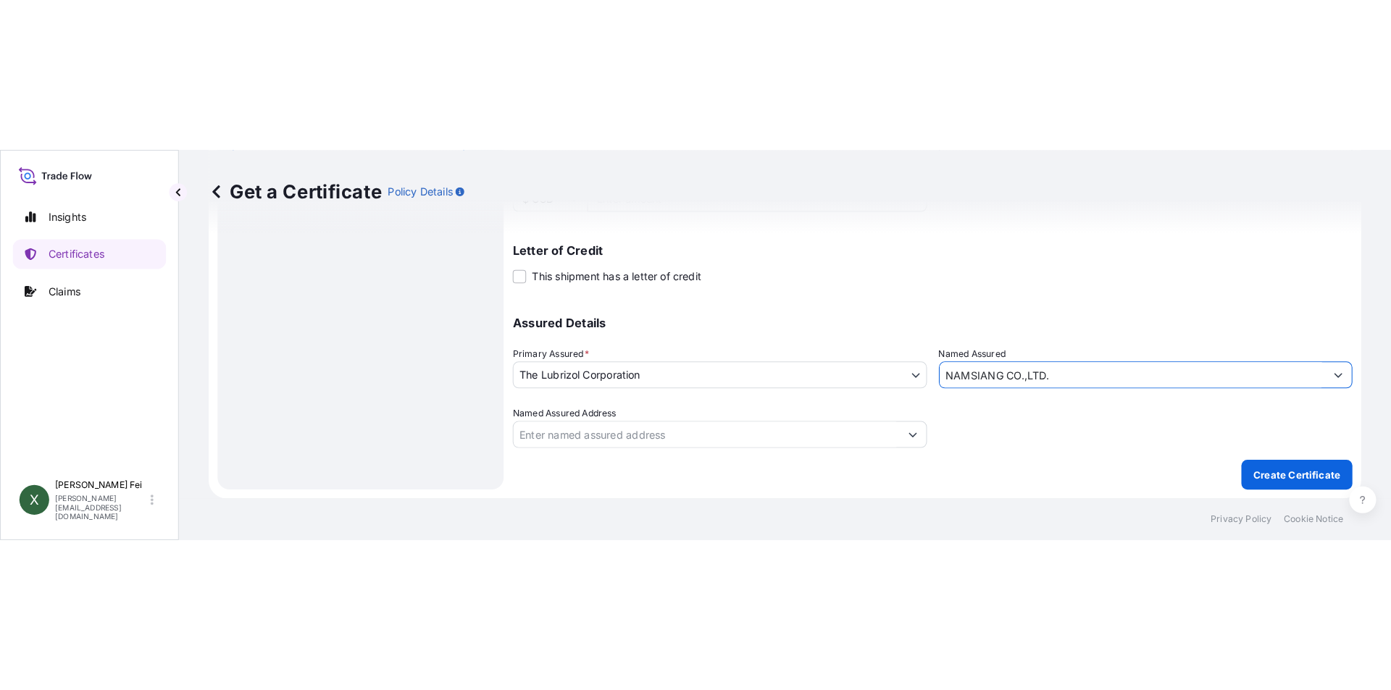
scroll to position [180, 0]
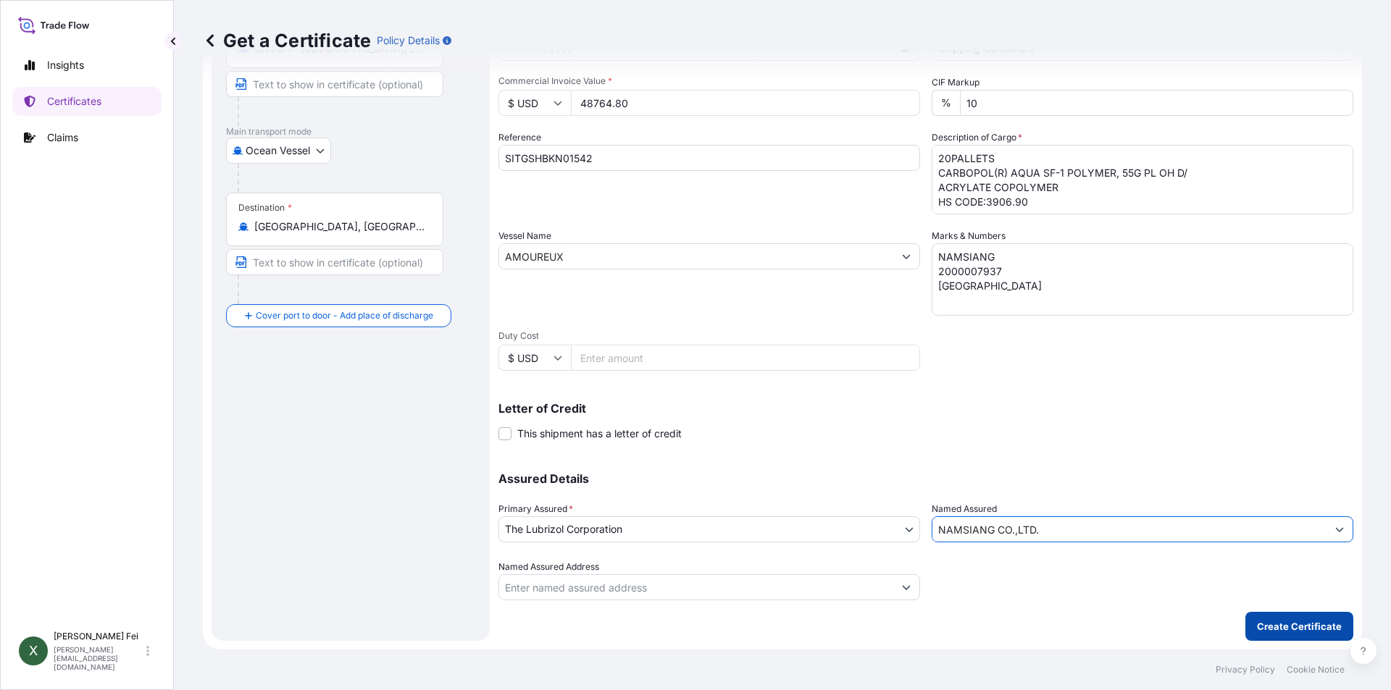
click at [1298, 624] on p "Create Certificate" at bounding box center [1299, 626] width 85 height 14
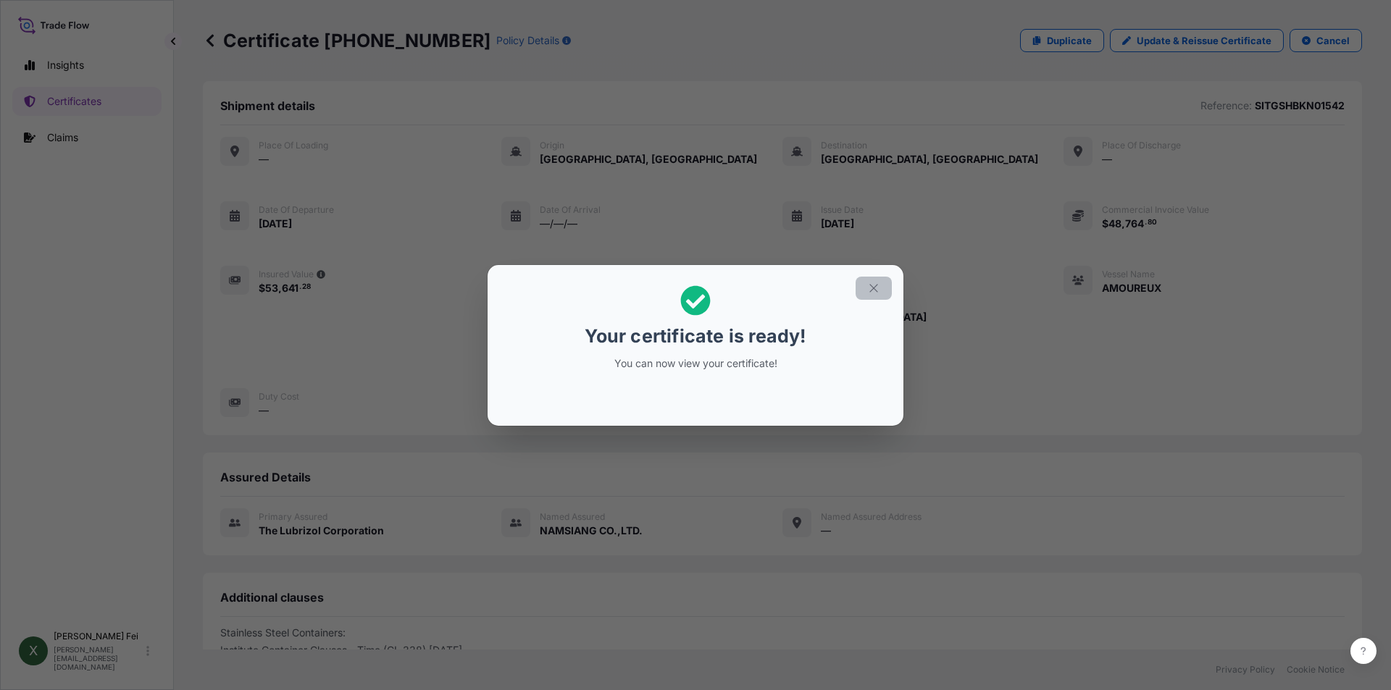
click at [874, 291] on icon "button" at bounding box center [873, 288] width 13 height 13
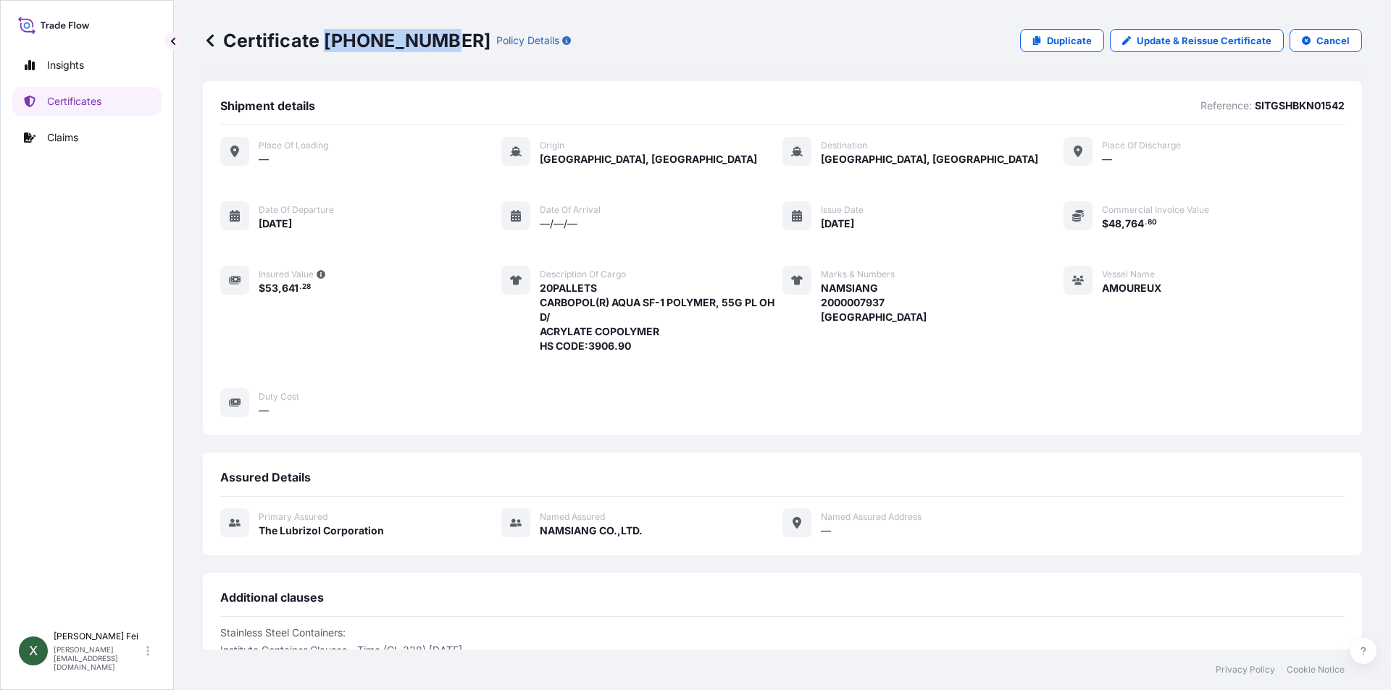
drag, startPoint x: 327, startPoint y: 39, endPoint x: 440, endPoint y: 40, distance: 113.0
click at [440, 40] on p "Certificate [PHONE_NUMBER]" at bounding box center [347, 40] width 288 height 23
copy p "[PHONE_NUMBER]"
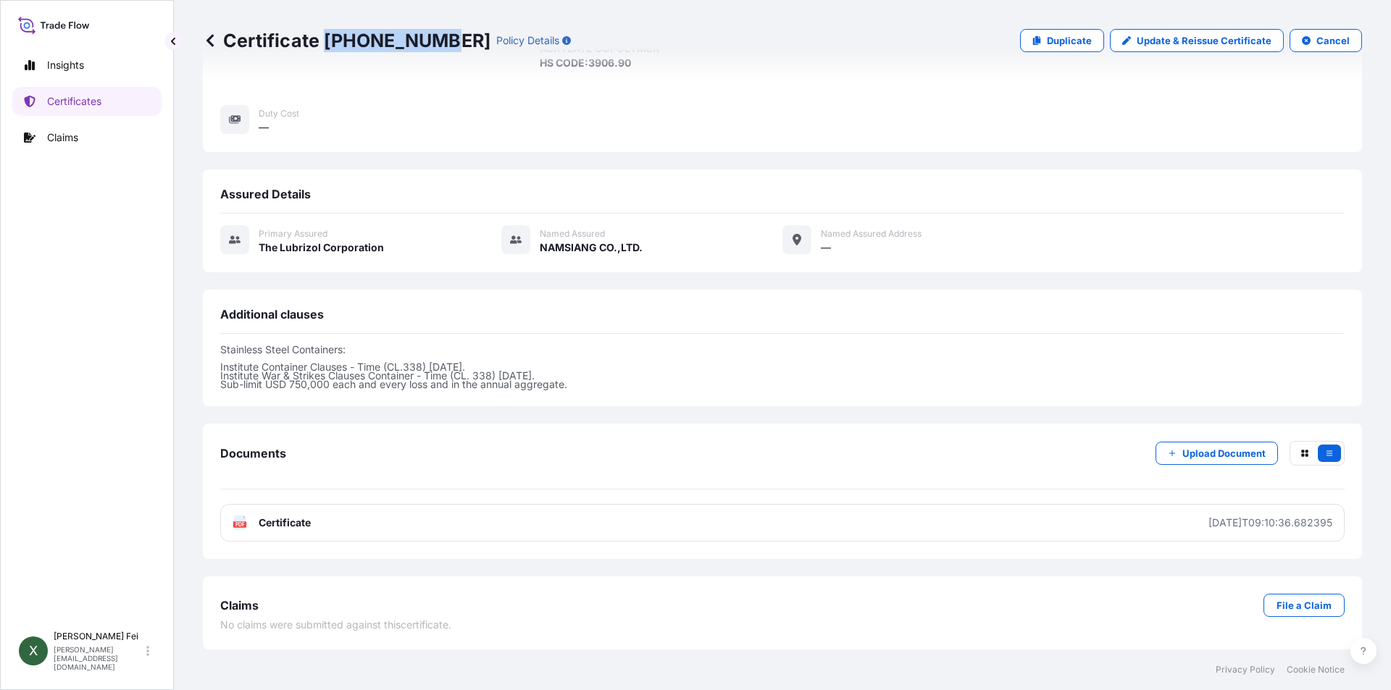
scroll to position [283, 0]
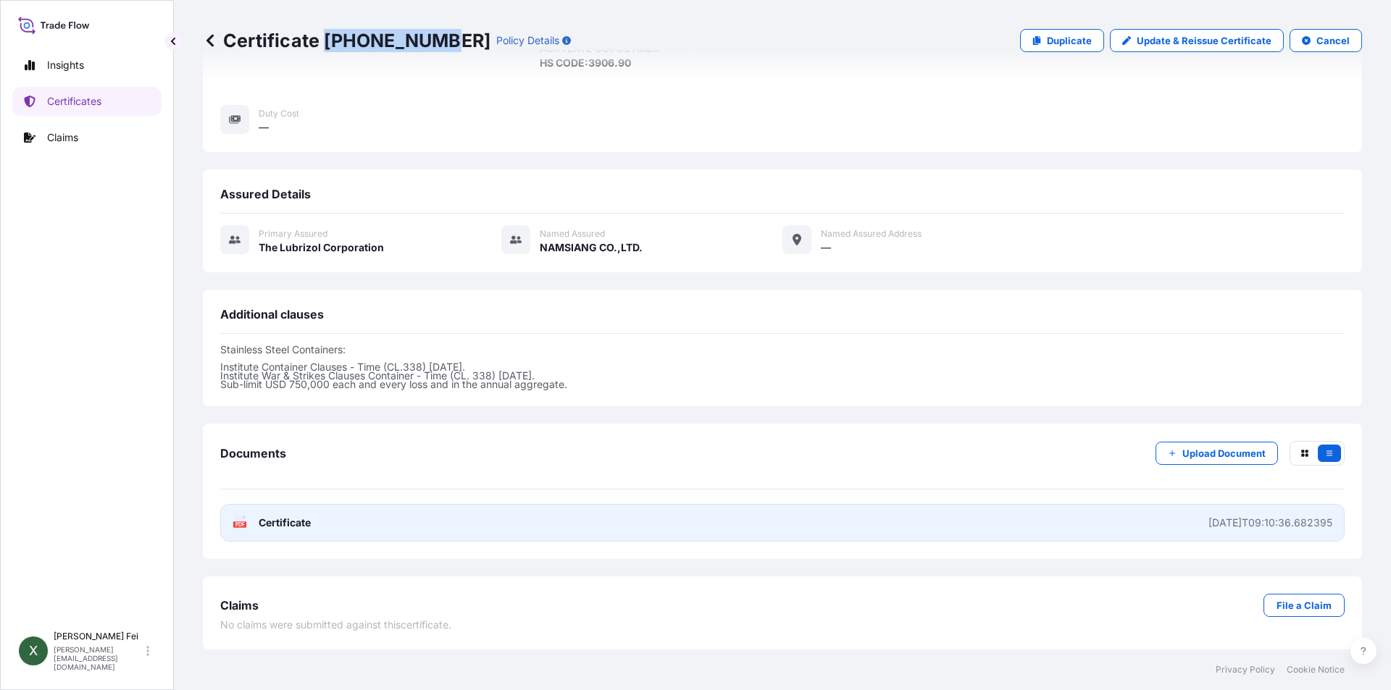
click at [404, 535] on link "PDF Certificate [DATE]T09:10:36.682395" at bounding box center [782, 523] width 1124 height 38
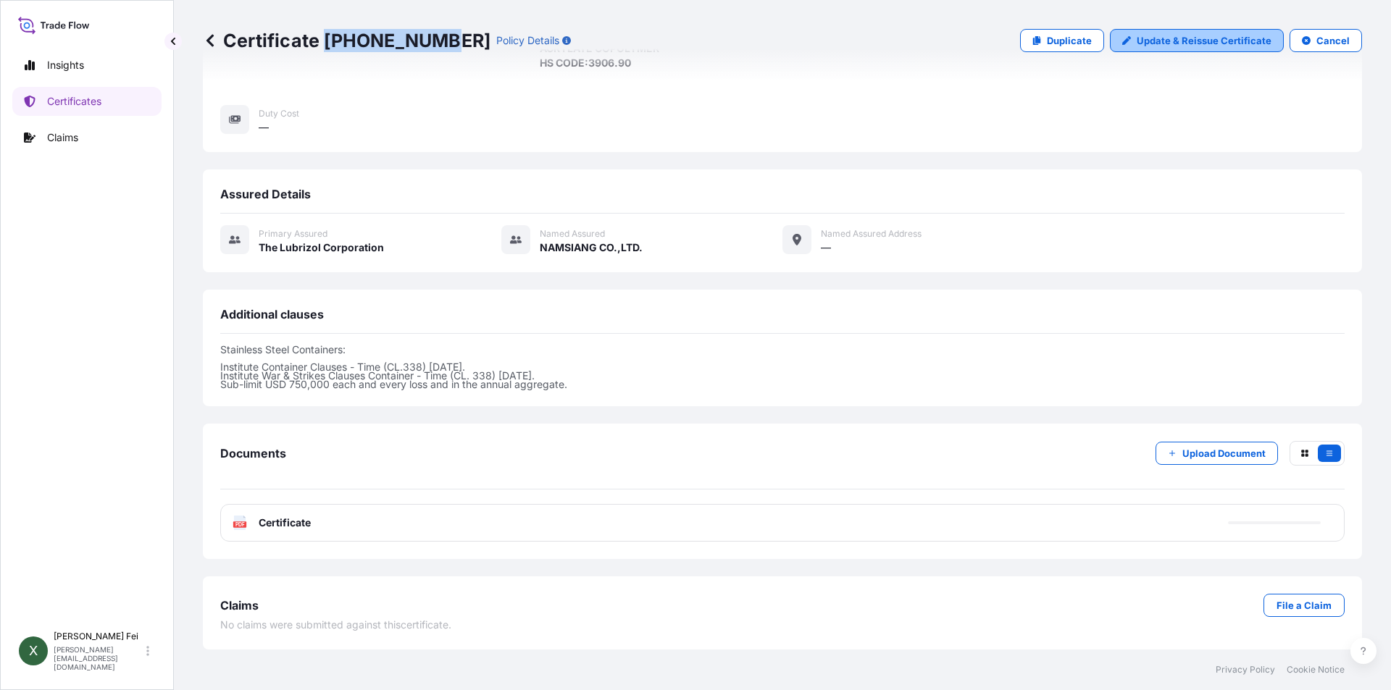
click at [1186, 46] on p "Update & Reissue Certificate" at bounding box center [1204, 40] width 135 height 14
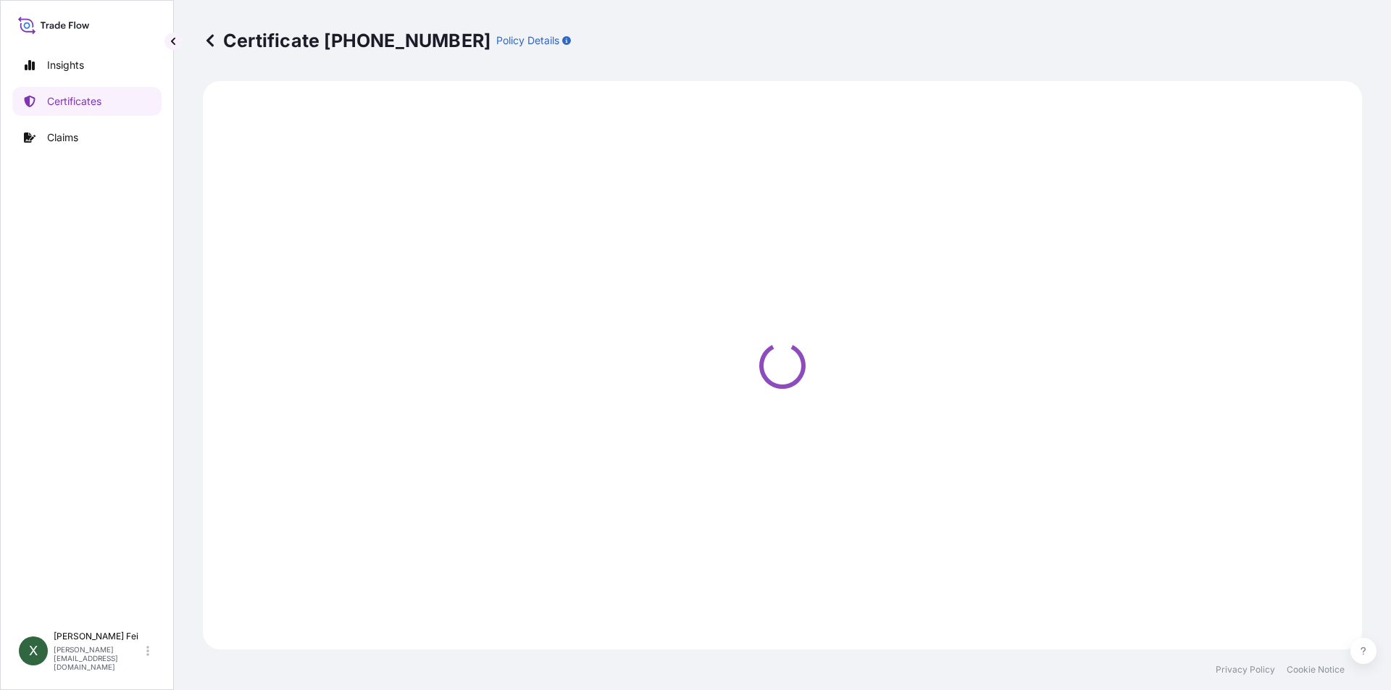
select select "Ocean Vessel"
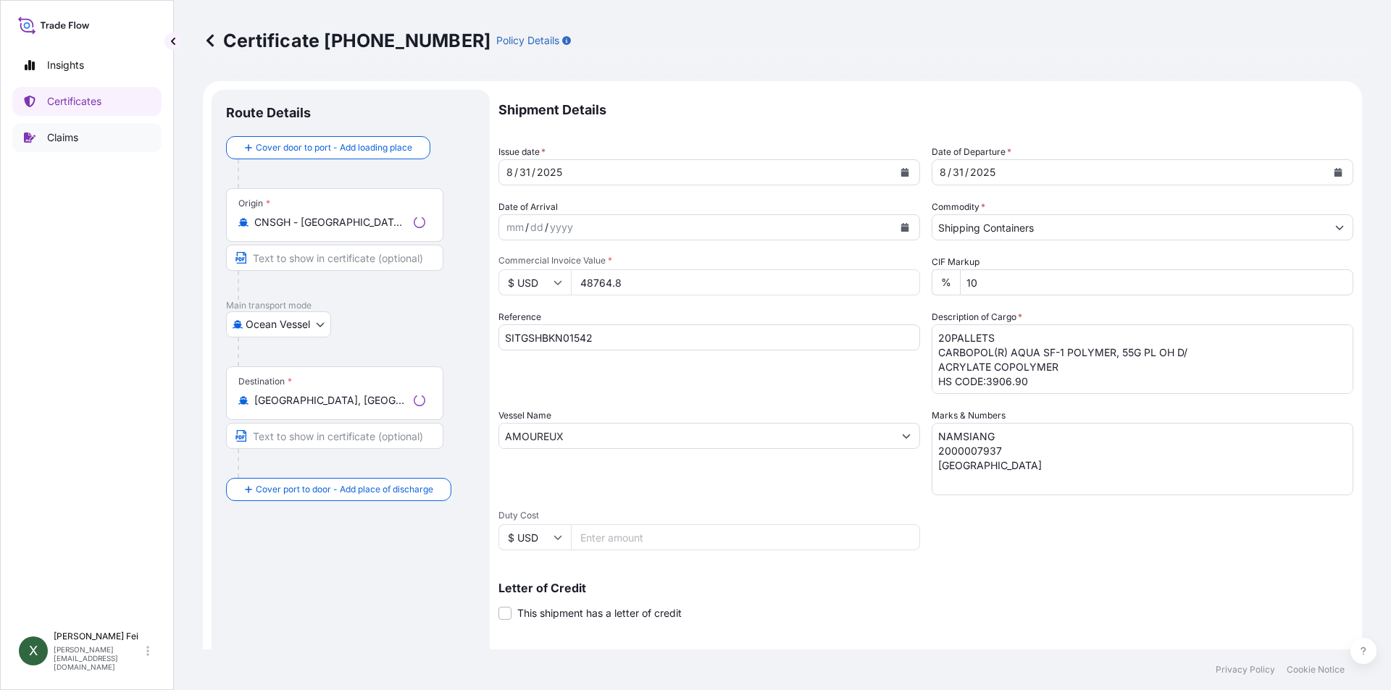
select select "31566"
click at [73, 104] on p "Certificates" at bounding box center [74, 101] width 54 height 14
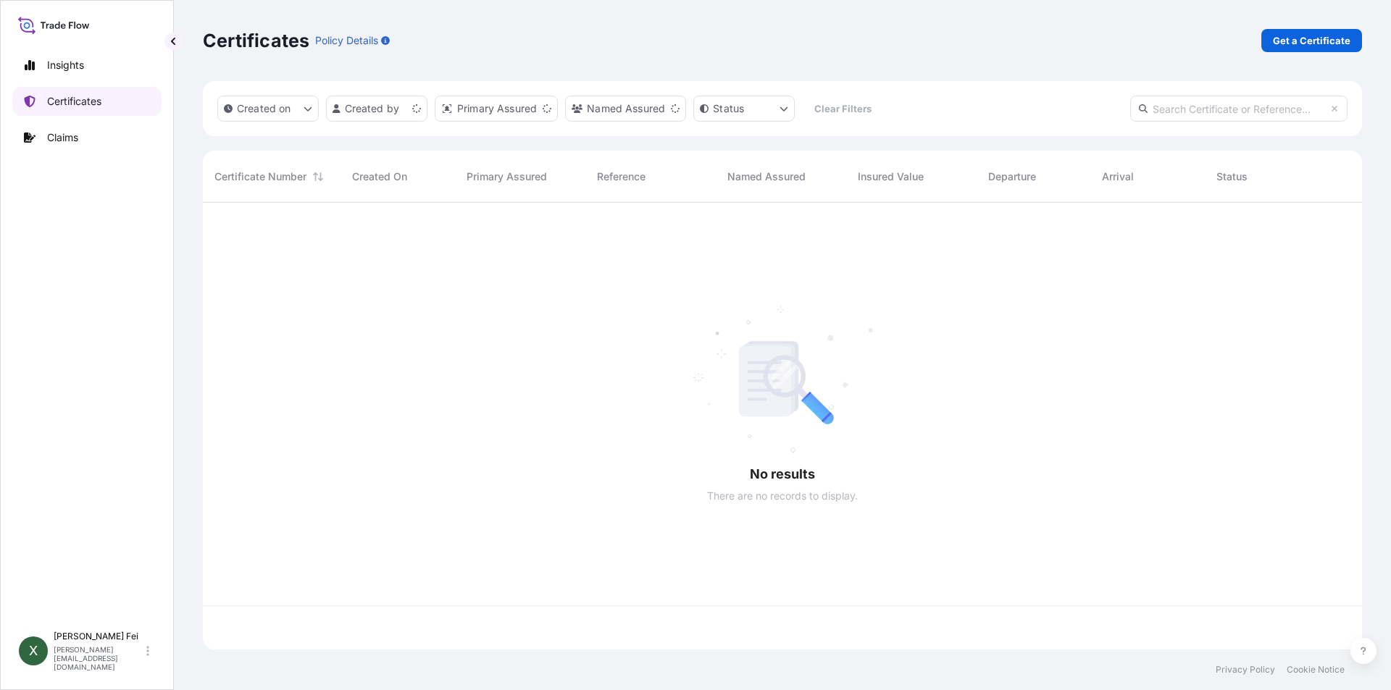
scroll to position [444, 1148]
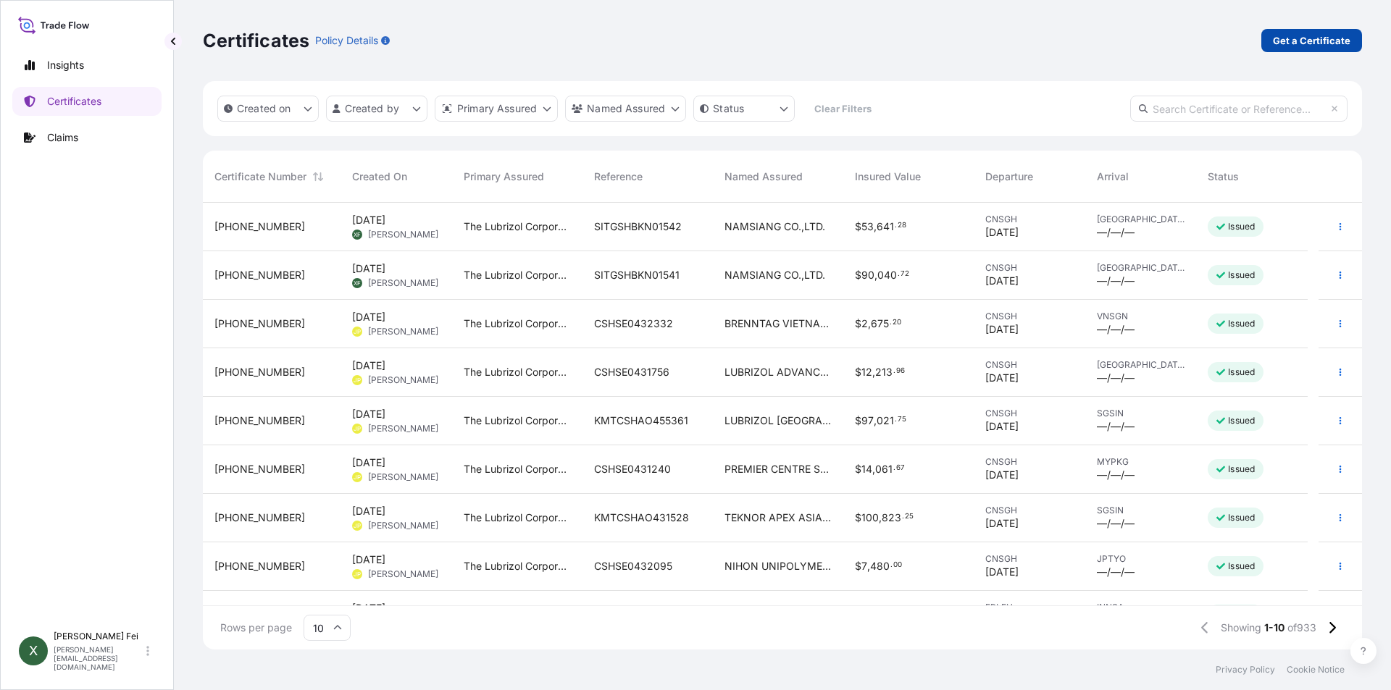
click at [1290, 42] on p "Get a Certificate" at bounding box center [1312, 40] width 78 height 14
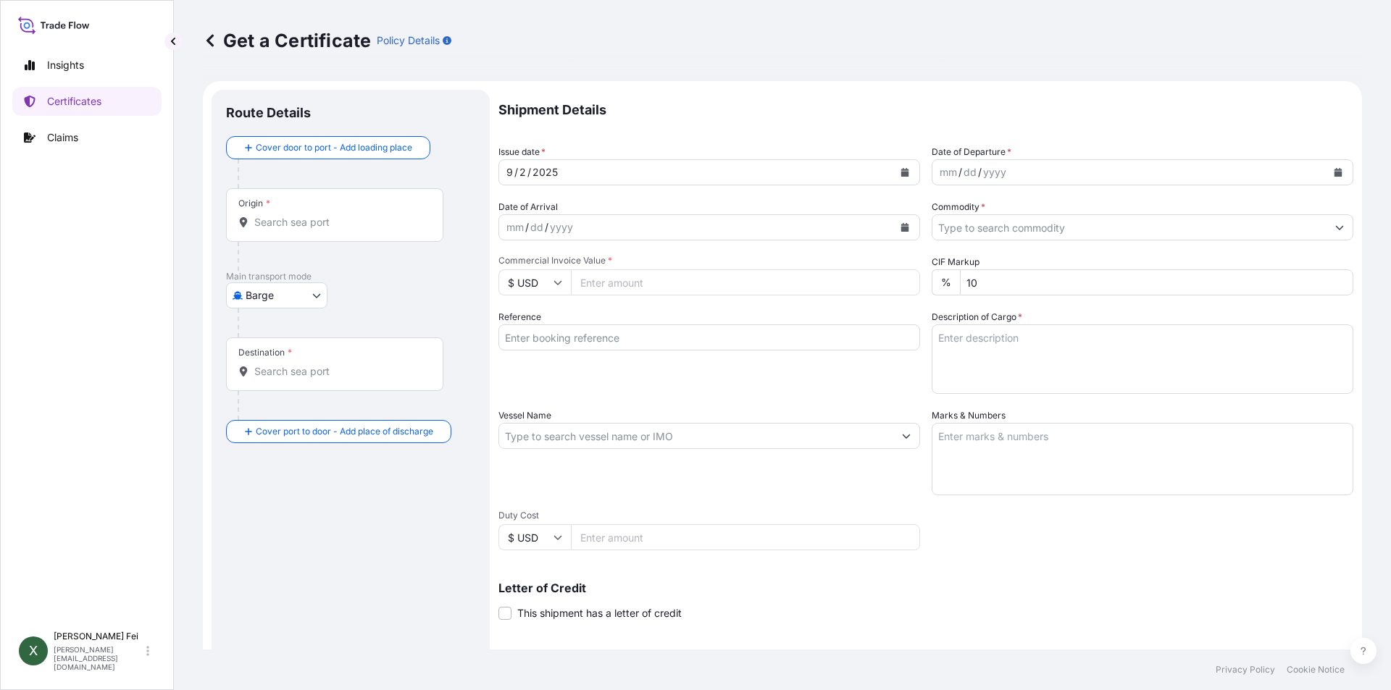
click at [279, 283] on body "Insights Certificates Claims X [PERSON_NAME] [PERSON_NAME][EMAIL_ADDRESS][DOMAI…" at bounding box center [695, 345] width 1391 height 690
click at [280, 411] on span "Ocean Vessel" at bounding box center [286, 411] width 64 height 14
select select "Ocean Vessel"
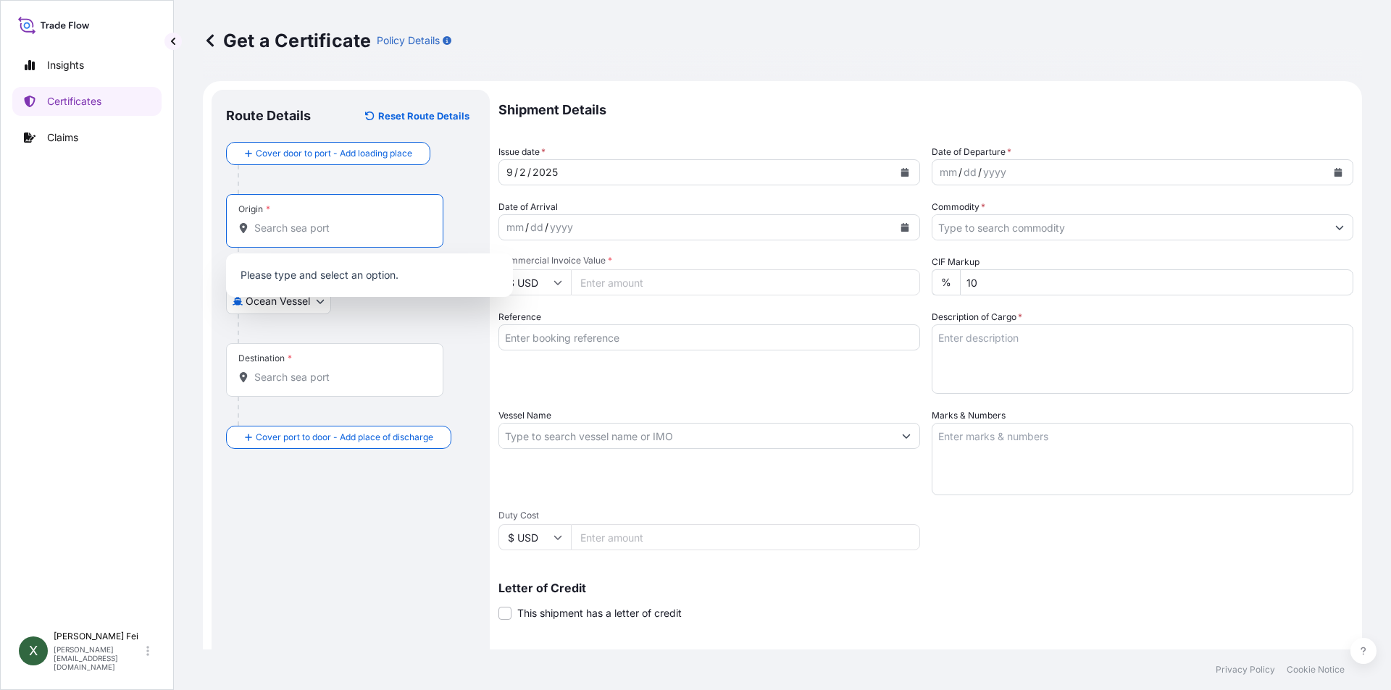
click at [288, 222] on input "Origin *" at bounding box center [339, 228] width 171 height 14
paste input "[GEOGRAPHIC_DATA]"
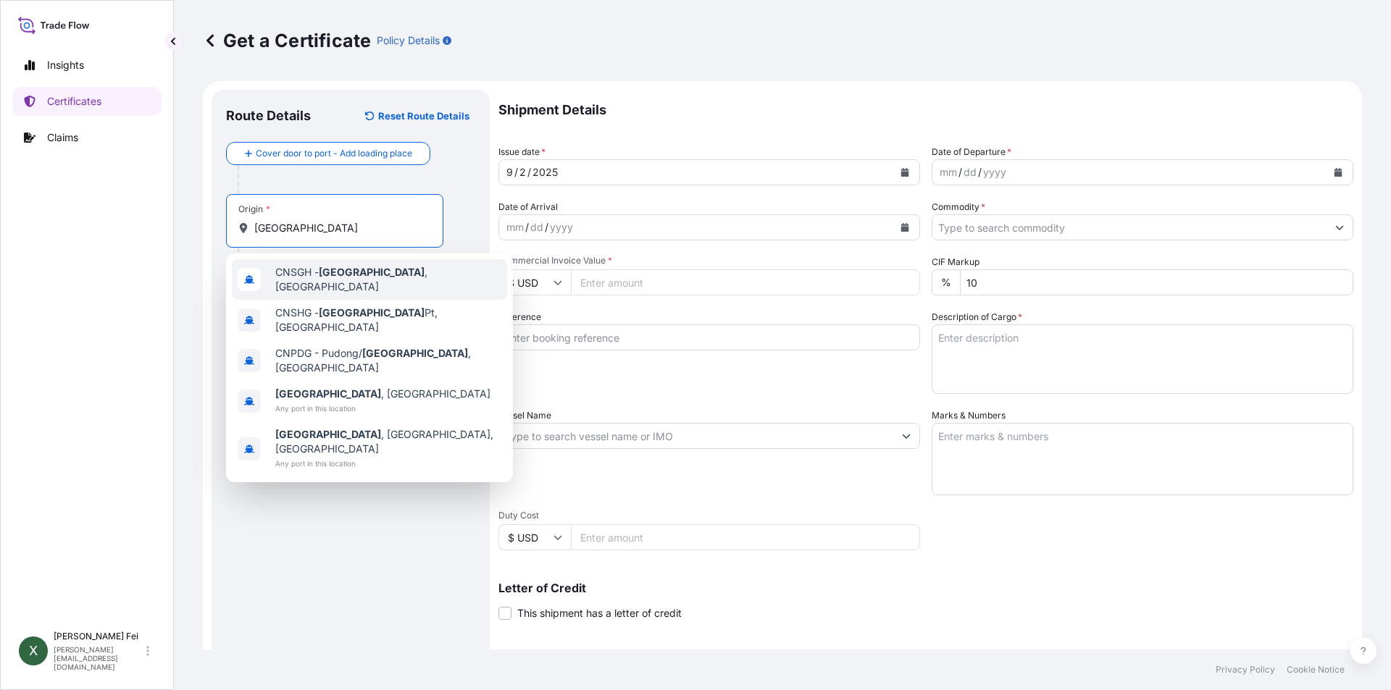
click at [404, 280] on div "CNSGH - [GEOGRAPHIC_DATA] , [GEOGRAPHIC_DATA]" at bounding box center [369, 279] width 275 height 41
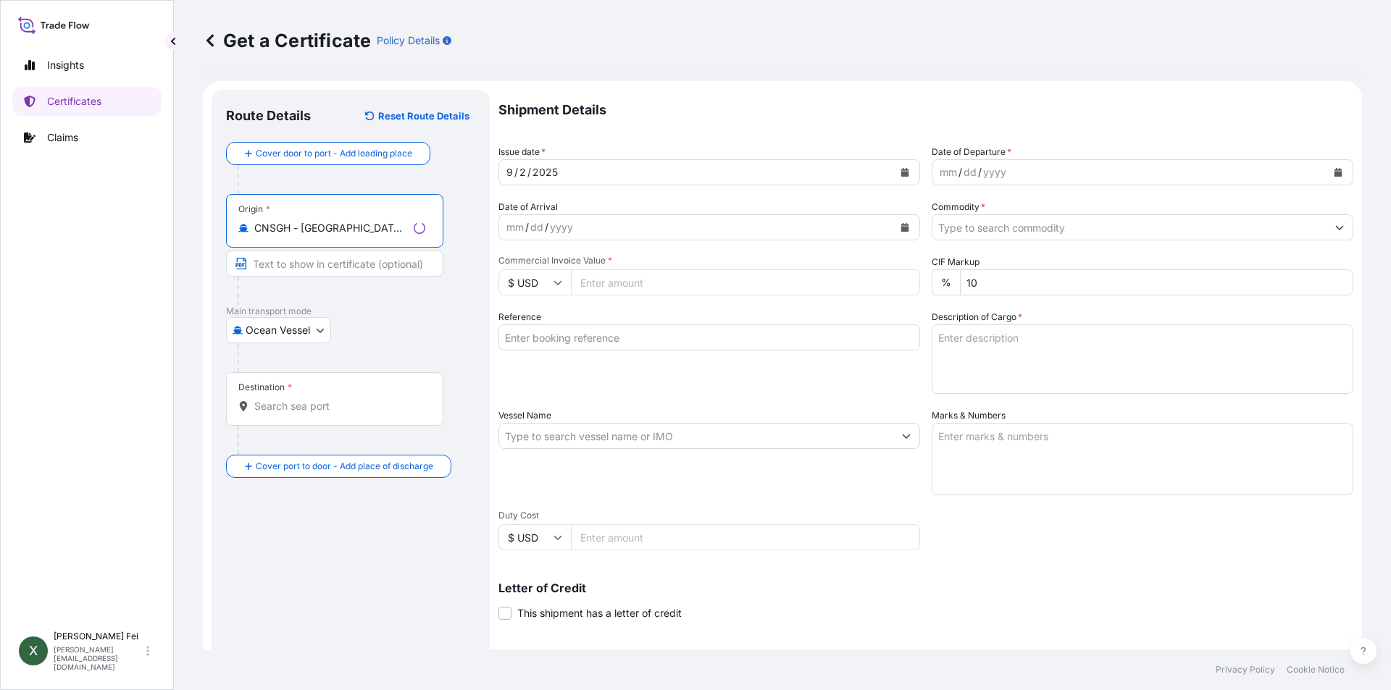
type input "CNSGH - [GEOGRAPHIC_DATA], [GEOGRAPHIC_DATA]"
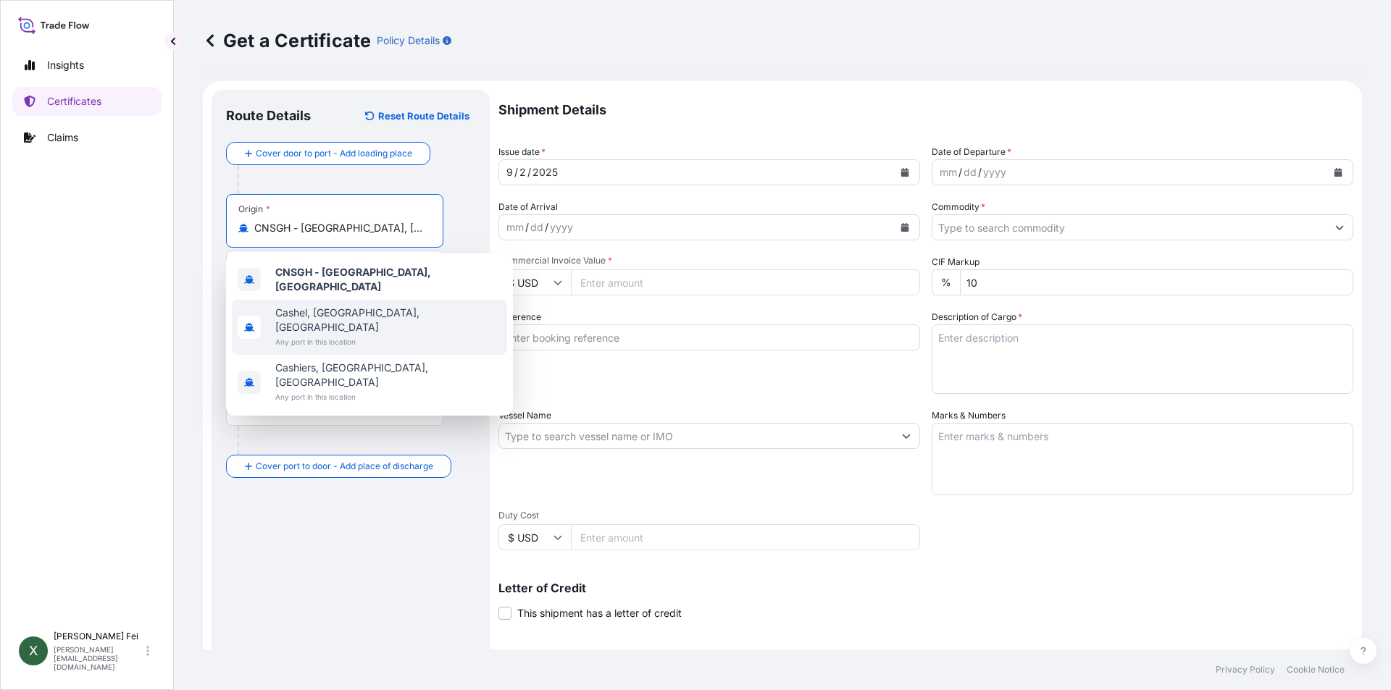
click at [377, 238] on div "Origin * CNSGH - [GEOGRAPHIC_DATA], [GEOGRAPHIC_DATA]" at bounding box center [334, 221] width 217 height 54
click at [377, 235] on input "CNSGH - [GEOGRAPHIC_DATA], [GEOGRAPHIC_DATA]" at bounding box center [339, 228] width 171 height 14
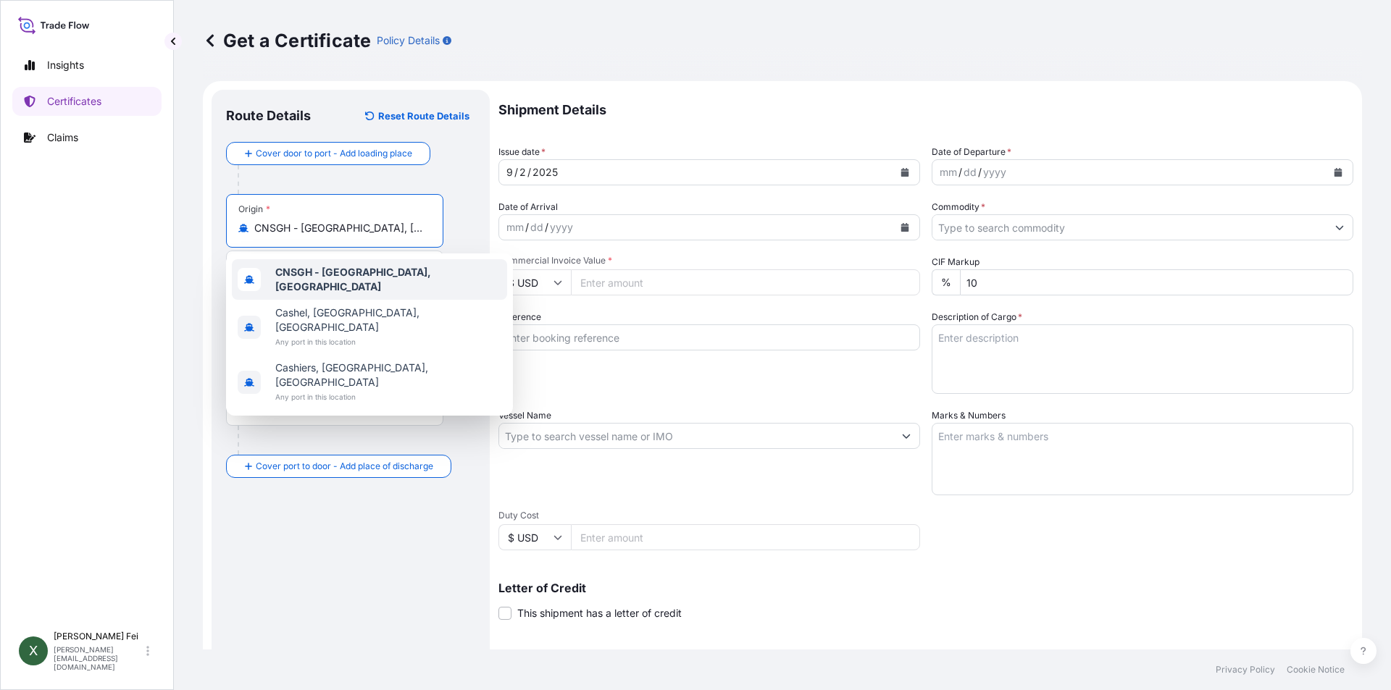
click at [392, 275] on b "CNSGH - [GEOGRAPHIC_DATA], [GEOGRAPHIC_DATA]" at bounding box center [353, 279] width 156 height 27
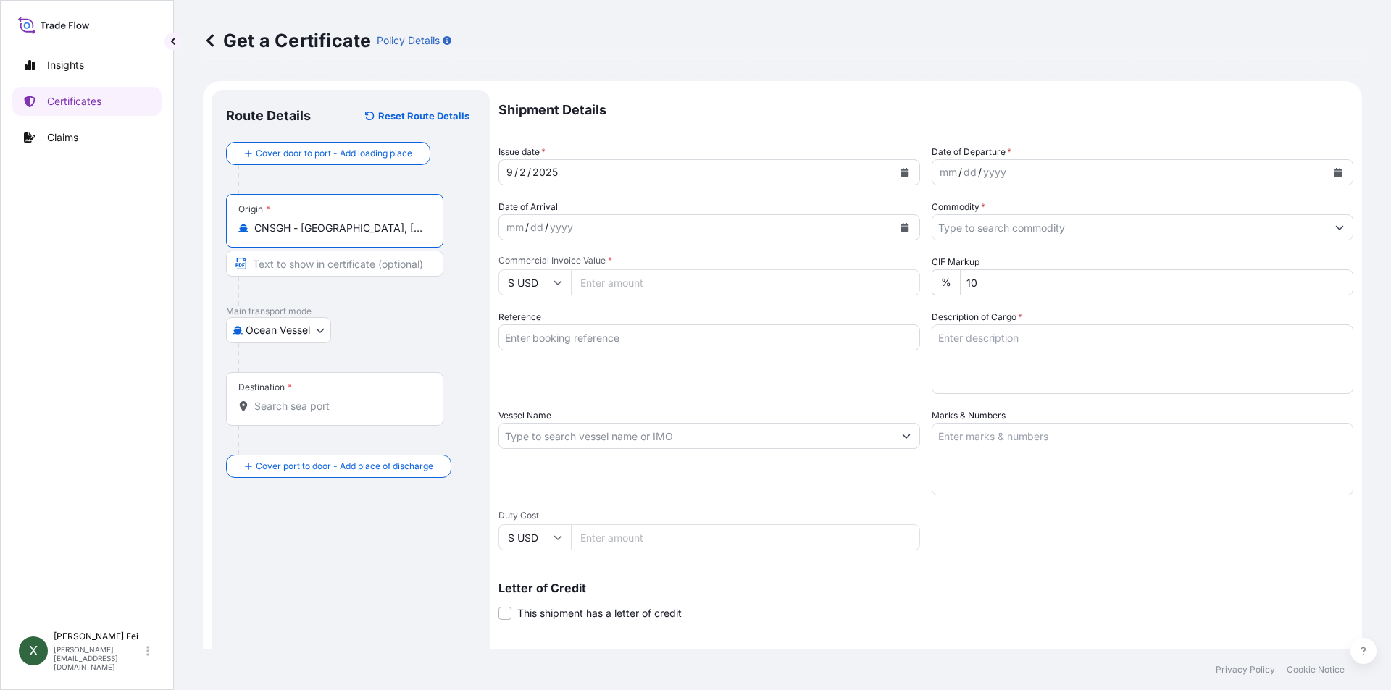
click at [304, 413] on input "Destination *" at bounding box center [339, 406] width 171 height 14
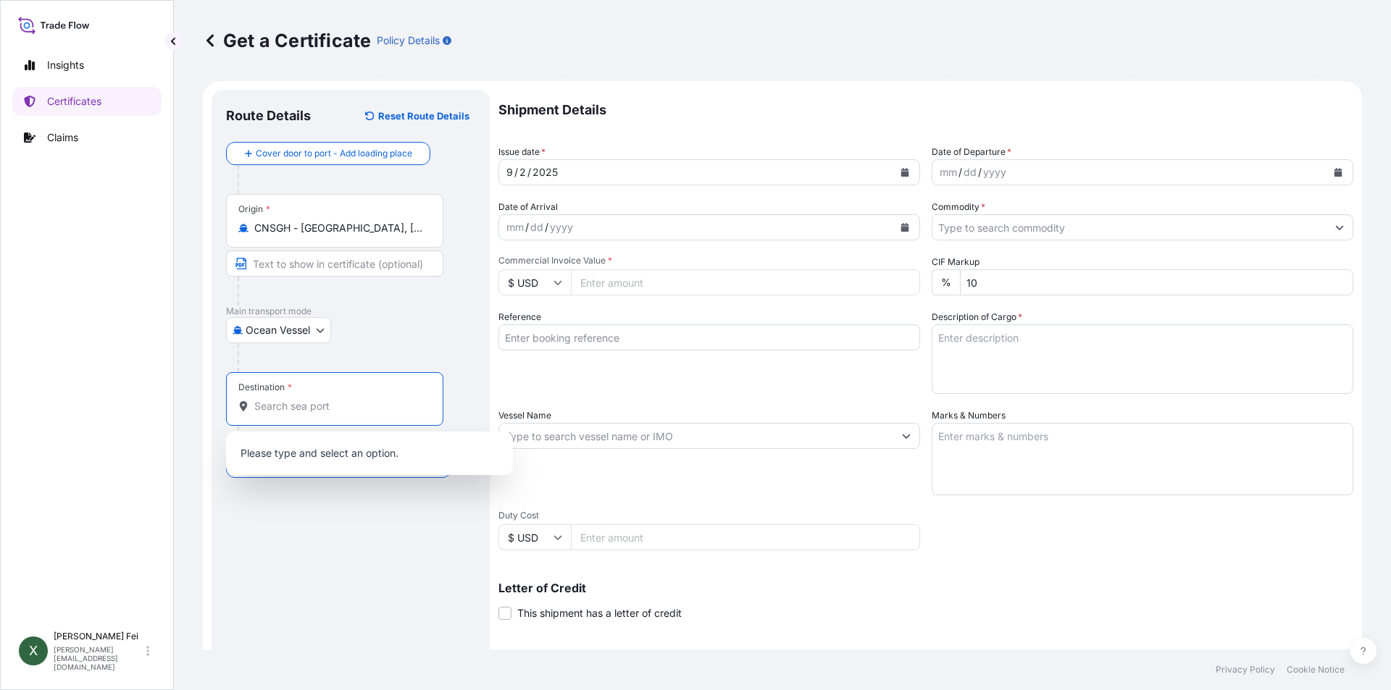
paste input "[GEOGRAPHIC_DATA]"
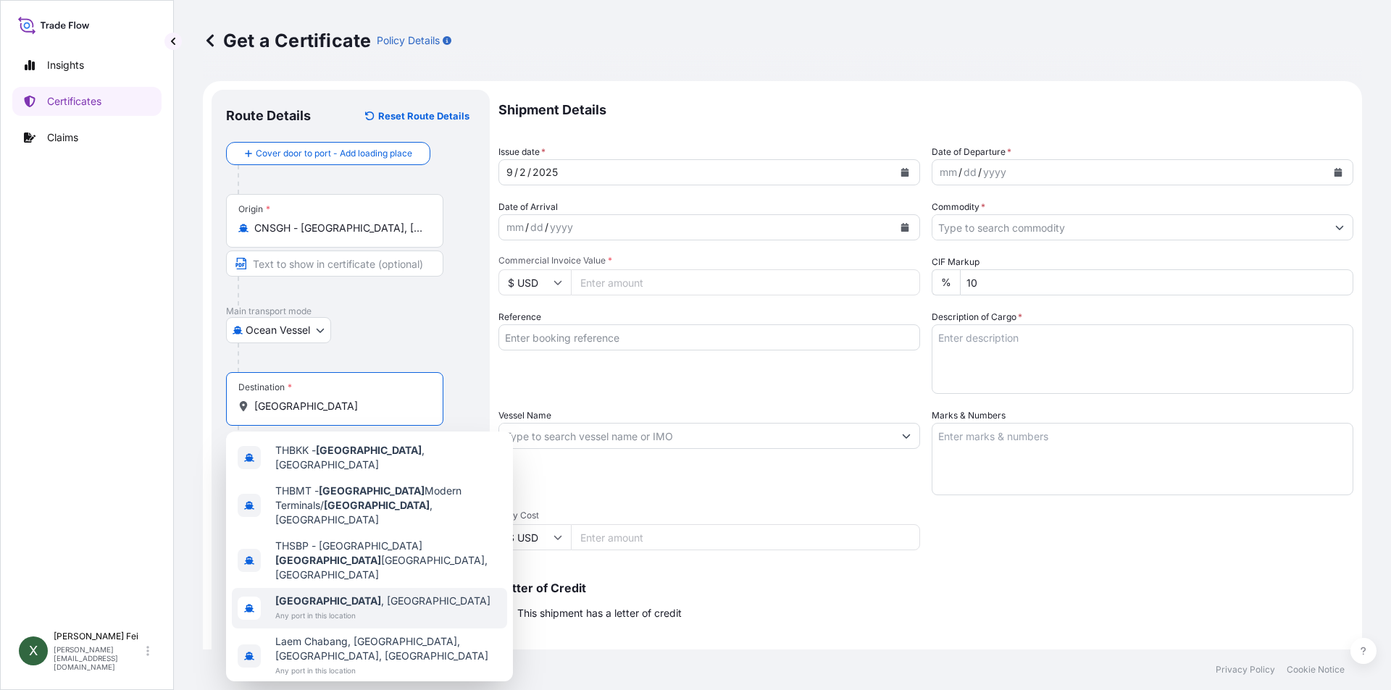
click at [332, 594] on span "[GEOGRAPHIC_DATA] , [GEOGRAPHIC_DATA]" at bounding box center [382, 601] width 215 height 14
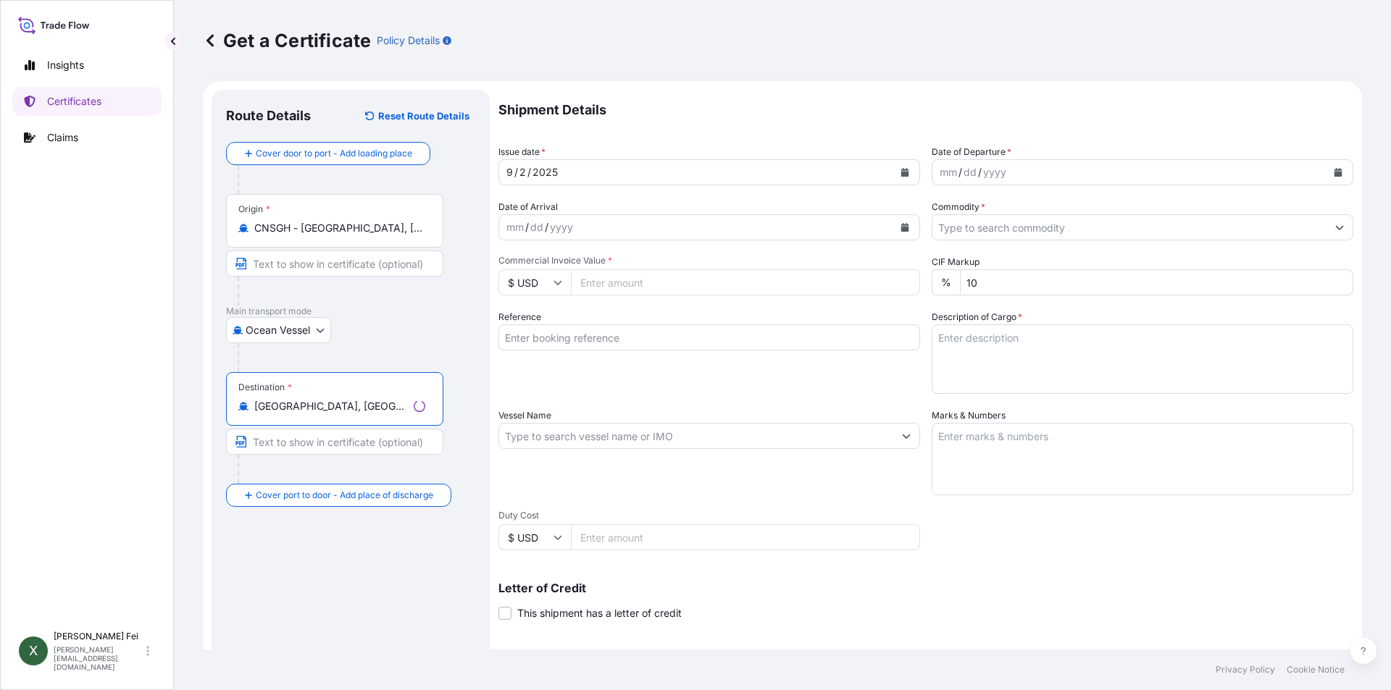
type input "[GEOGRAPHIC_DATA], [GEOGRAPHIC_DATA]"
click at [901, 170] on icon "Calendar" at bounding box center [905, 172] width 8 height 9
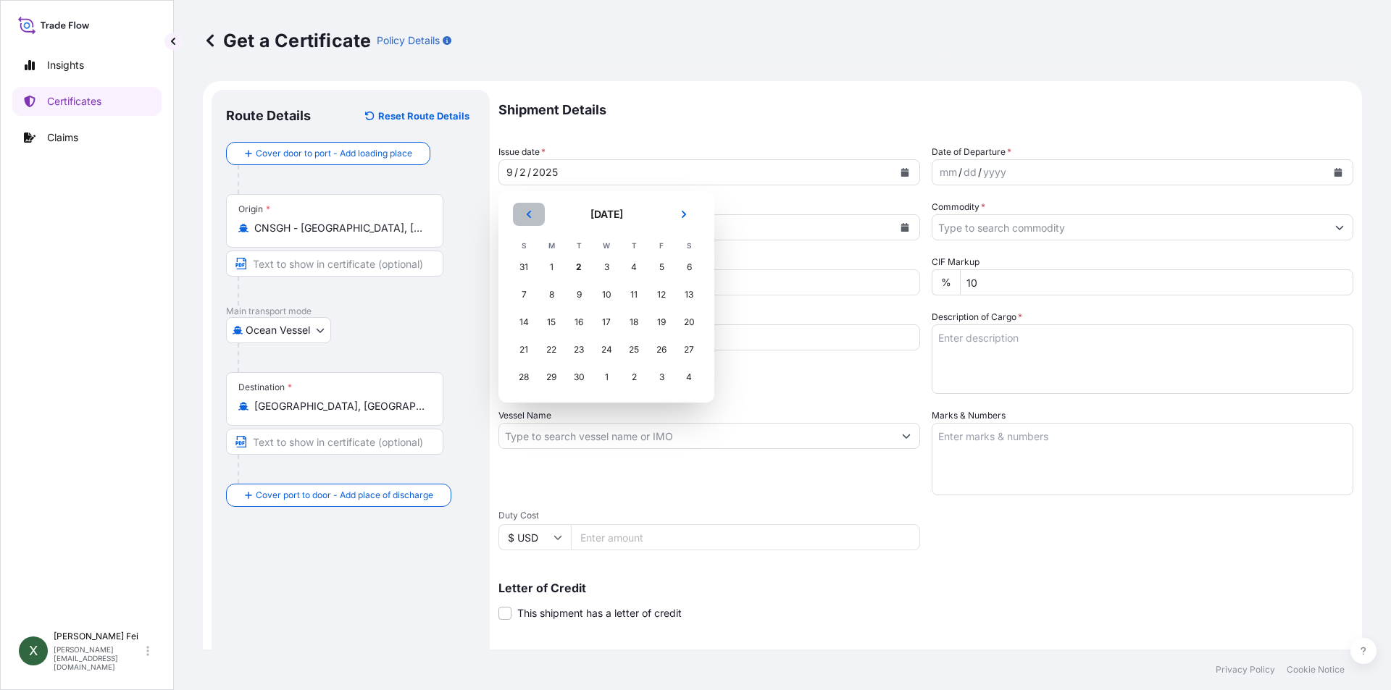
click at [537, 204] on button "Previous" at bounding box center [529, 214] width 32 height 23
click at [529, 401] on div "31" at bounding box center [524, 405] width 26 height 26
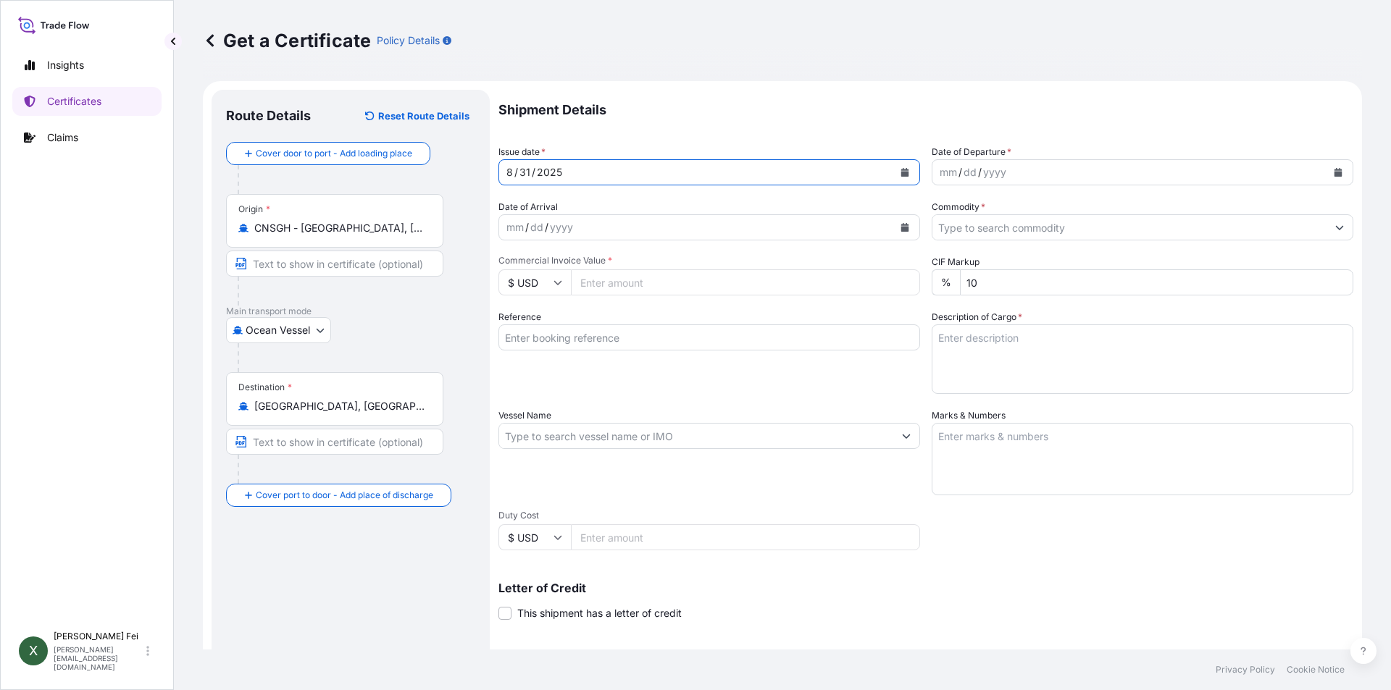
click at [1332, 172] on button "Calendar" at bounding box center [1337, 172] width 23 height 23
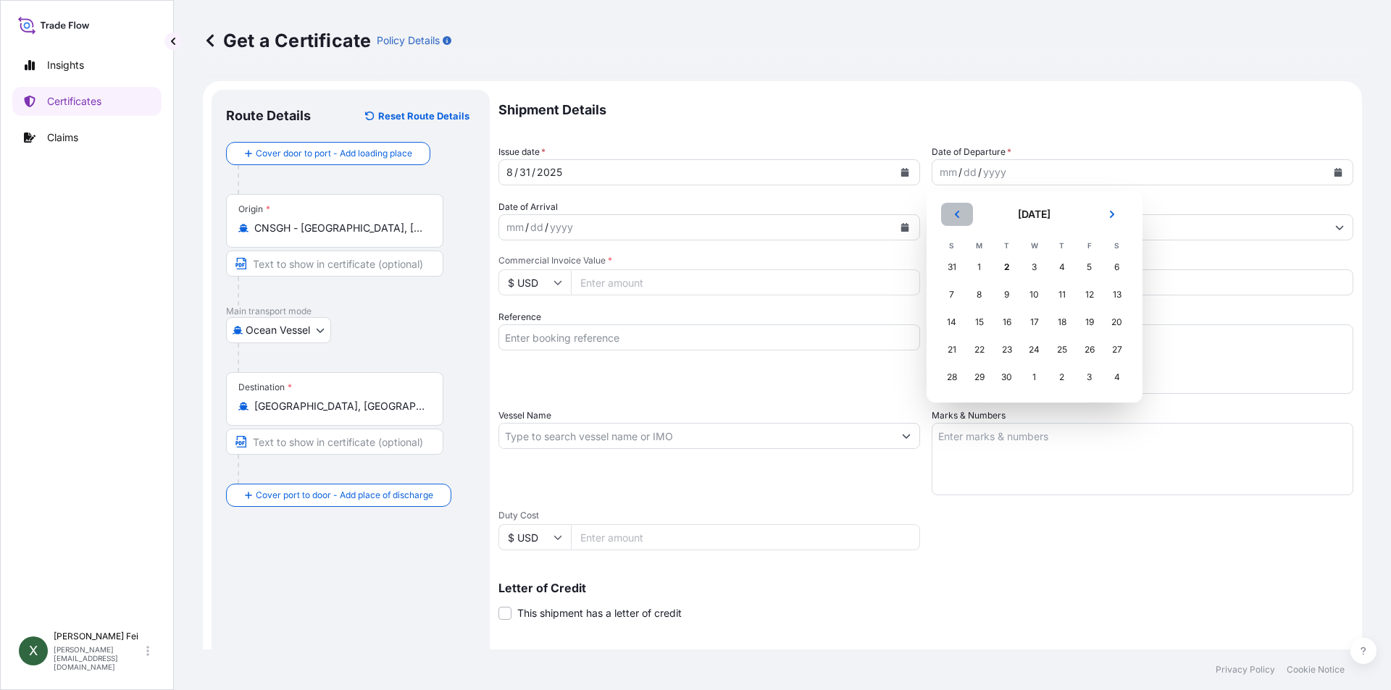
click at [957, 214] on icon "Previous" at bounding box center [957, 214] width 9 height 9
click at [950, 404] on div "31" at bounding box center [952, 405] width 26 height 26
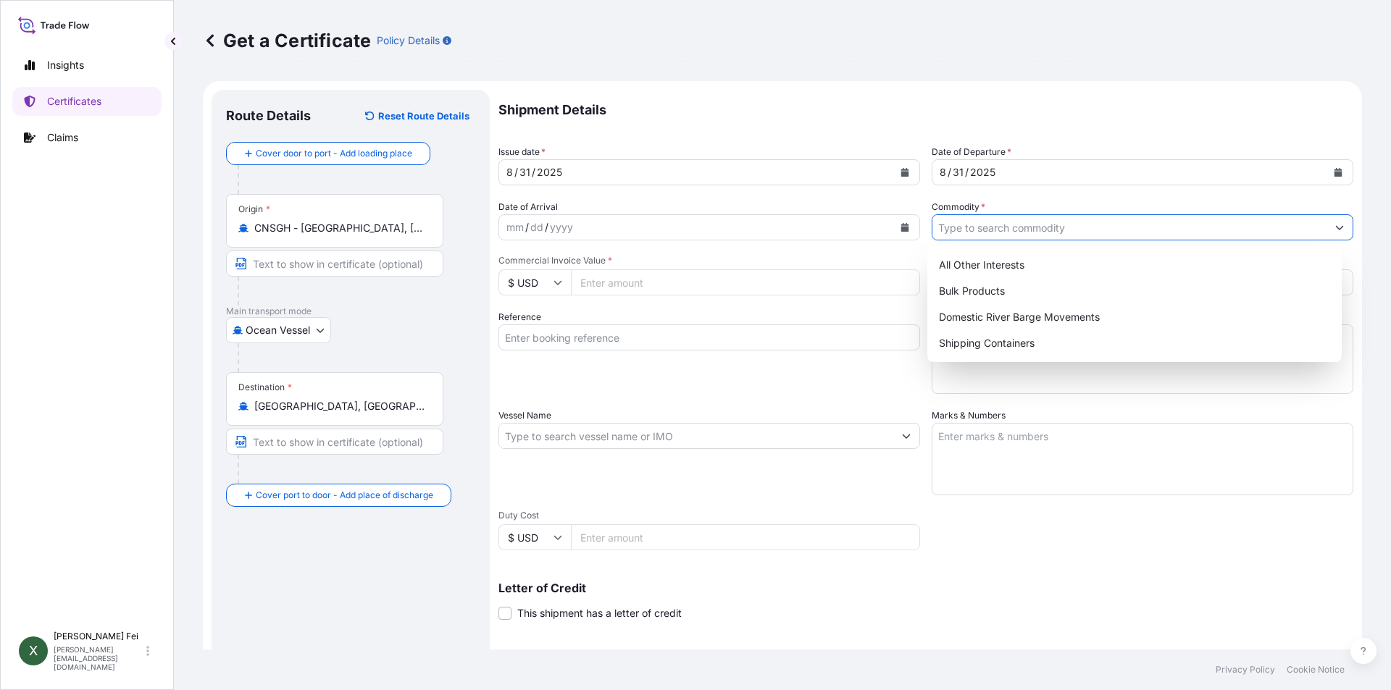
click at [1020, 230] on input "Commodity *" at bounding box center [1129, 227] width 394 height 26
click at [992, 334] on div "Shipping Containers" at bounding box center [1135, 343] width 404 height 26
type input "Shipping Containers"
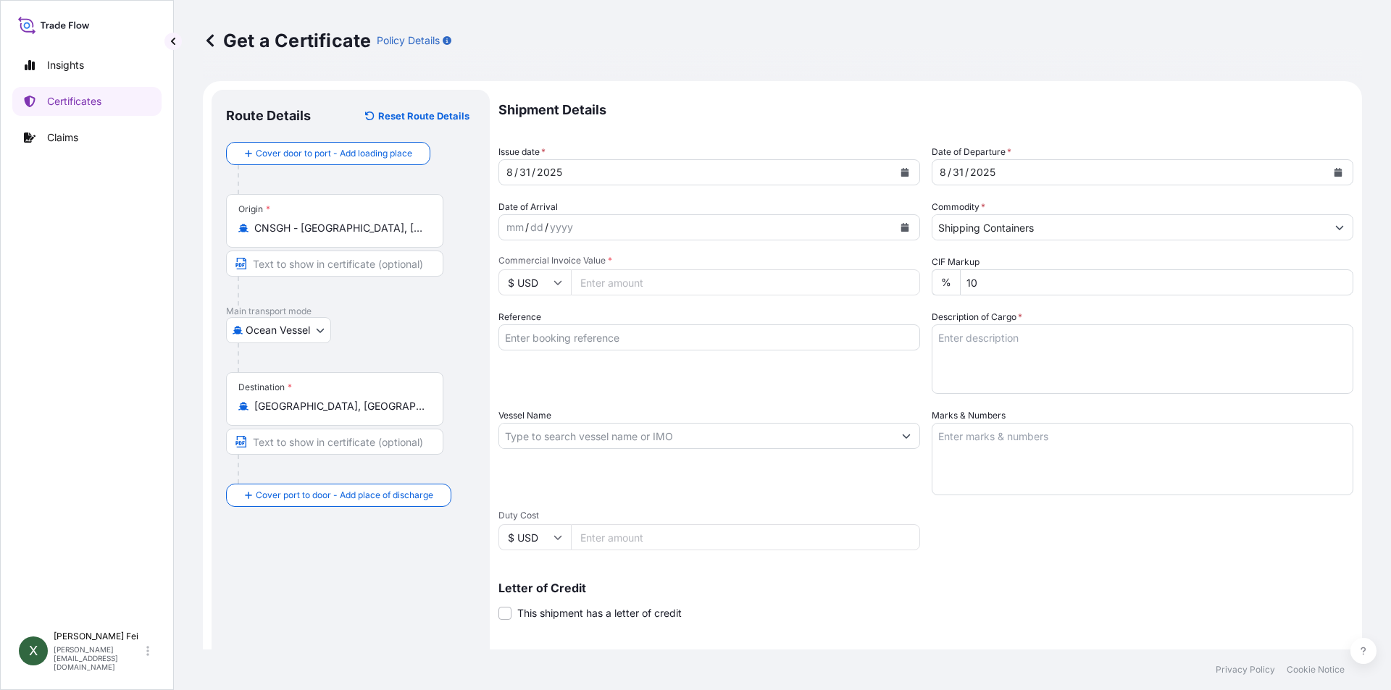
click at [706, 291] on input "Commercial Invoice Value *" at bounding box center [745, 282] width 349 height 26
type input "34080"
click at [706, 393] on div "Reference" at bounding box center [709, 352] width 422 height 84
click at [1035, 354] on textarea "Description of Cargo *" at bounding box center [1143, 360] width 422 height 70
paste textarea "20PALLET(S) NOVETHIX(TM) HC200 POLYMER, 55G PL OH DR/ACRYLIC COPOLYMER HS CODE:…"
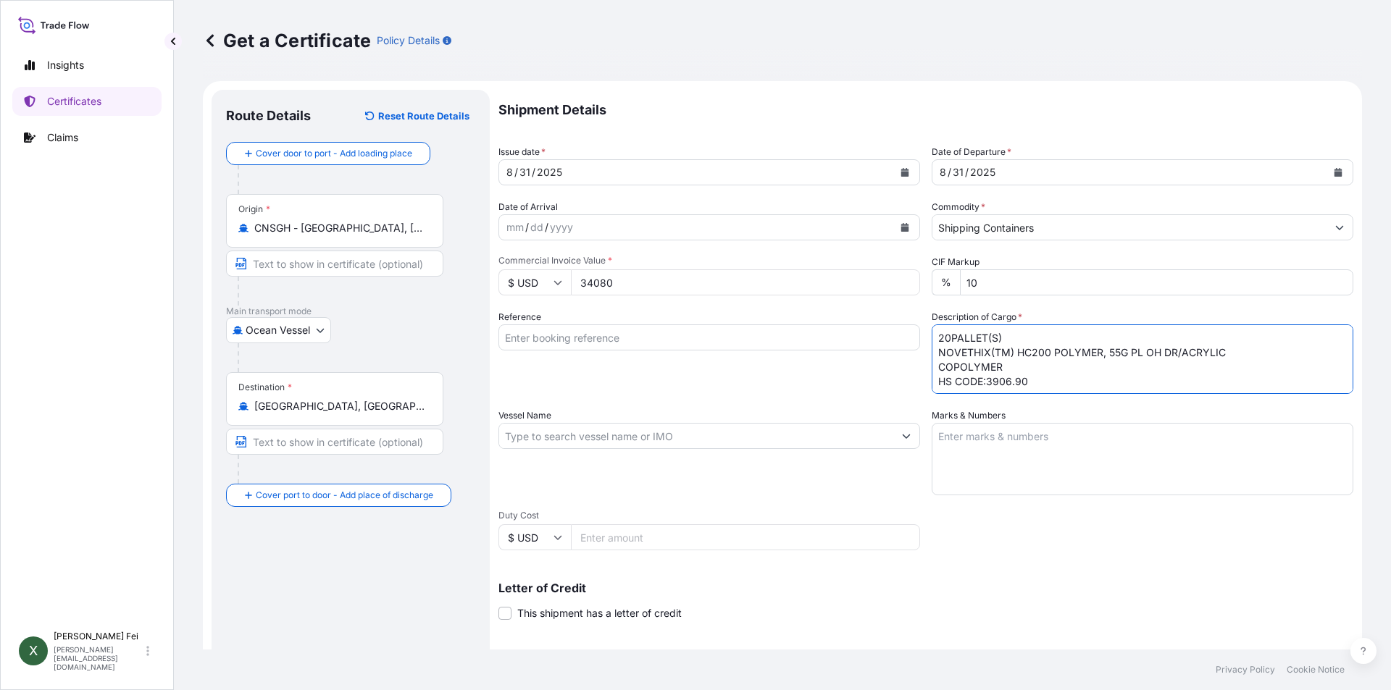
type textarea "20PALLET(S) NOVETHIX(TM) HC200 POLYMER, 55G PL OH DR/ACRYLIC COPOLYMER HS CODE:…"
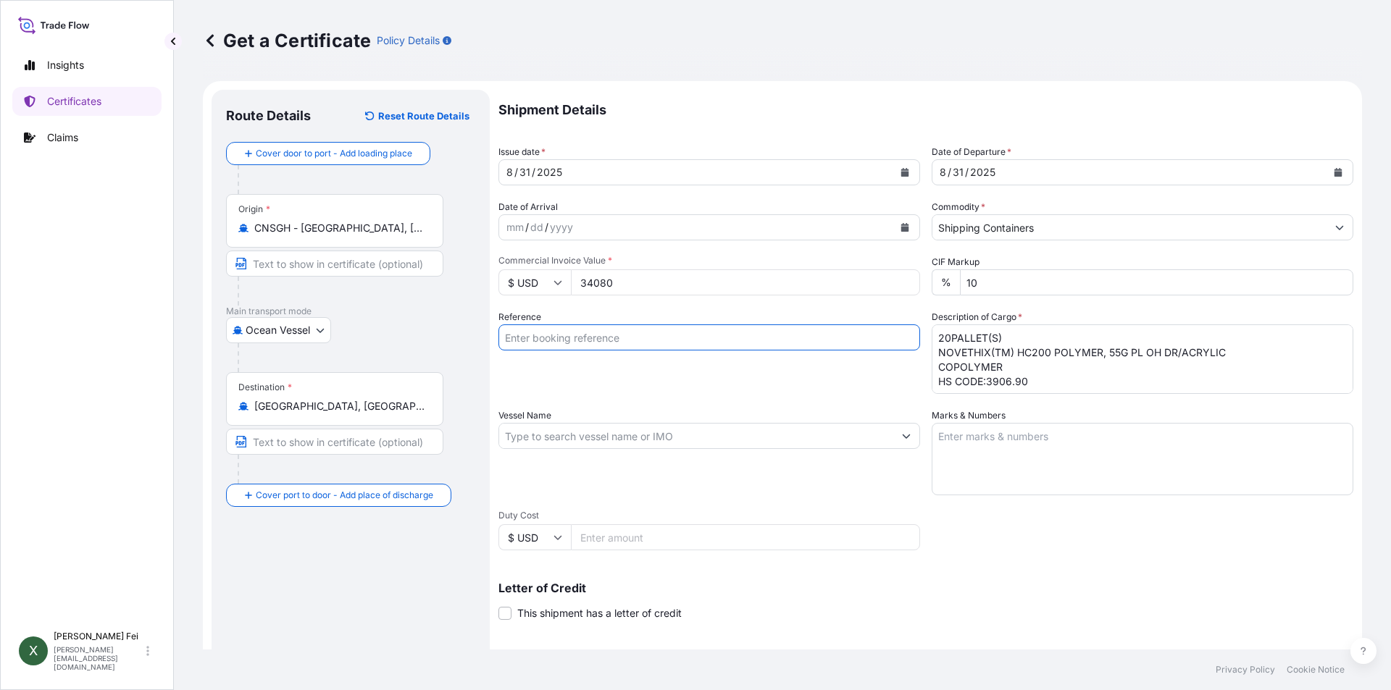
click at [653, 338] on input "Reference" at bounding box center [709, 338] width 422 height 26
paste input "SITGSHBKN01543"
type input "SITGSHBKN01543"
click at [654, 398] on div "Shipment Details Issue date * [DATE] Date of Departure * [DATE] Date of Arrival…" at bounding box center [925, 435] width 855 height 690
click at [587, 438] on input "Vessel Name" at bounding box center [696, 436] width 394 height 26
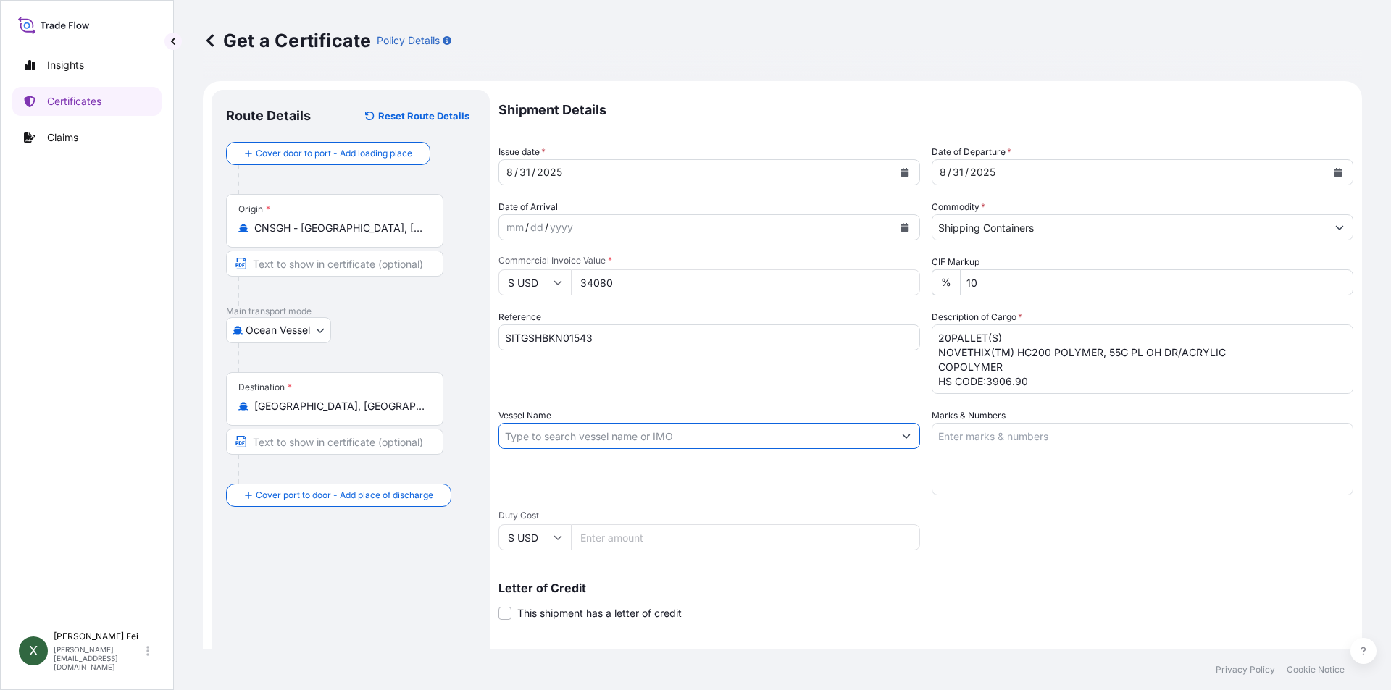
paste input "AMOUREUX"
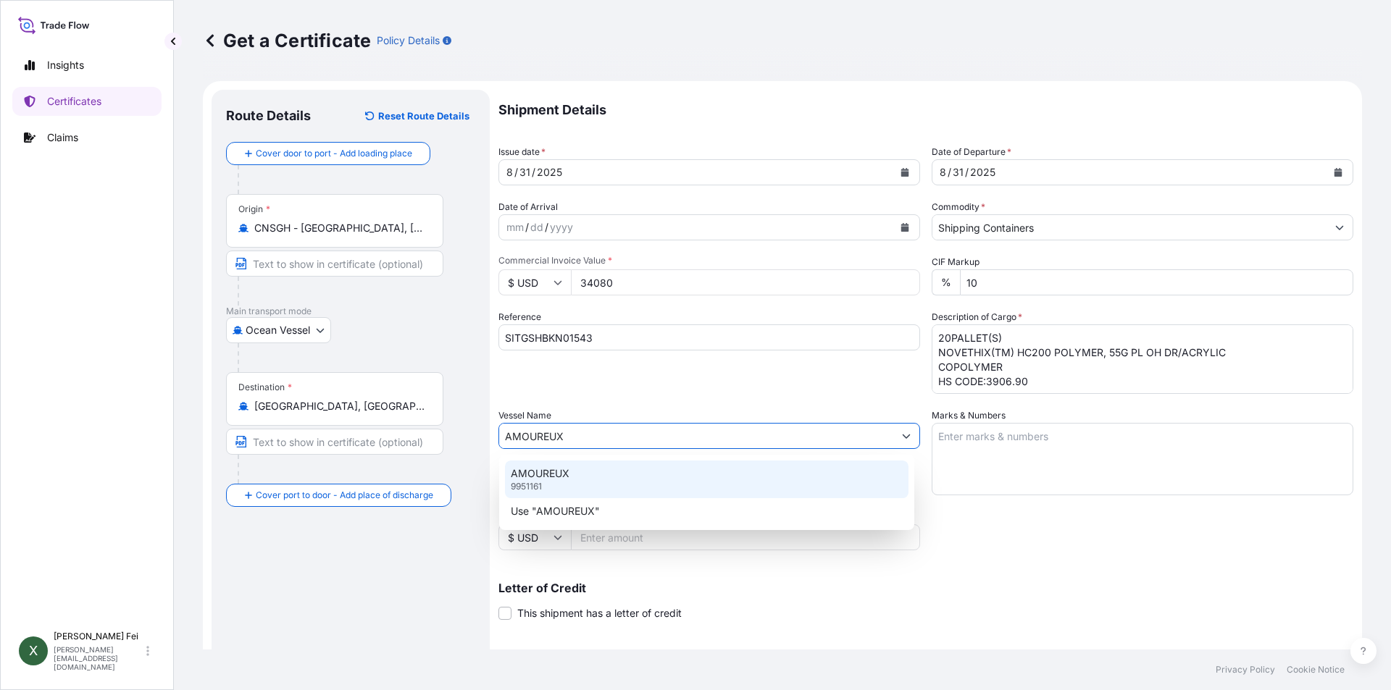
click at [586, 476] on div "AMOUREUX 9951161" at bounding box center [707, 480] width 404 height 38
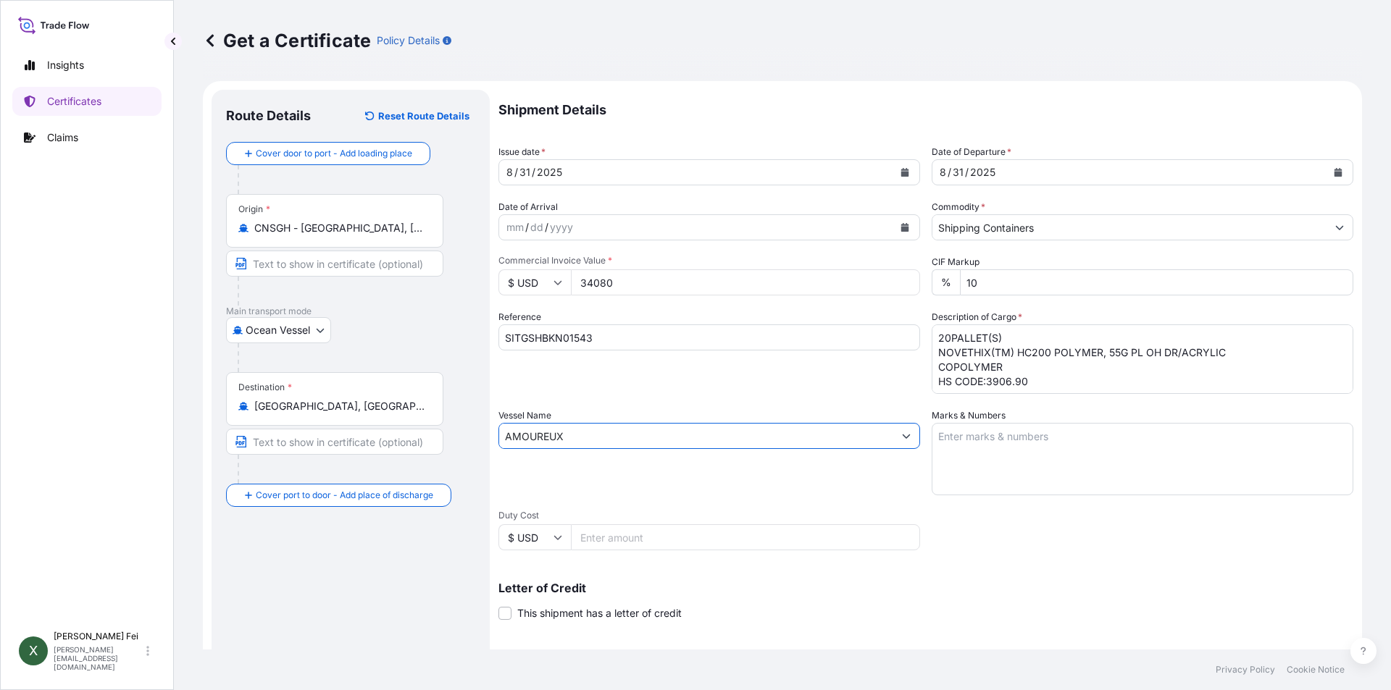
type input "AMOUREUX"
click at [1008, 455] on textarea "Marks & Numbers" at bounding box center [1143, 459] width 422 height 72
paste textarea "20PALLET(S) NOVETHIX(TM) HC200 POLYMER, 55G PL OH DR/ACRYLIC COPOLYMER HS CODE:…"
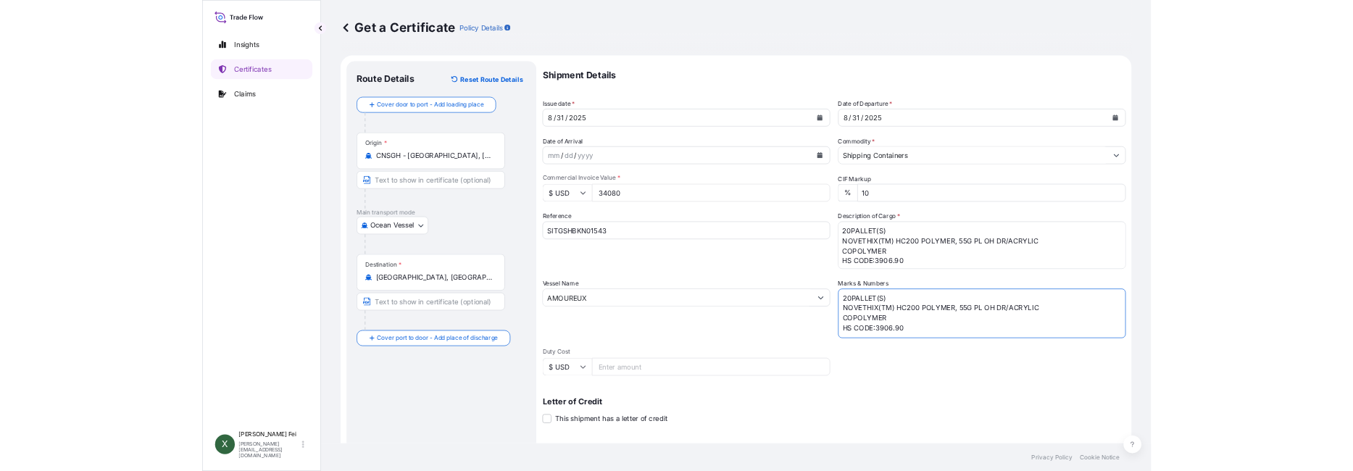
scroll to position [180, 0]
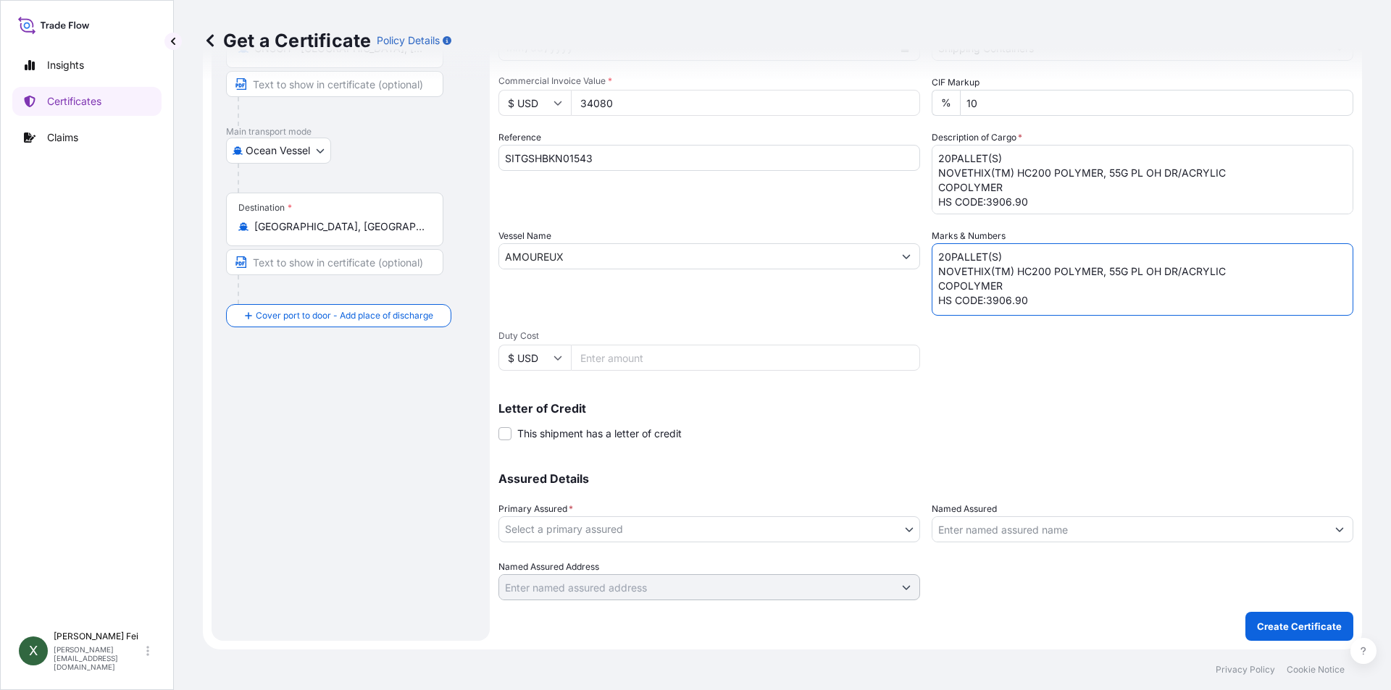
type textarea "20PALLET(S) NOVETHIX(TM) HC200 POLYMER, 55G PL OH DR/ACRYLIC COPOLYMER HS CODE:…"
click at [532, 527] on body "Insights Certificates Claims X [PERSON_NAME] [PERSON_NAME][EMAIL_ADDRESS][DOMAI…" at bounding box center [695, 345] width 1391 height 690
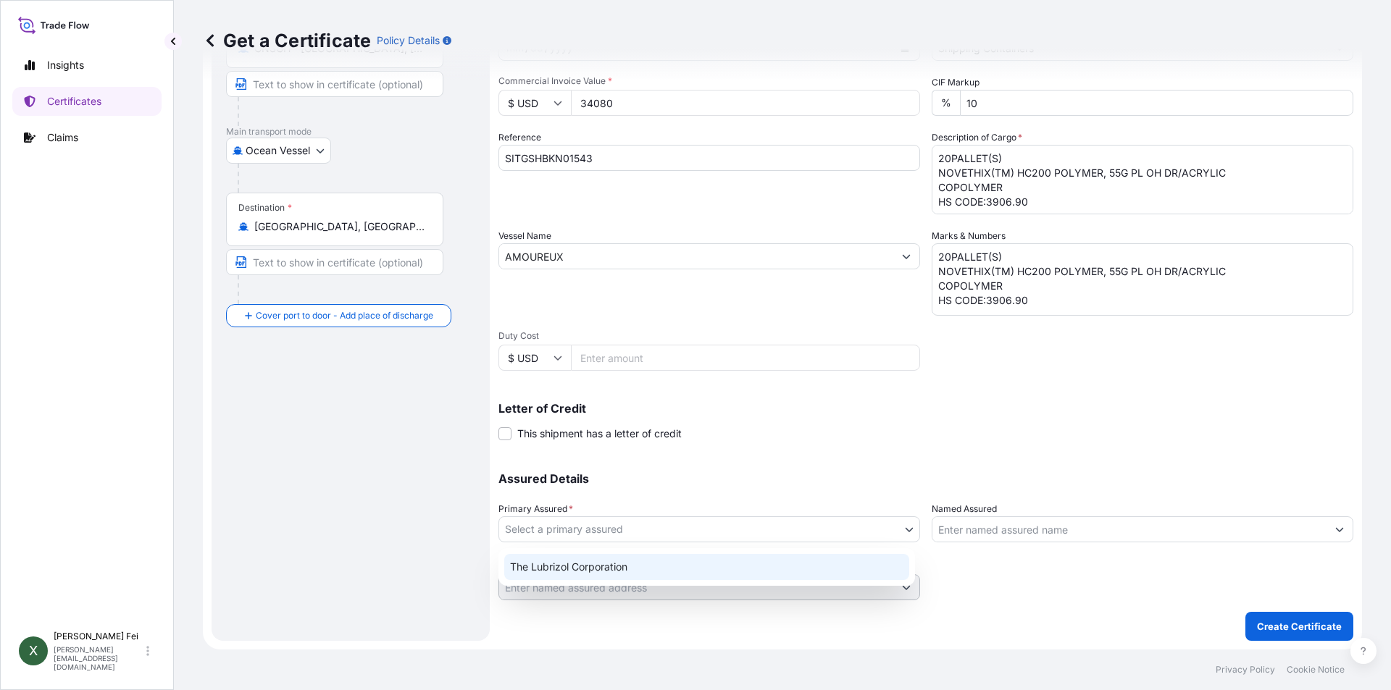
click at [561, 556] on div "The Lubrizol Corporation" at bounding box center [706, 567] width 405 height 26
select select "31566"
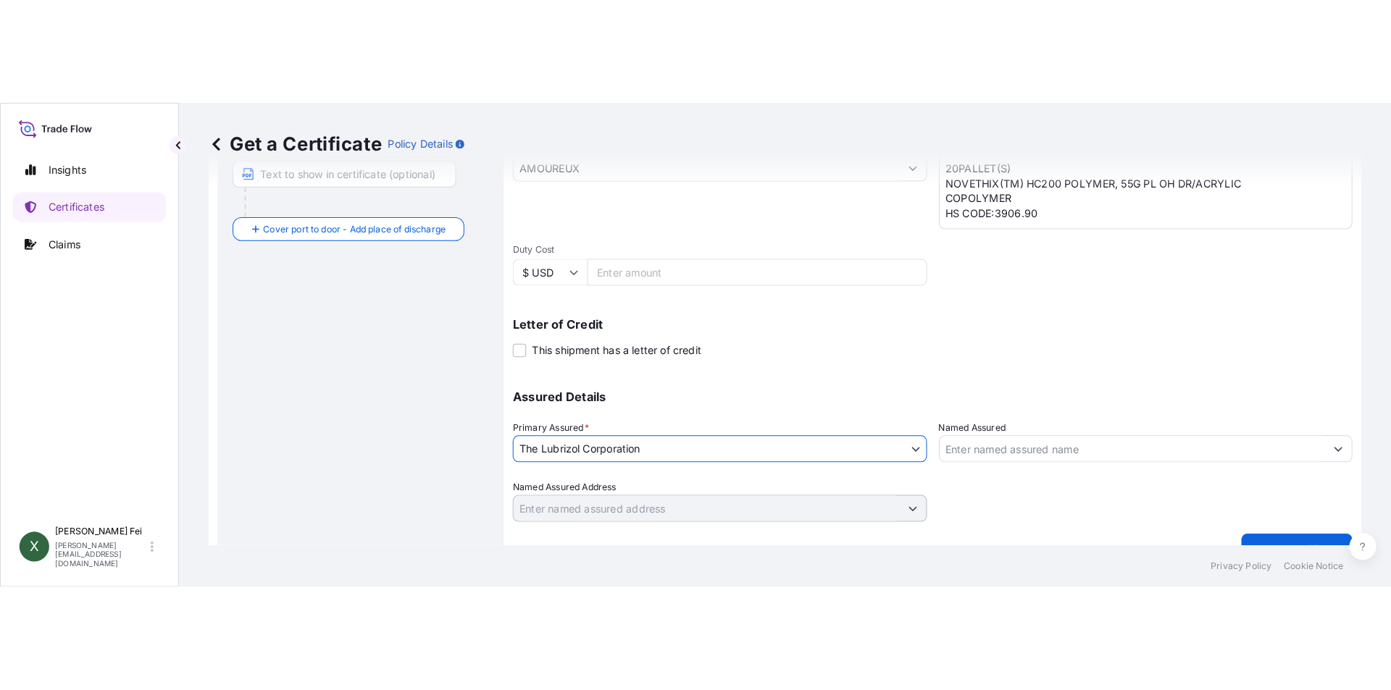
scroll to position [399, 0]
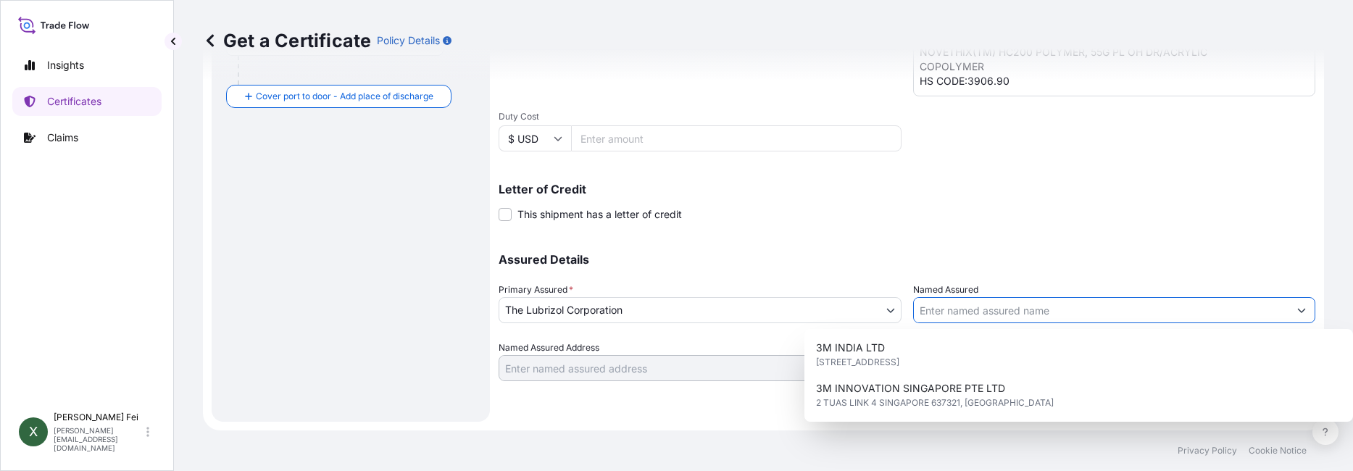
click at [943, 306] on input "Named Assured" at bounding box center [1101, 310] width 375 height 26
paste input "NAMSIANG CO.,LTD"
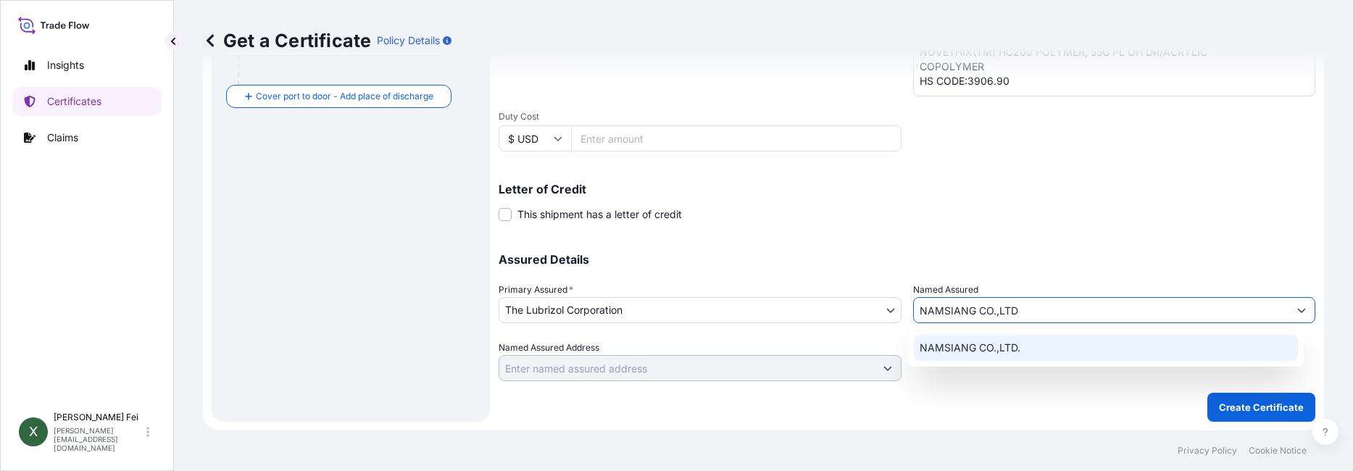
click at [973, 342] on span "NAMSIANG CO.,LTD." at bounding box center [969, 347] width 101 height 14
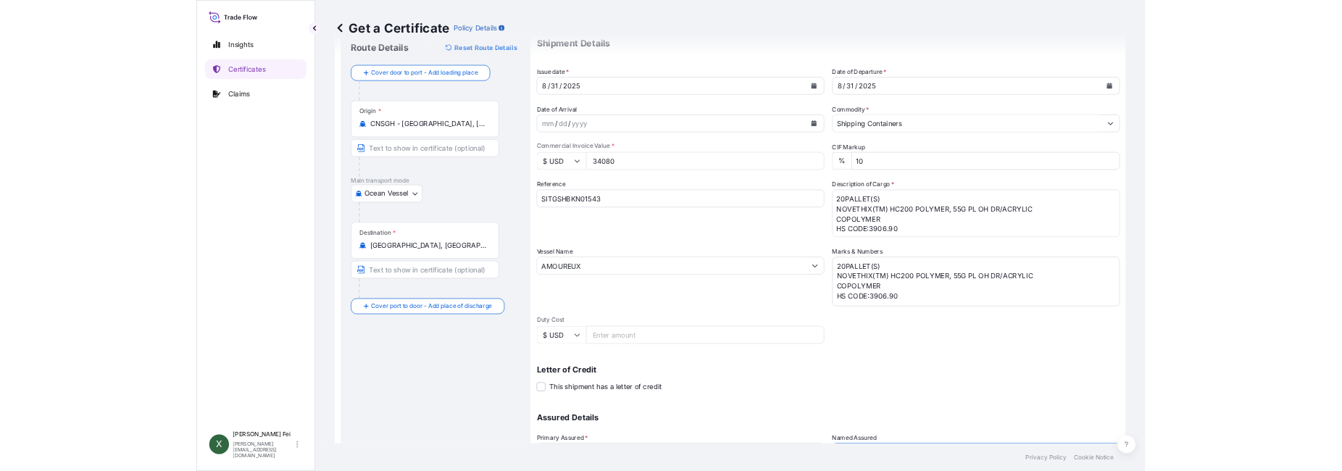
scroll to position [27, 0]
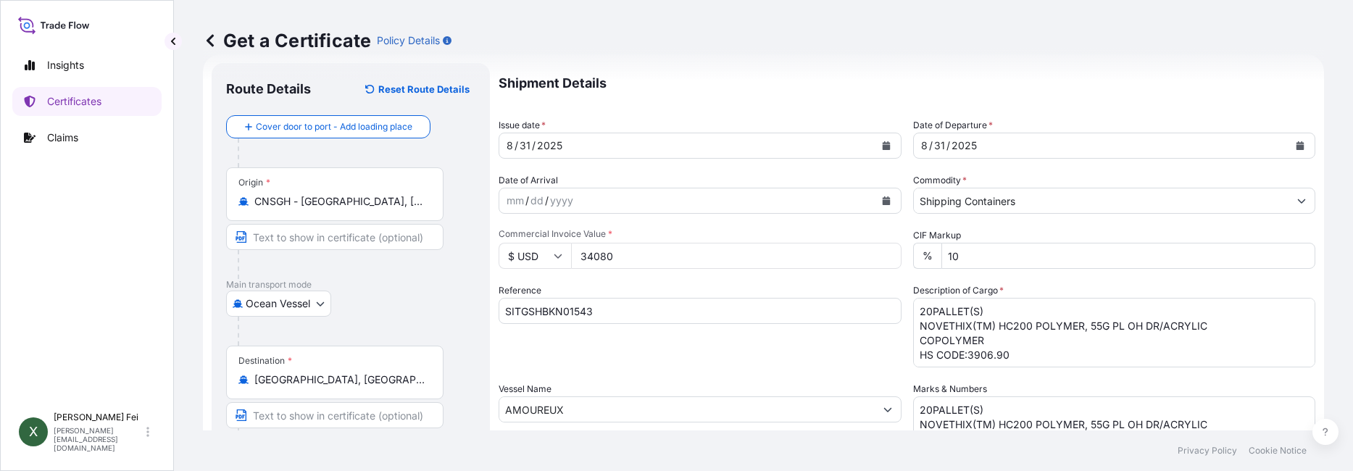
type input "NAMSIANG CO.,LTD."
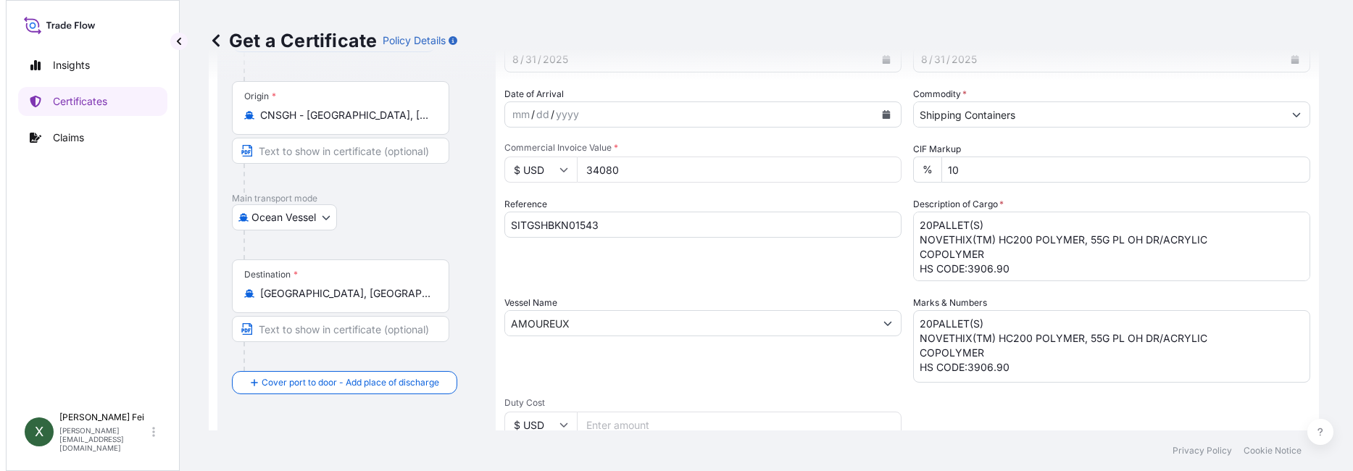
scroll to position [147, 0]
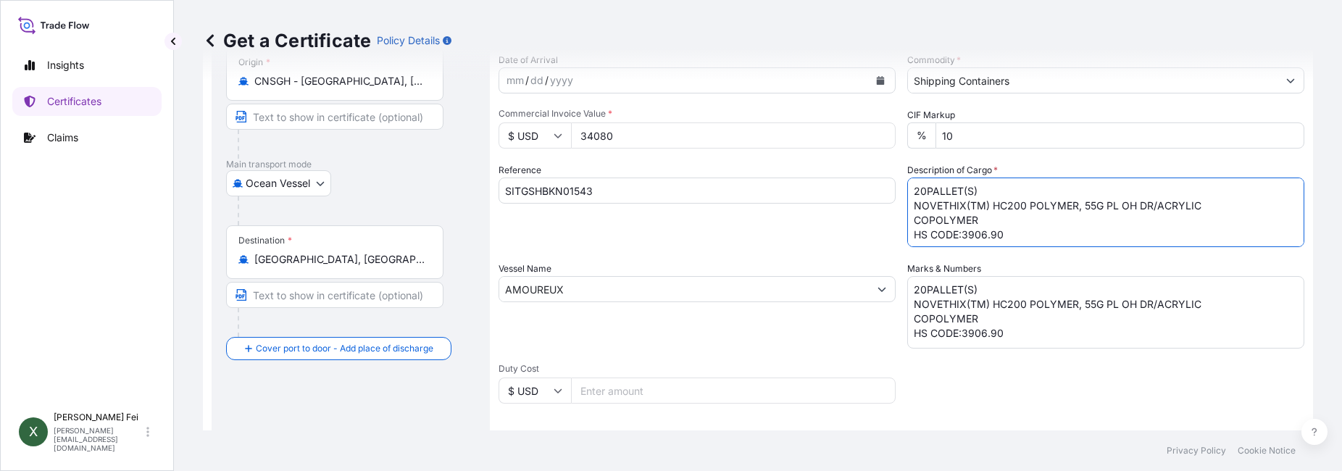
click at [907, 220] on textarea "20PALLET(S) NOVETHIX(TM) HC200 POLYMER, 55G PL OH DR/ACRYLIC COPOLYMER HS CODE:…" at bounding box center [1105, 212] width 397 height 70
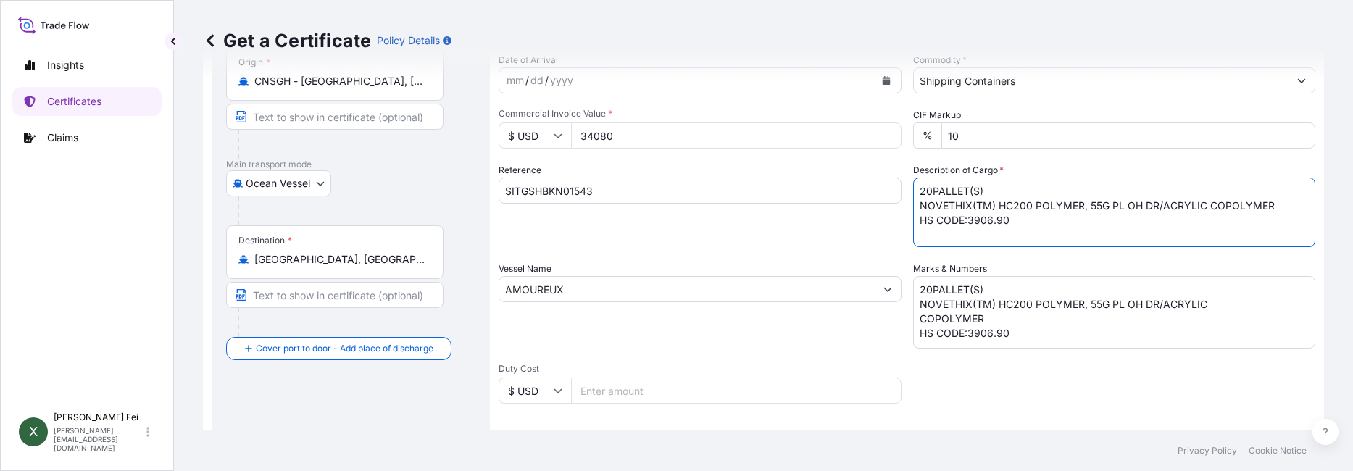
type textarea "20PALLET(S) NOVETHIX(TM) HC200 POLYMER, 55G PL OH DR/ACRYLIC COPOLYMER HS CODE:…"
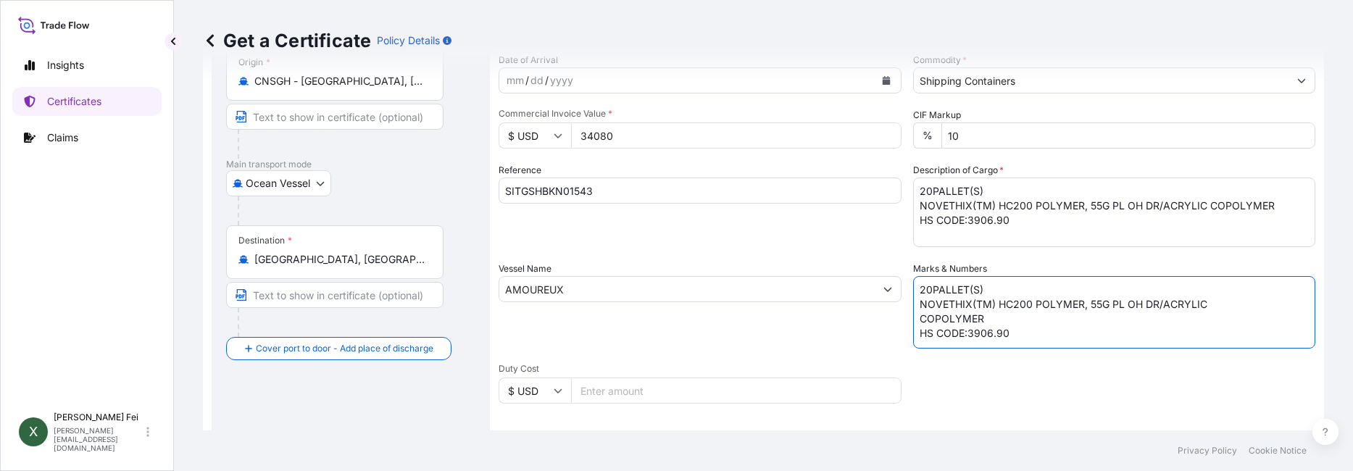
drag, startPoint x: 1032, startPoint y: 330, endPoint x: 816, endPoint y: 275, distance: 223.5
click at [816, 275] on div "Shipment Details Issue date * [DATE] Date of Departure * [DATE] Date of Arrival…" at bounding box center [906, 288] width 816 height 690
click at [998, 319] on textarea "Marks & Numbers" at bounding box center [1114, 312] width 403 height 72
paste textarea "NAMSIANG 2000007816 [GEOGRAPHIC_DATA]"
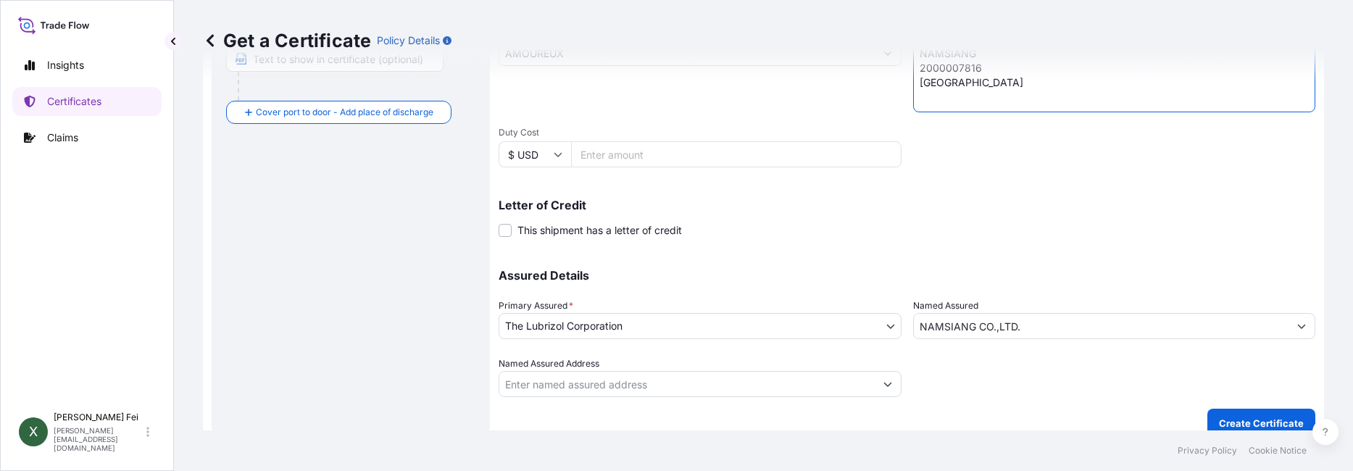
scroll to position [399, 0]
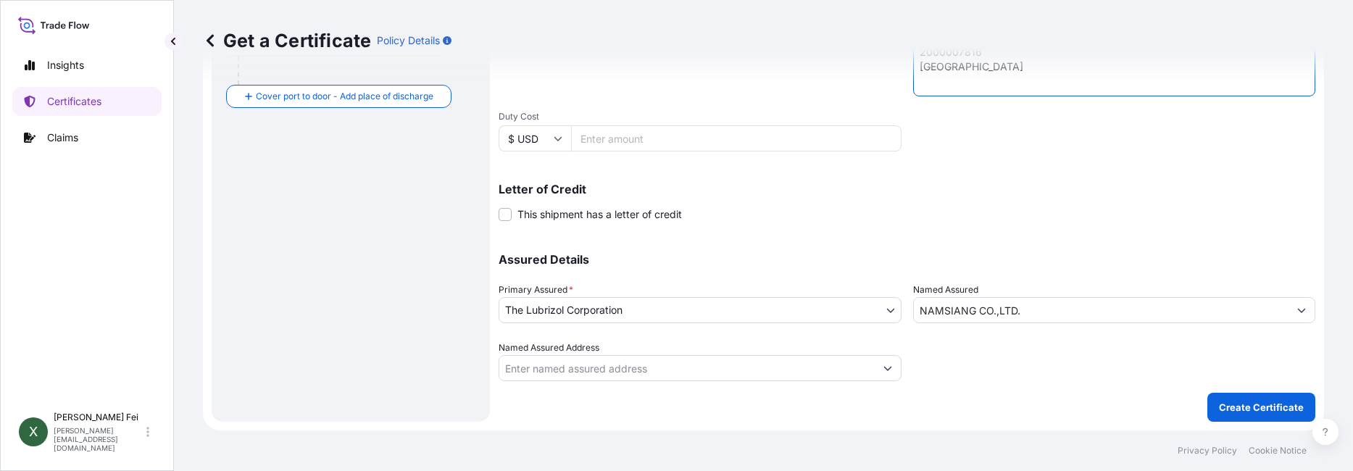
type textarea "NAMSIANG 2000007816 [GEOGRAPHIC_DATA]"
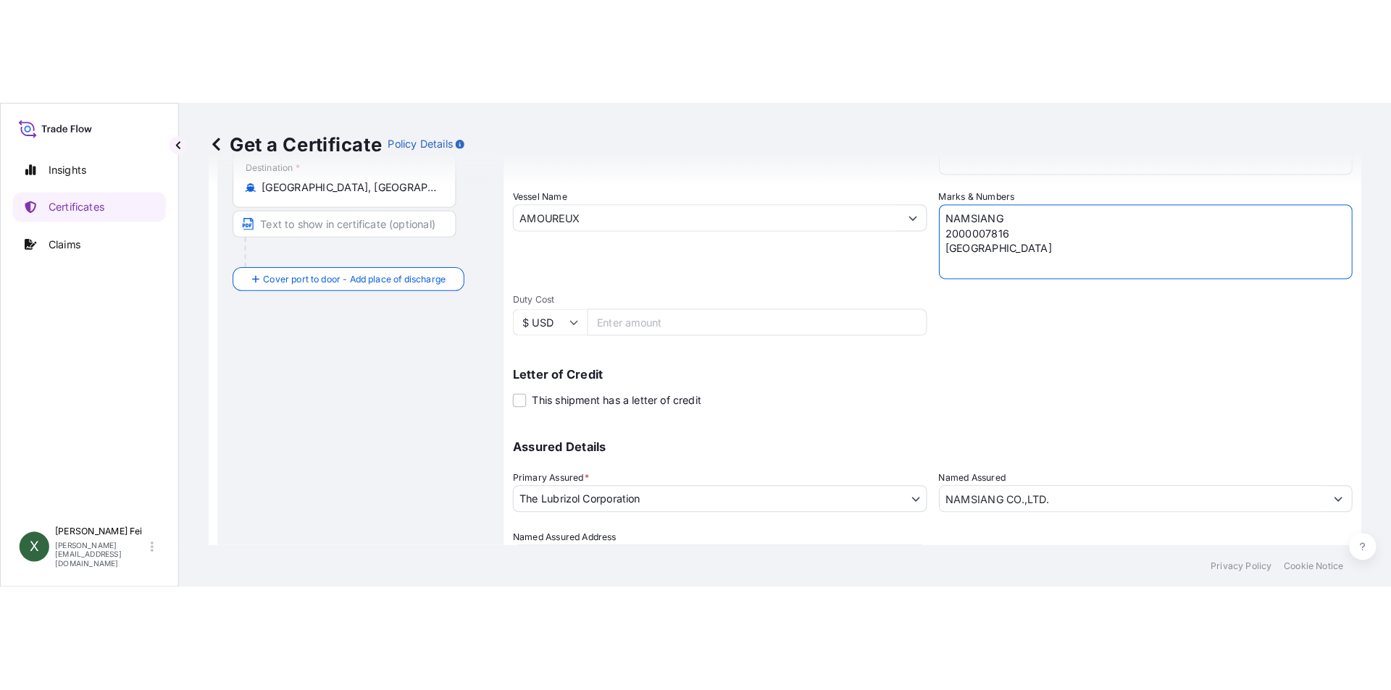
scroll to position [180, 0]
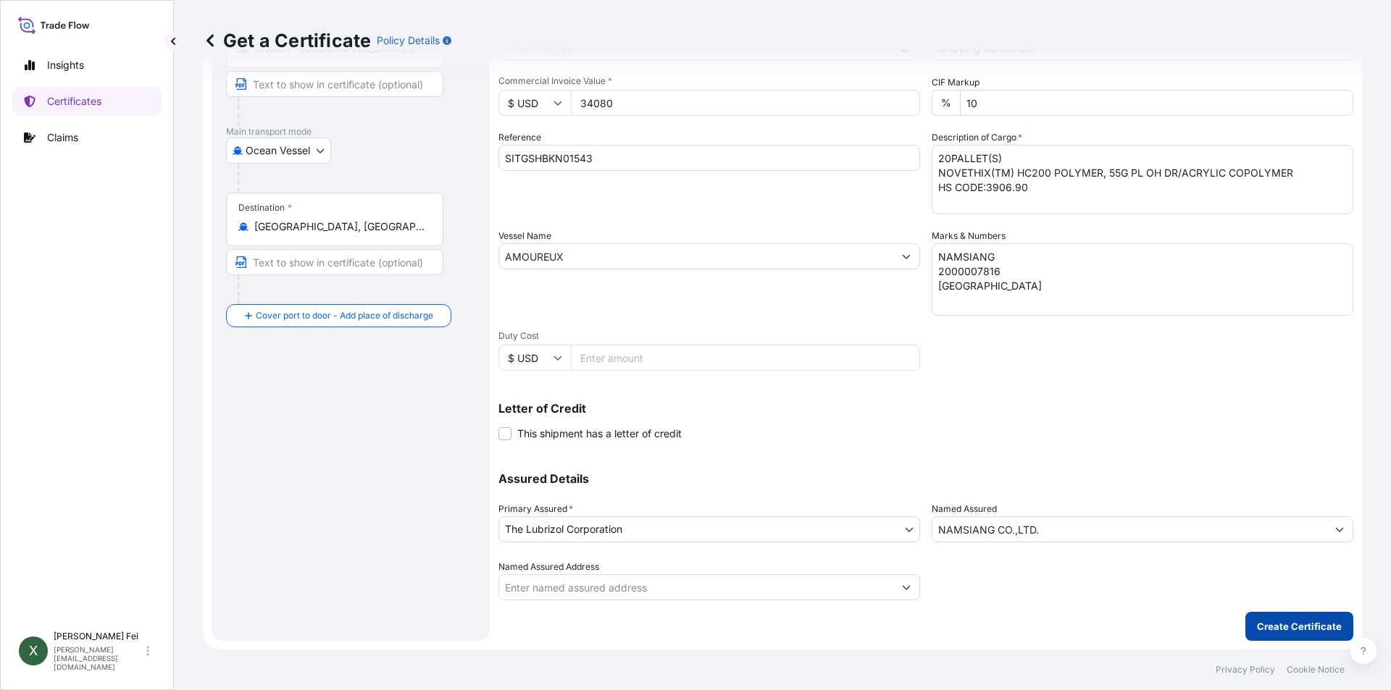
click at [1286, 618] on button "Create Certificate" at bounding box center [1299, 626] width 108 height 29
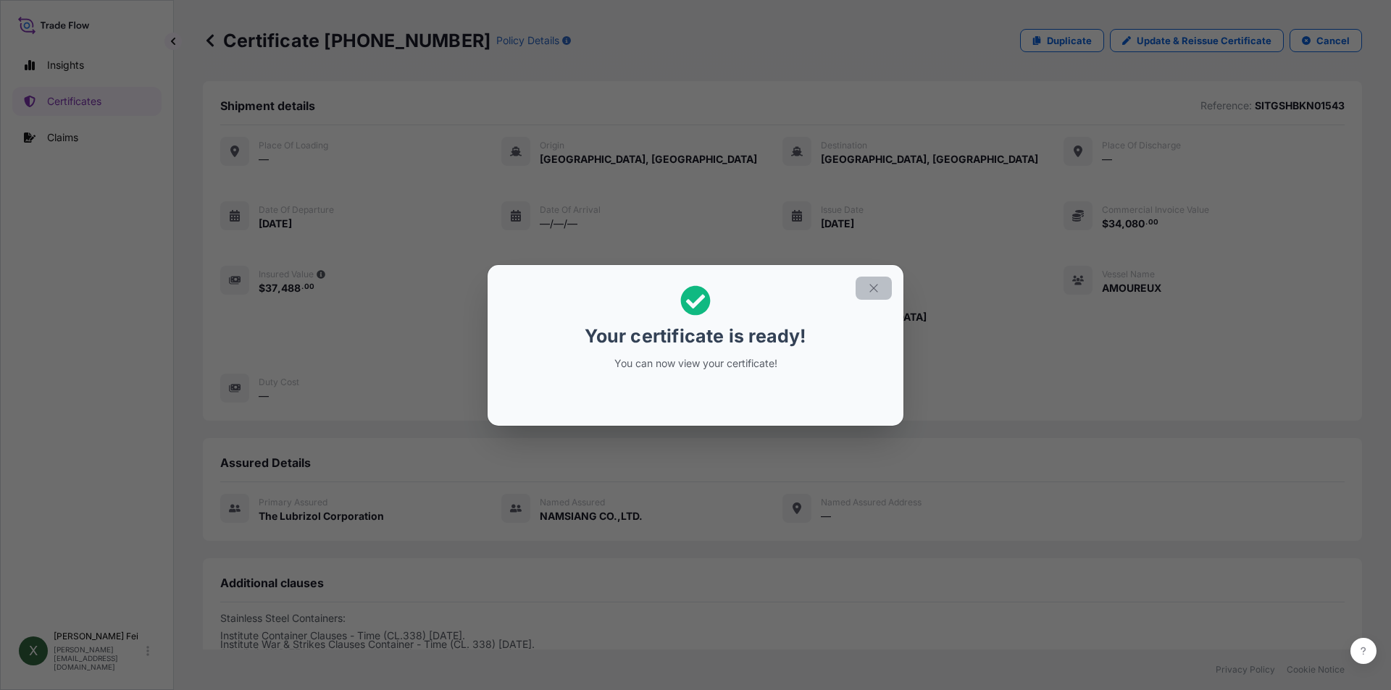
click at [874, 288] on icon "button" at bounding box center [873, 288] width 8 height 8
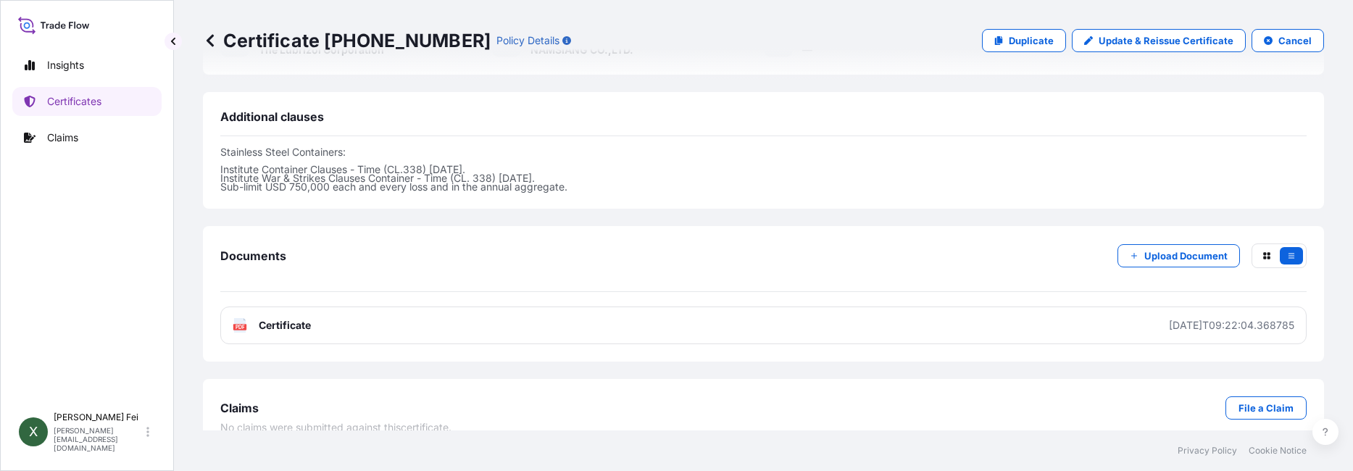
scroll to position [488, 0]
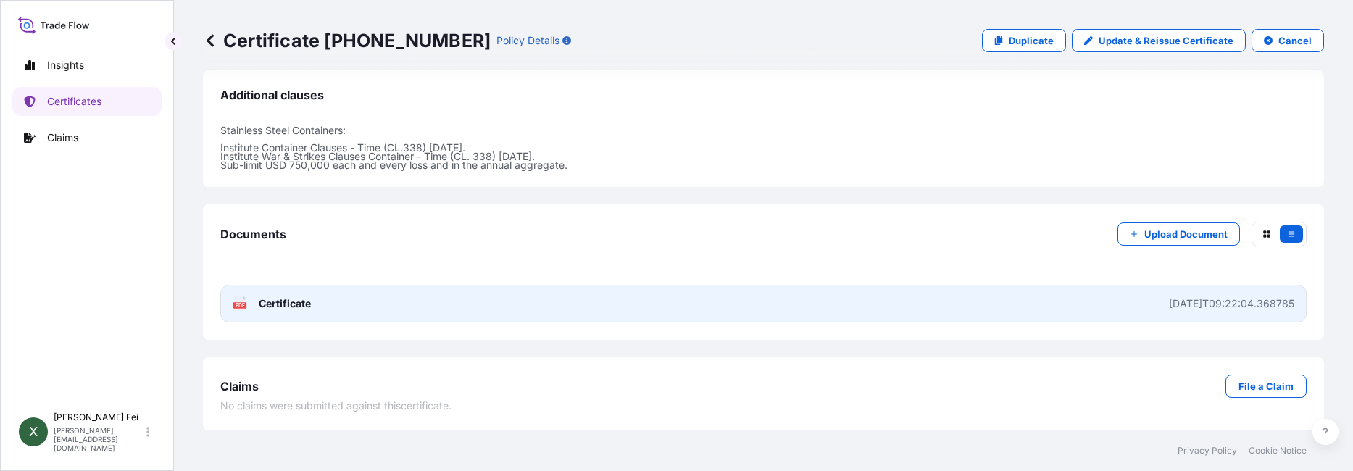
click at [522, 298] on link "PDF Certificate [DATE]T09:22:04.368785" at bounding box center [763, 304] width 1086 height 38
